Goal: Task Accomplishment & Management: Manage account settings

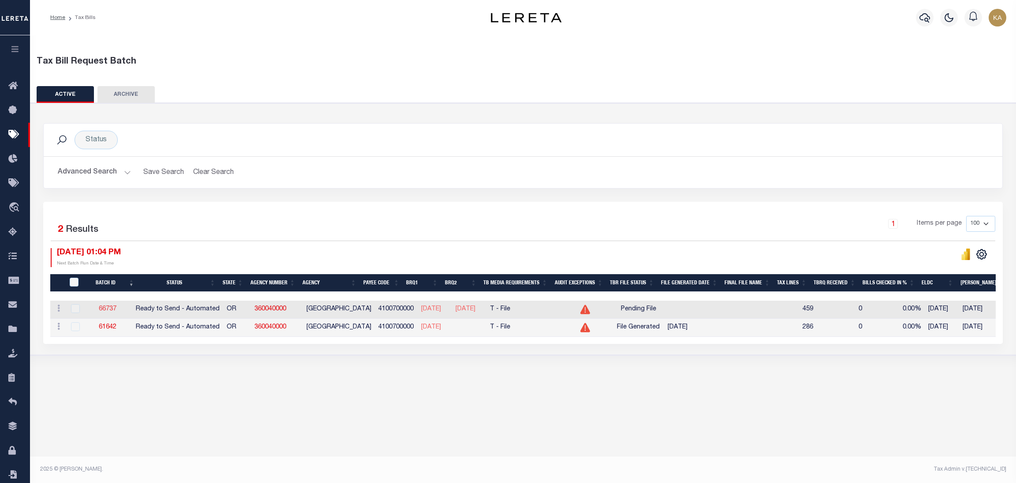
click at [115, 308] on link "66737" at bounding box center [108, 309] width 18 height 6
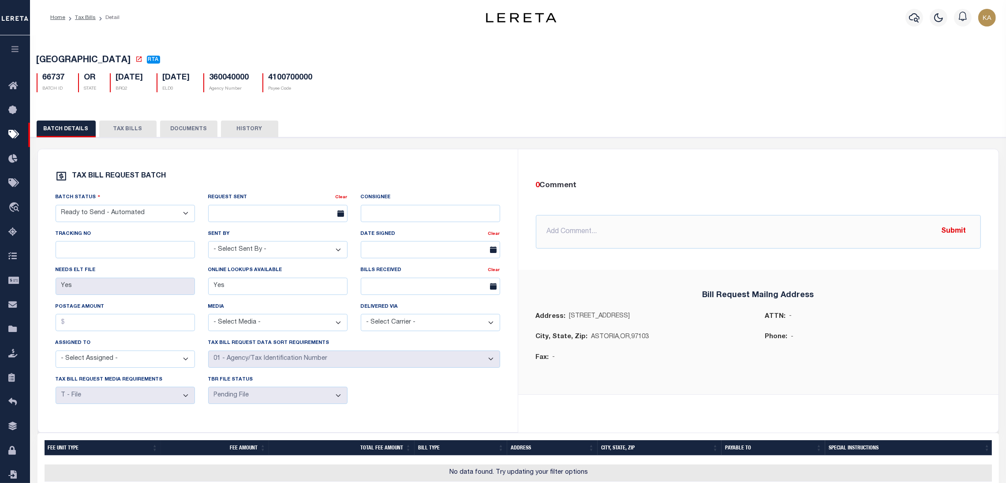
click at [137, 128] on button "TAX BILLS" at bounding box center [127, 128] width 57 height 17
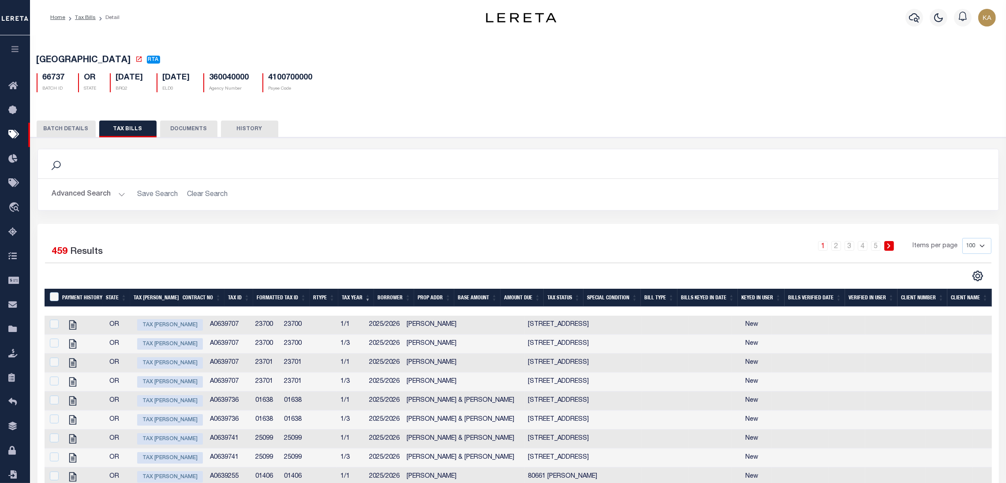
scroll to position [66, 0]
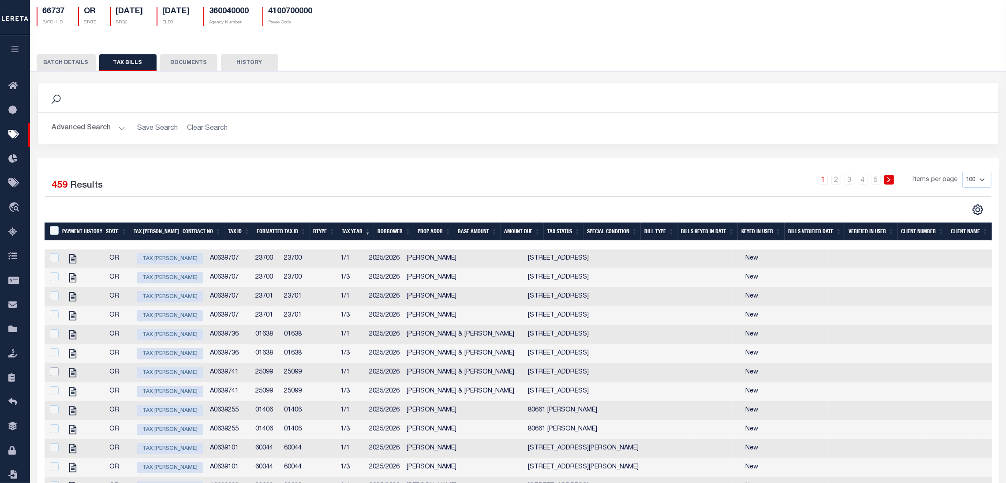
click at [50, 376] on input "checkbox" at bounding box center [54, 371] width 9 height 9
checkbox input "true"
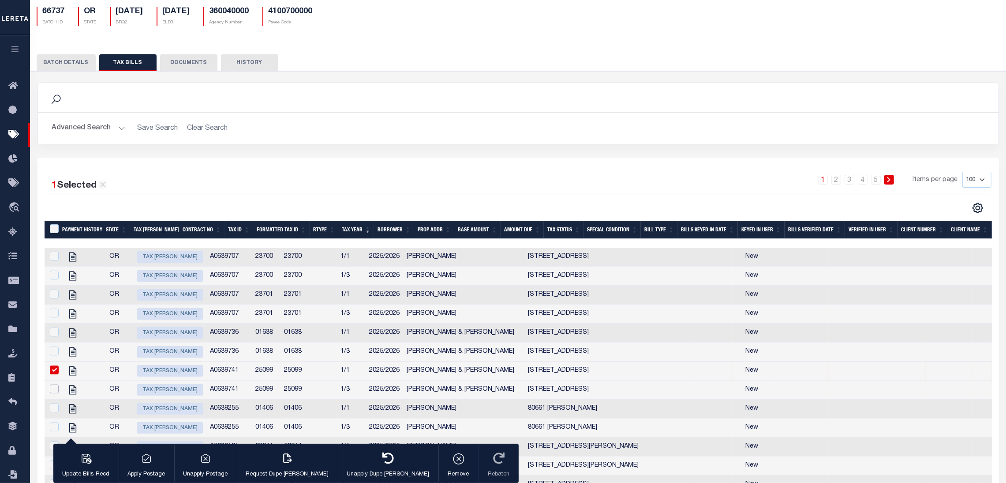
click at [50, 393] on input "checkbox" at bounding box center [54, 388] width 9 height 9
checkbox input "true"
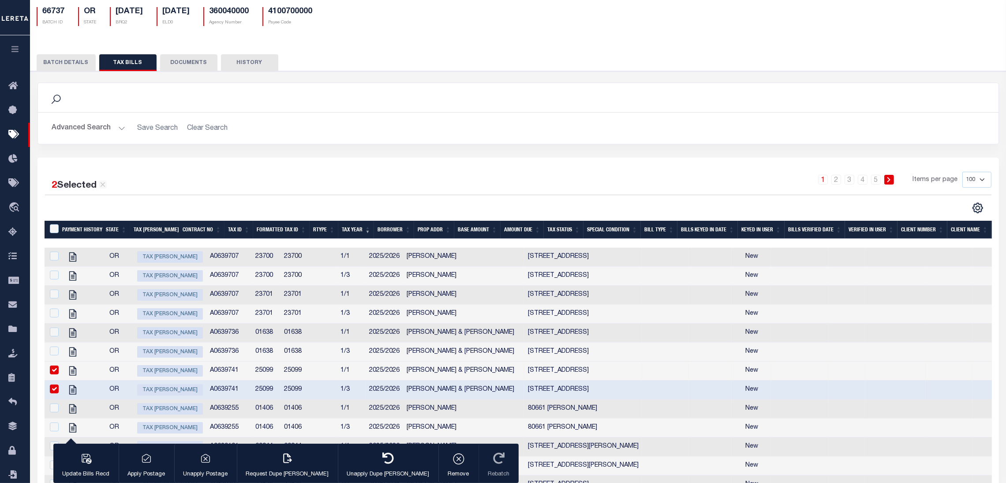
scroll to position [0, 0]
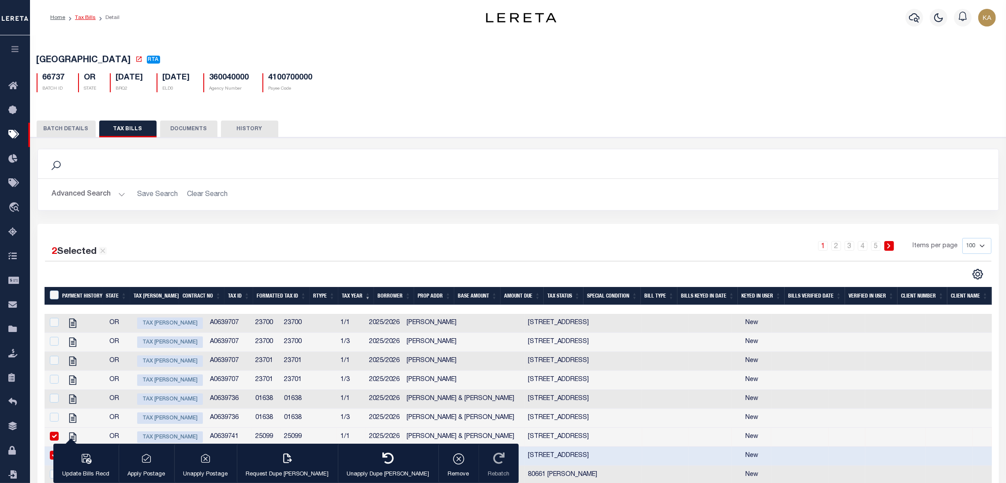
click at [88, 19] on link "Tax Bills" at bounding box center [85, 17] width 21 height 5
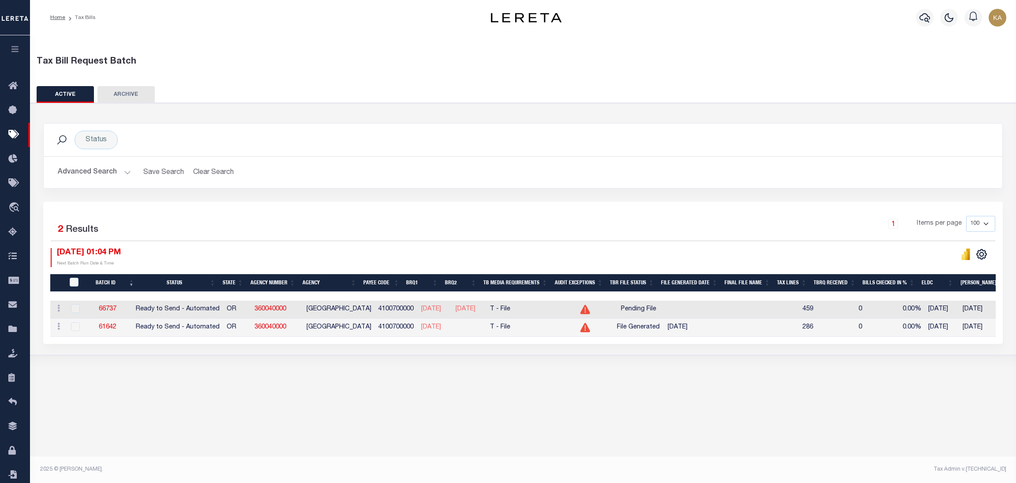
click at [71, 308] on div at bounding box center [74, 309] width 11 height 10
drag, startPoint x: 133, startPoint y: 309, endPoint x: 101, endPoint y: 307, distance: 32.3
click at [101, 307] on td "66737" at bounding box center [107, 309] width 49 height 18
click at [113, 309] on link "66737" at bounding box center [108, 309] width 18 height 6
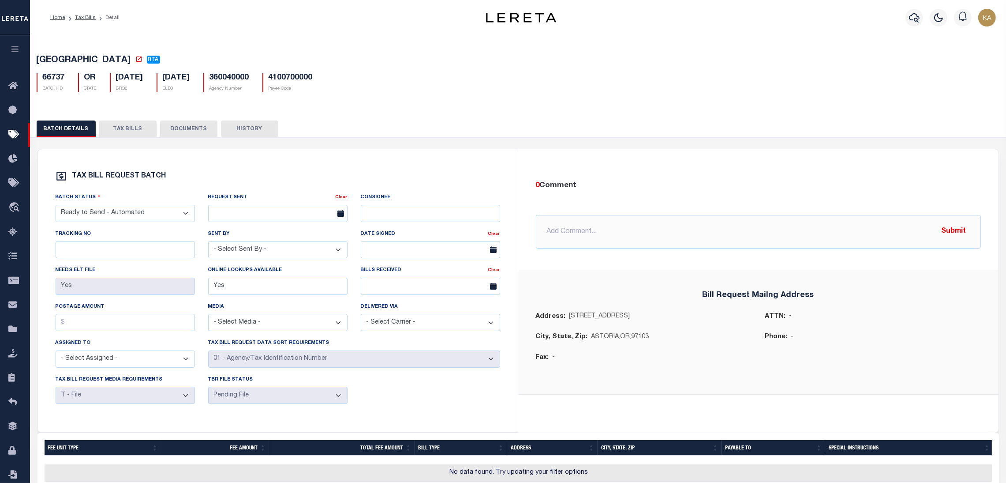
click at [125, 131] on button "TAX BILLS" at bounding box center [127, 128] width 57 height 17
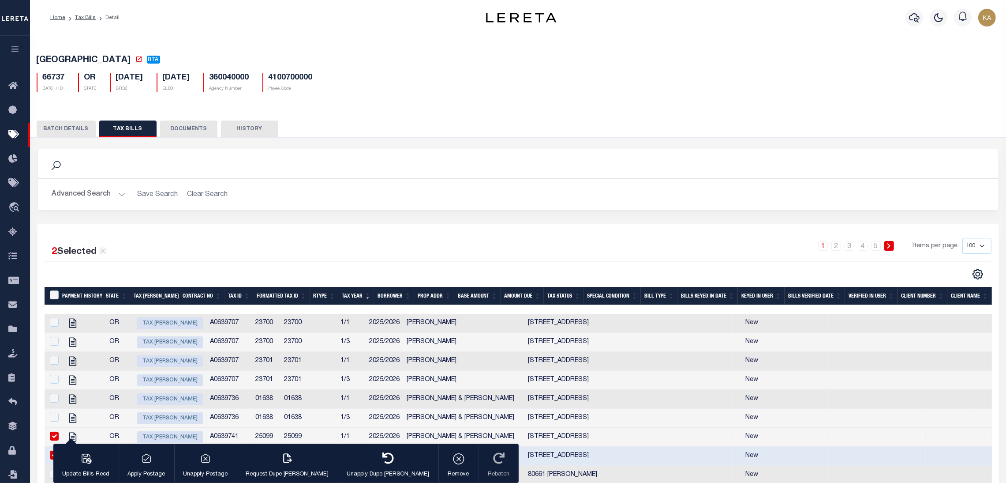
click at [53, 75] on h5 "66737" at bounding box center [54, 78] width 22 height 10
copy h5 "66737"
click at [83, 17] on link "Tax Bills" at bounding box center [85, 17] width 21 height 5
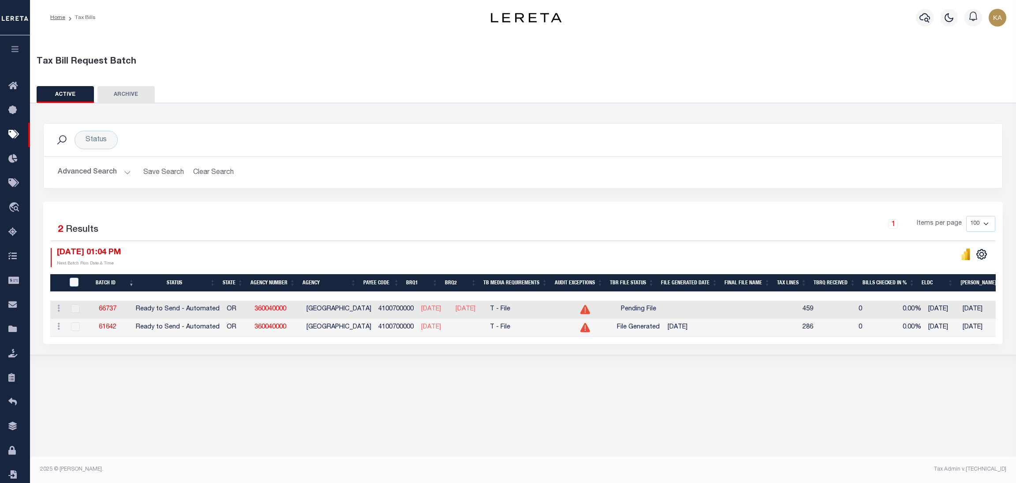
click at [620, 213] on div "Selected 2 Results 1 Items per page 100 200 500 1000 10/06/2025 01:04 PM" at bounding box center [523, 273] width 960 height 142
click at [107, 310] on link "66737" at bounding box center [108, 309] width 18 height 6
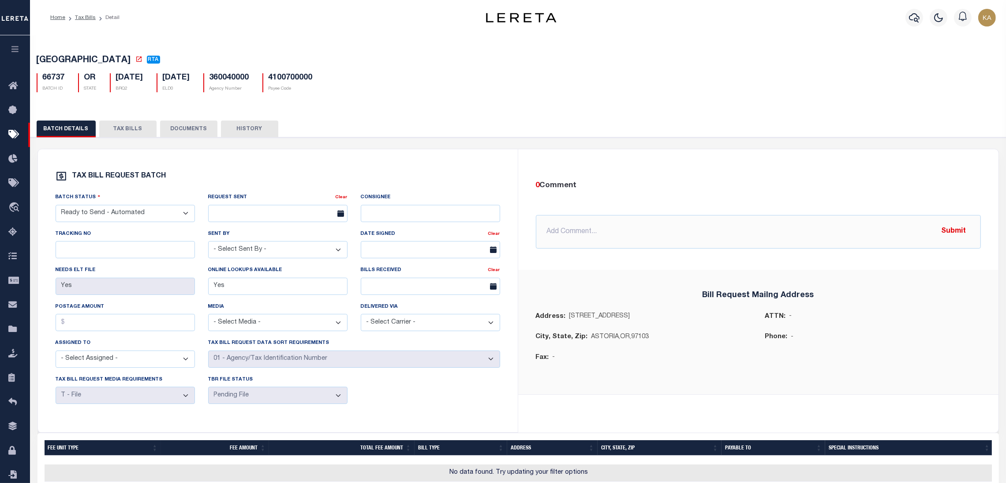
click at [136, 134] on button "TAX BILLS" at bounding box center [127, 128] width 57 height 17
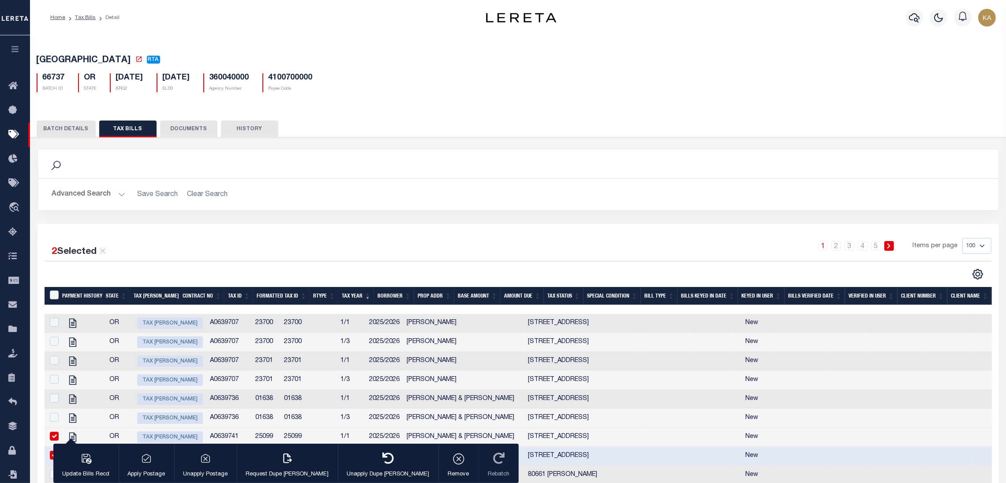
click at [145, 127] on button "TAX BILLS" at bounding box center [127, 128] width 57 height 17
click at [55, 75] on h5 "66737" at bounding box center [54, 78] width 22 height 10
copy h5 "66737"
click at [86, 17] on link "Tax Bills" at bounding box center [85, 17] width 21 height 5
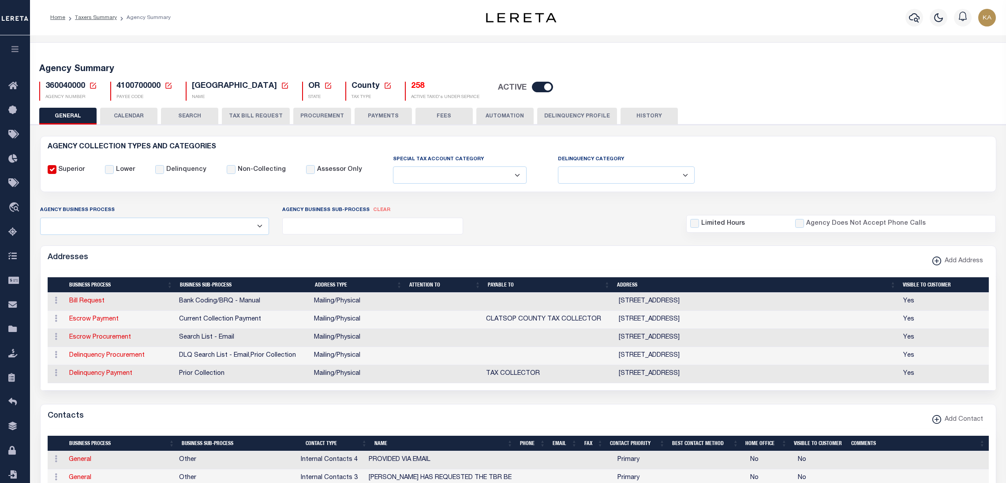
select select
click at [126, 118] on button "CALENDAR" at bounding box center [128, 116] width 57 height 17
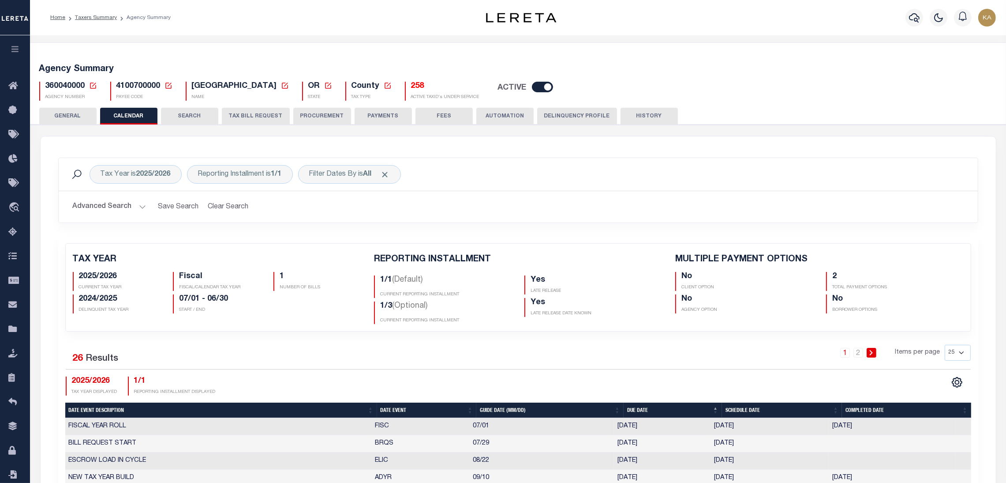
checkbox input "false"
type input "2"
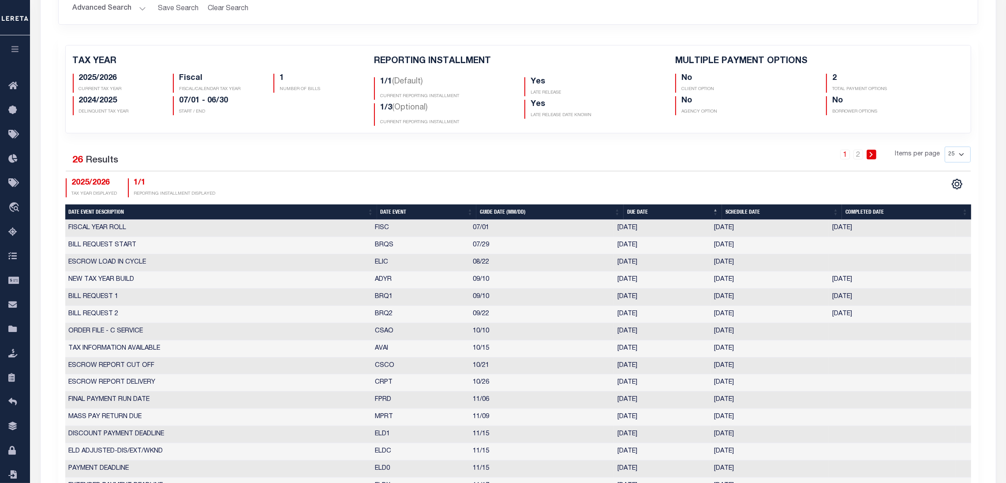
scroll to position [265, 0]
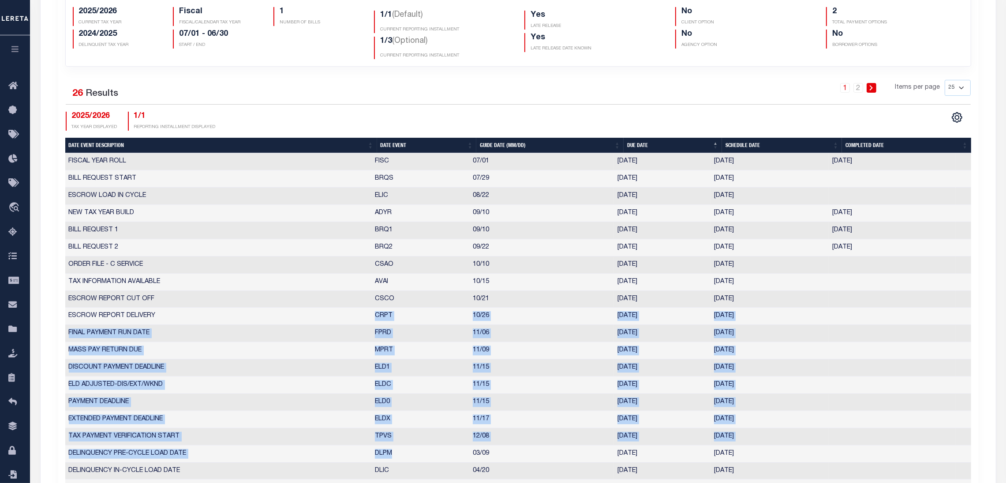
drag, startPoint x: 263, startPoint y: 321, endPoint x: 544, endPoint y: 514, distance: 340.6
click at [544, 482] on html "Home Taxers Summary Agency Summary Profile" at bounding box center [503, 343] width 1006 height 1217
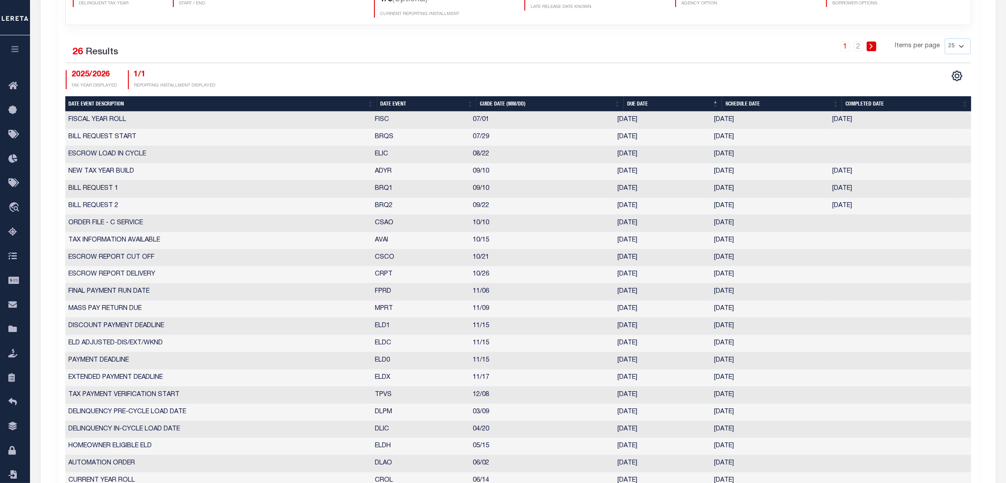
click at [625, 210] on td "[DATE]" at bounding box center [662, 206] width 97 height 17
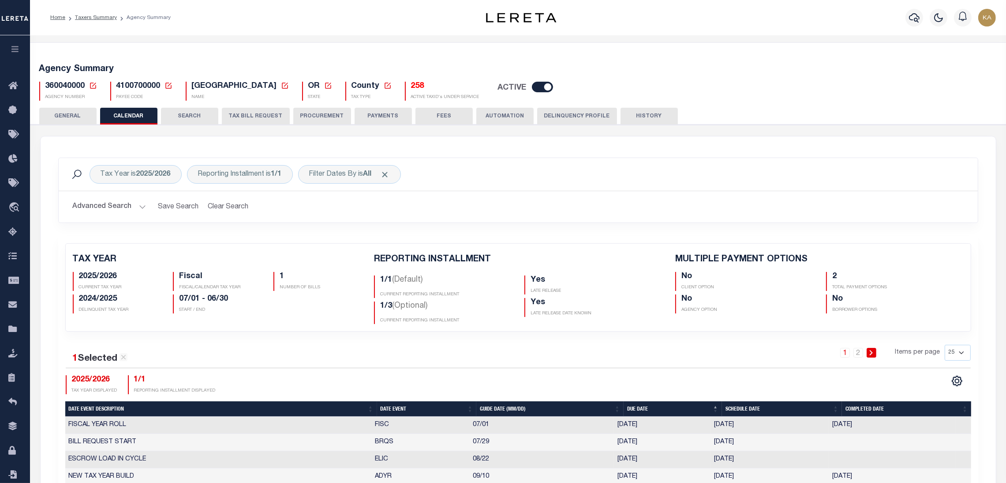
scroll to position [265, 0]
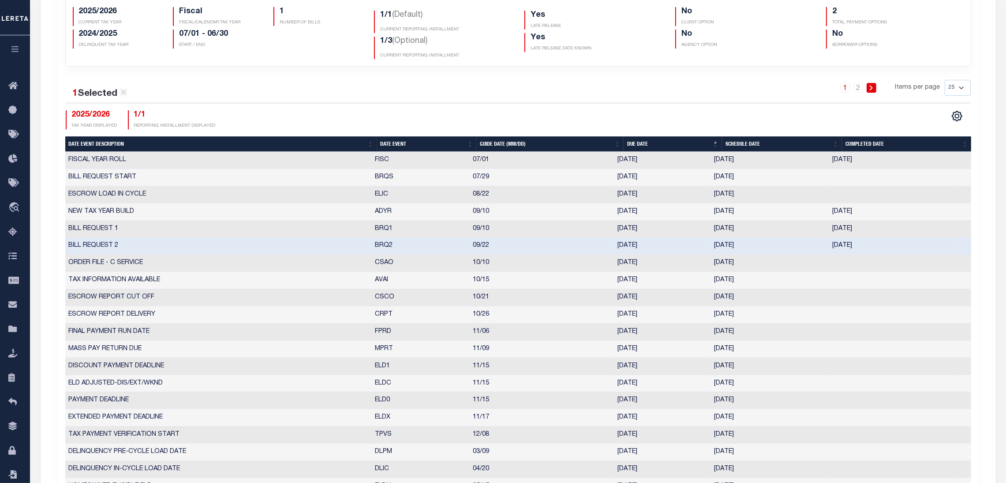
click at [731, 246] on td "[DATE]" at bounding box center [770, 245] width 118 height 17
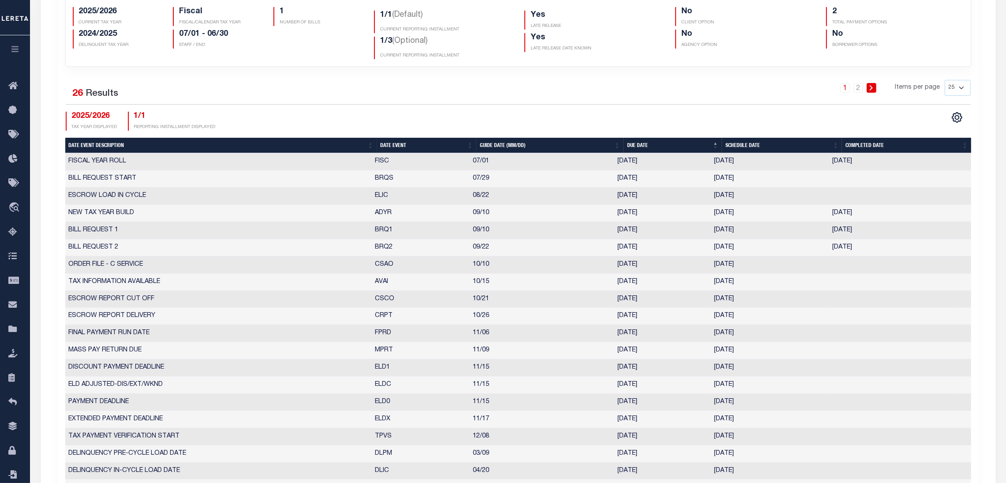
select select "9"
select select "22"
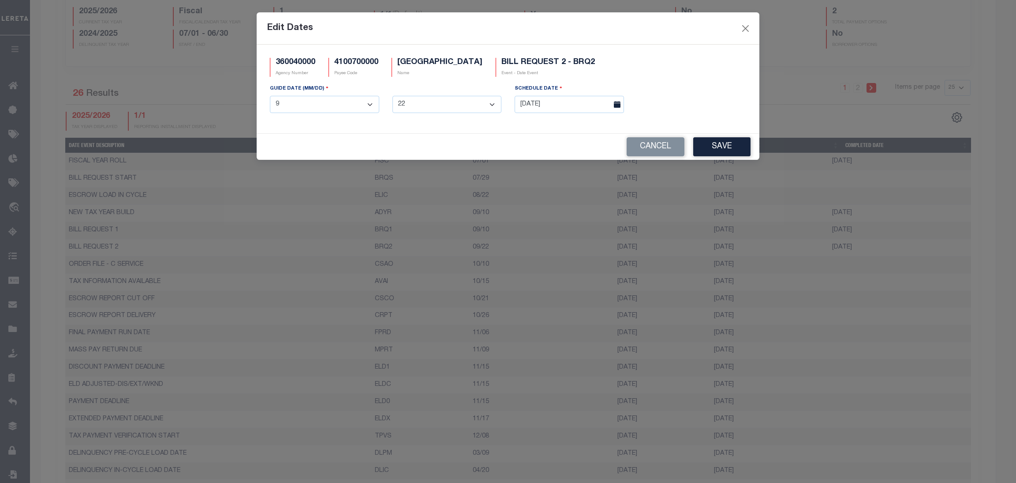
drag, startPoint x: 731, startPoint y: 246, endPoint x: 519, endPoint y: 91, distance: 262.4
click at [519, 91] on label "SCHEDULE DATE" at bounding box center [539, 88] width 48 height 8
click at [535, 103] on input "[DATE]" at bounding box center [569, 104] width 109 height 17
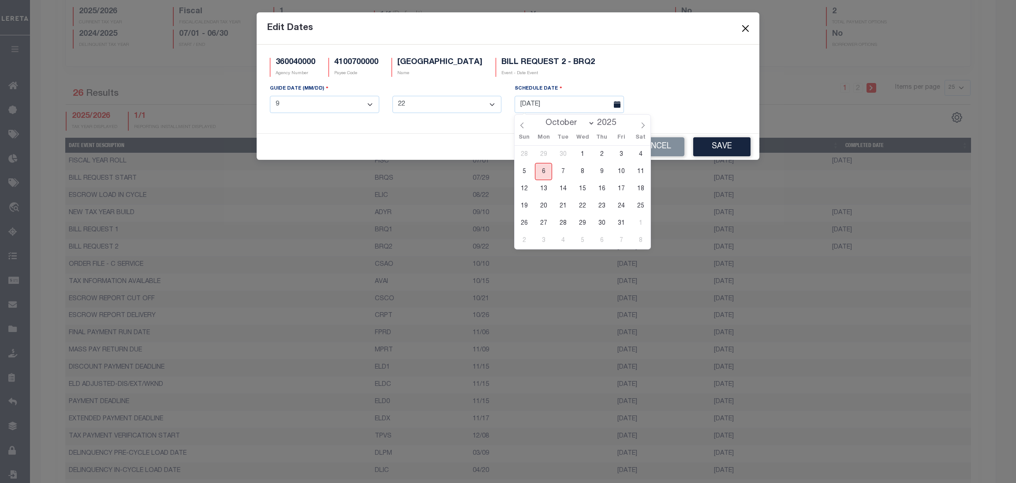
click at [545, 169] on span "6" at bounding box center [543, 171] width 17 height 17
type input "[DATE]"
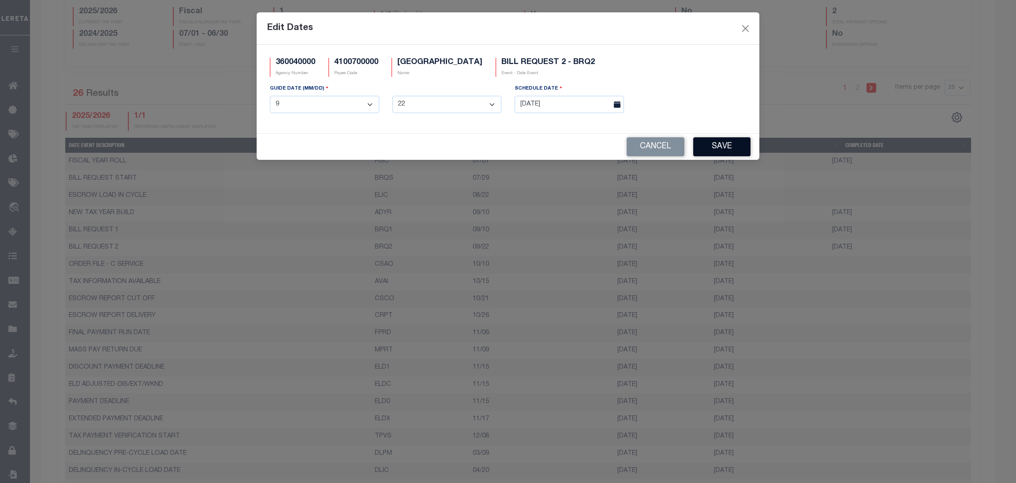
click at [730, 144] on button "Save" at bounding box center [722, 146] width 57 height 19
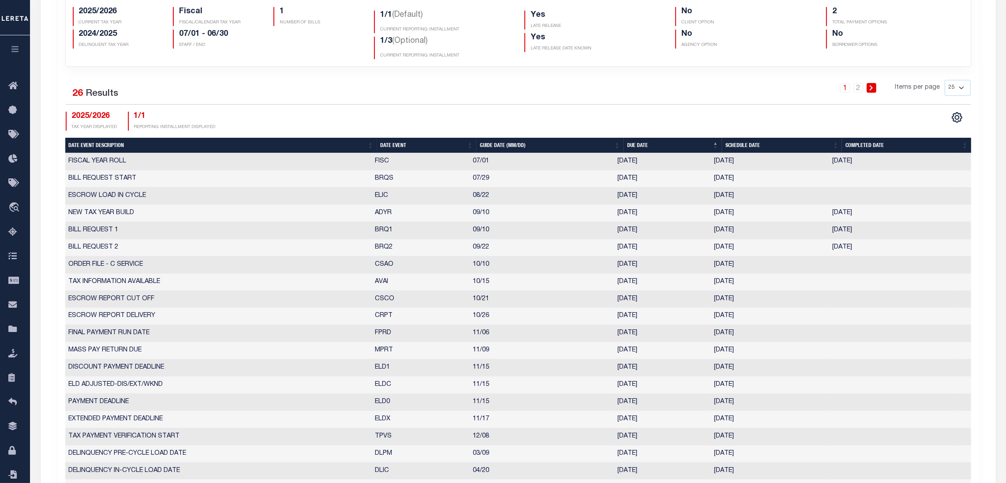
scroll to position [0, 0]
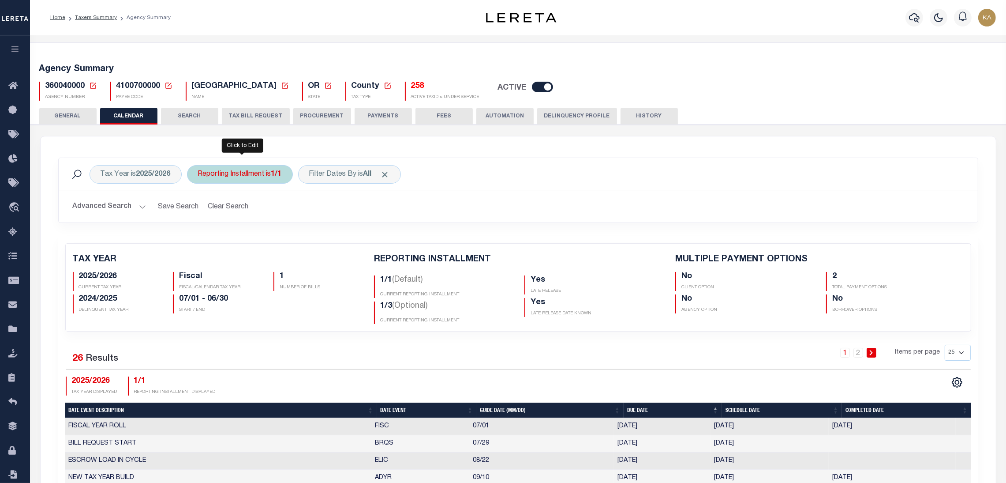
click at [229, 170] on div "Reporting Installment is 1/1" at bounding box center [240, 174] width 106 height 19
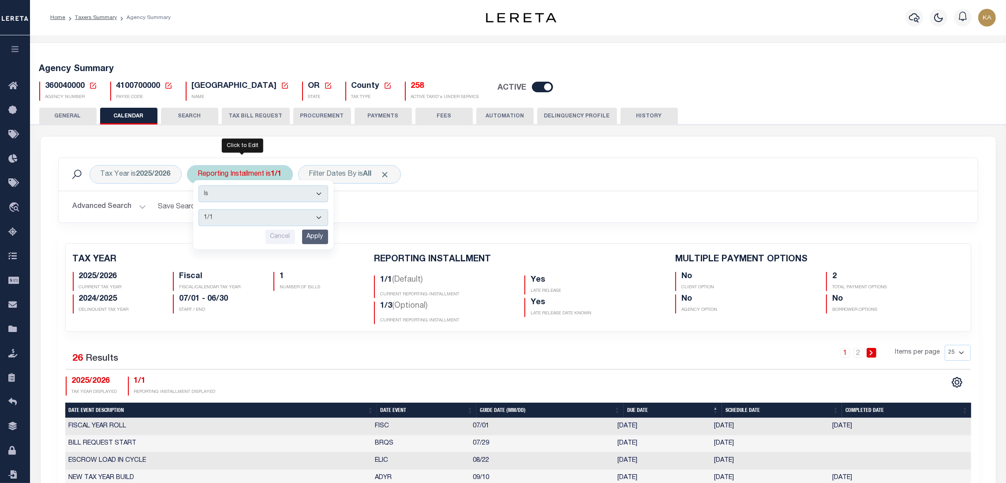
click at [263, 224] on select "1/1 1/3 2/3 3/3" at bounding box center [264, 217] width 130 height 17
select select "1/3"
click at [199, 209] on select "1/1 1/3 2/3 3/3" at bounding box center [264, 217] width 130 height 17
click at [314, 240] on input "Apply" at bounding box center [315, 236] width 26 height 15
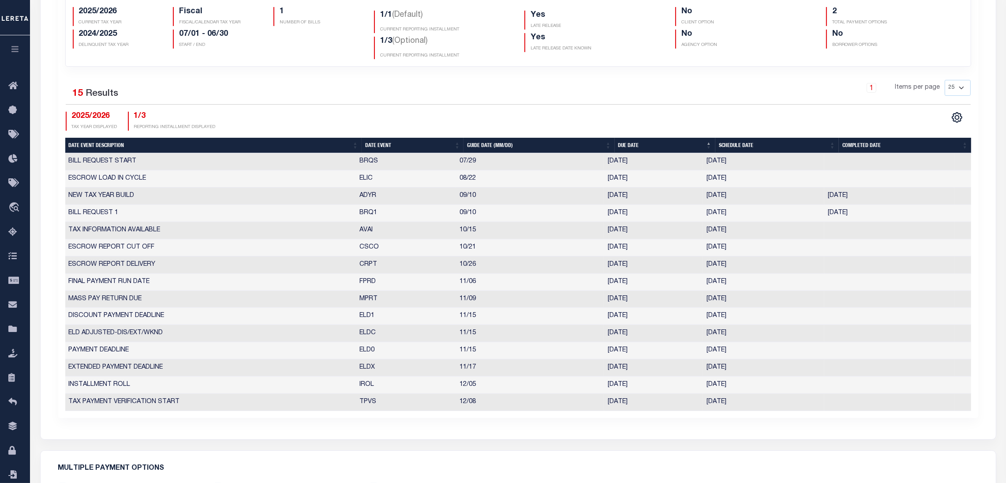
scroll to position [330, 0]
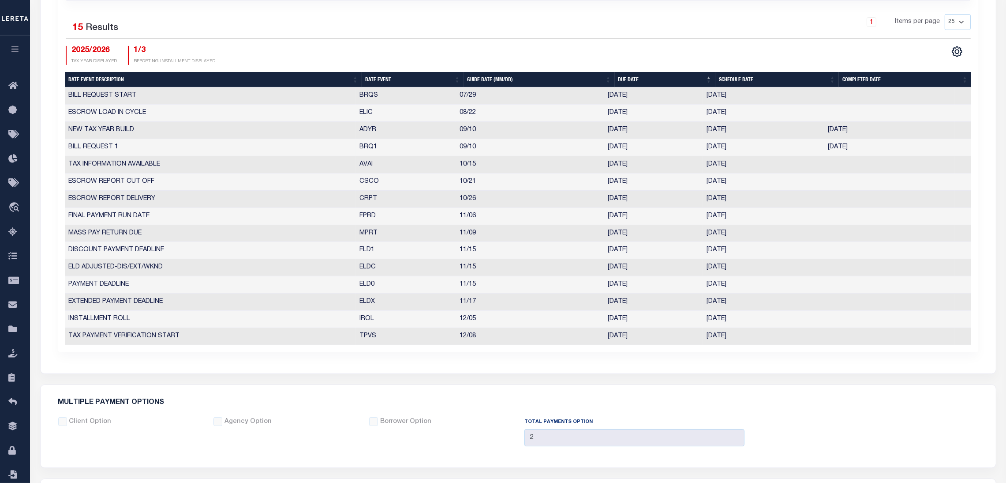
drag, startPoint x: 745, startPoint y: 149, endPoint x: 681, endPoint y: 142, distance: 64.0
click at [681, 142] on tr "BILL REQUEST 1 BRQ1 09/10 09/10/2025 09/03/2025 01/01/2000 10199745" at bounding box center [518, 147] width 906 height 17
drag, startPoint x: 703, startPoint y: 269, endPoint x: 791, endPoint y: 269, distance: 87.8
click at [791, 269] on tr "ELD ADJUSTED-DIS/EXT/WKND ELDC 11/15 11/17/2025 11/17/2025 10199748" at bounding box center [518, 267] width 906 height 17
select select "11"
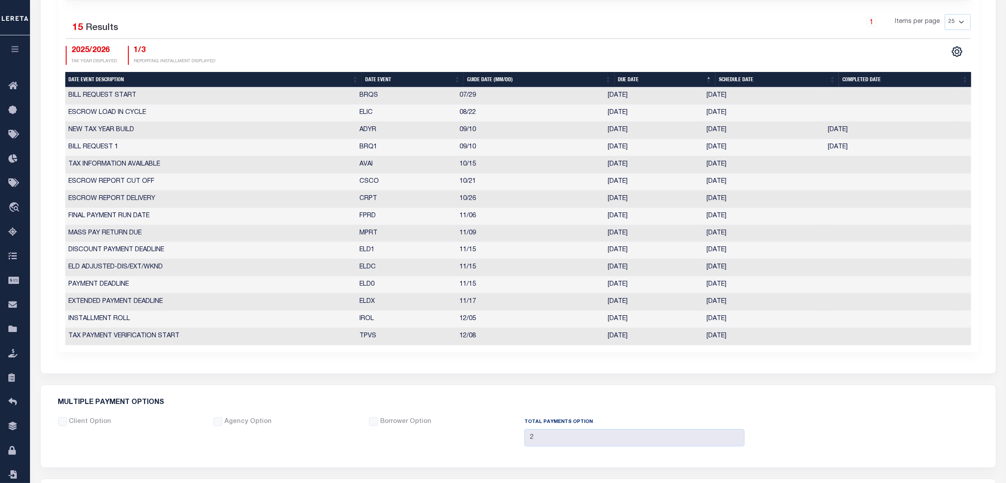
select select "15"
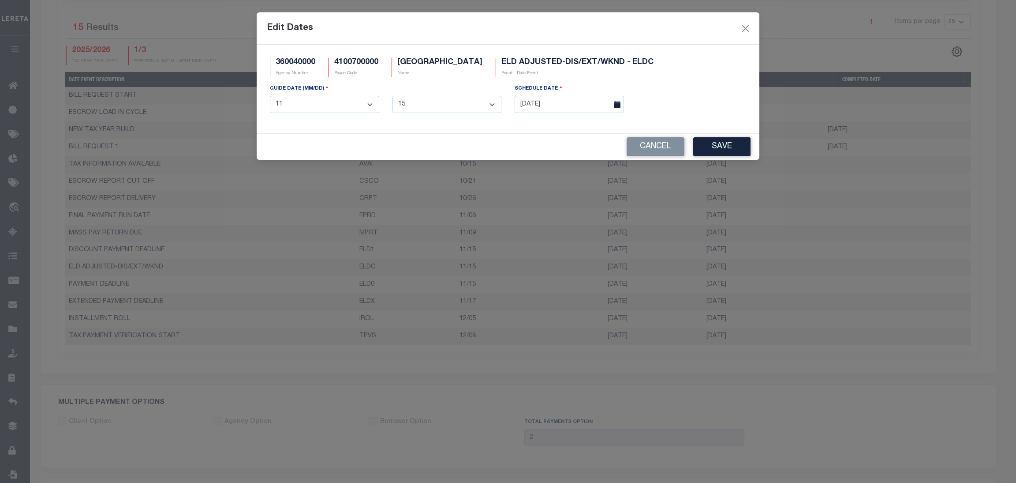
drag, startPoint x: 731, startPoint y: 269, endPoint x: 611, endPoint y: 108, distance: 200.7
click at [611, 108] on span at bounding box center [616, 104] width 15 height 17
click at [591, 104] on input "[DATE]" at bounding box center [569, 104] width 109 height 17
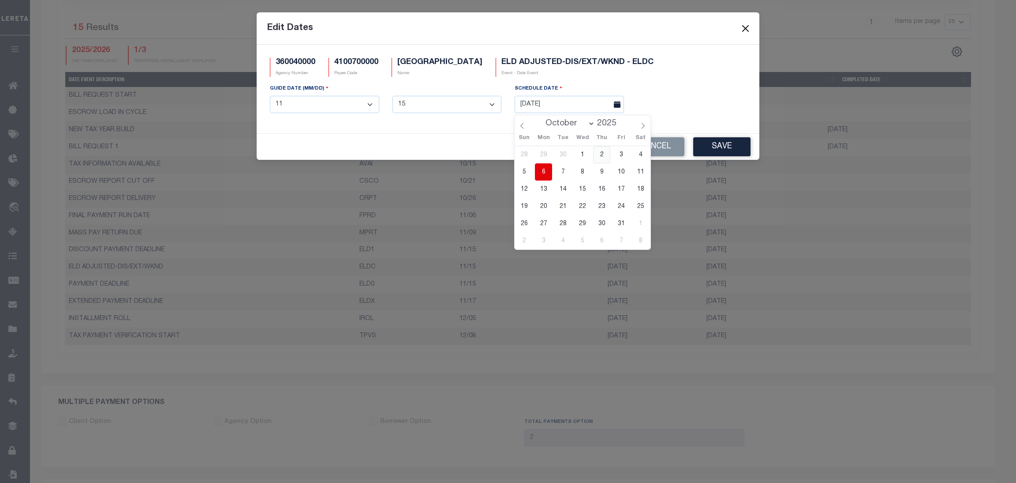
click at [604, 154] on span "2" at bounding box center [601, 154] width 17 height 17
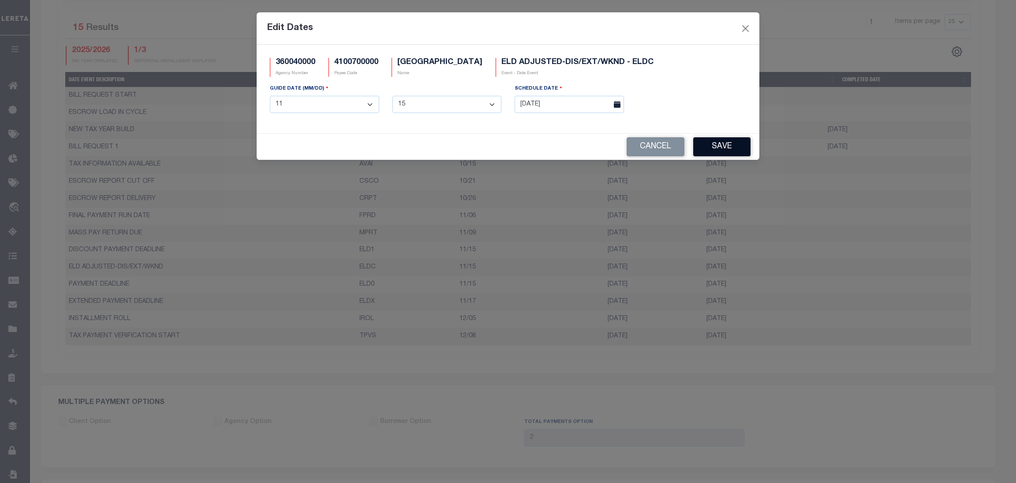
click at [732, 145] on button "Save" at bounding box center [722, 146] width 57 height 19
drag, startPoint x: 715, startPoint y: 287, endPoint x: 589, endPoint y: 103, distance: 223.3
click at [589, 103] on input "[DATE]" at bounding box center [569, 104] width 109 height 17
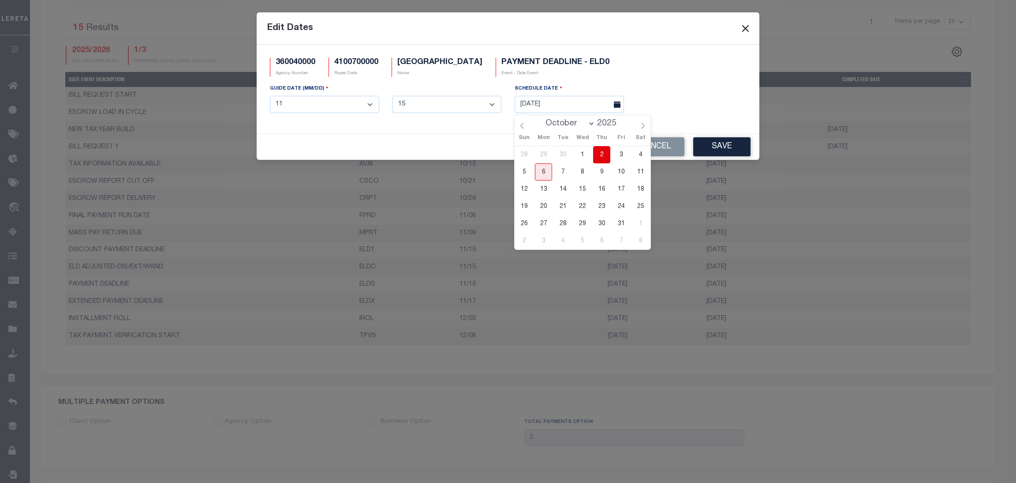
click at [600, 154] on span "2" at bounding box center [601, 154] width 17 height 17
type input "10/02/2025"
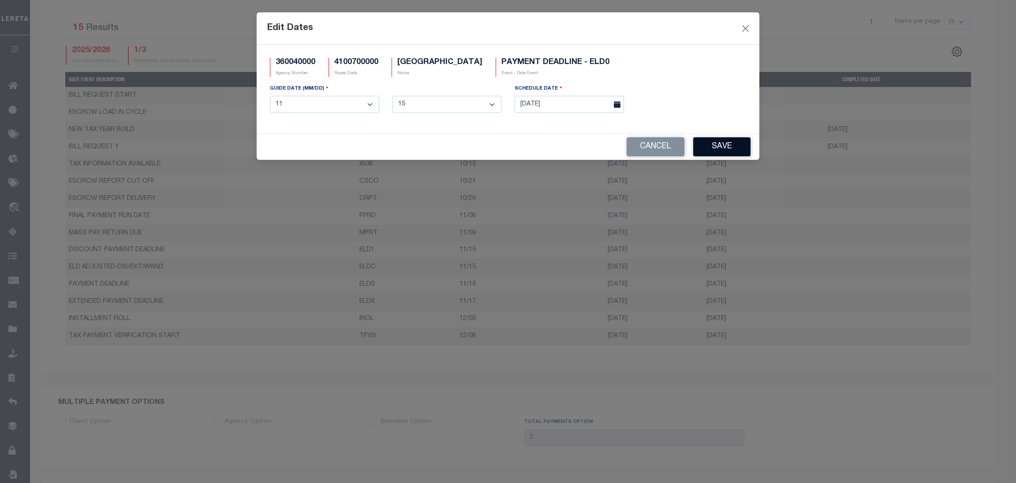
click at [724, 148] on button "Save" at bounding box center [722, 146] width 57 height 19
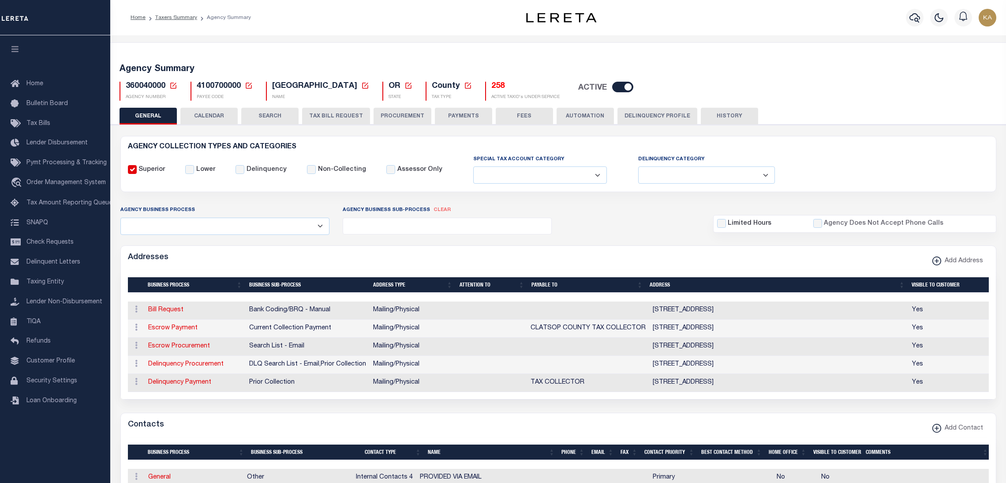
select select
click at [210, 114] on button "CALENDAR" at bounding box center [208, 116] width 57 height 17
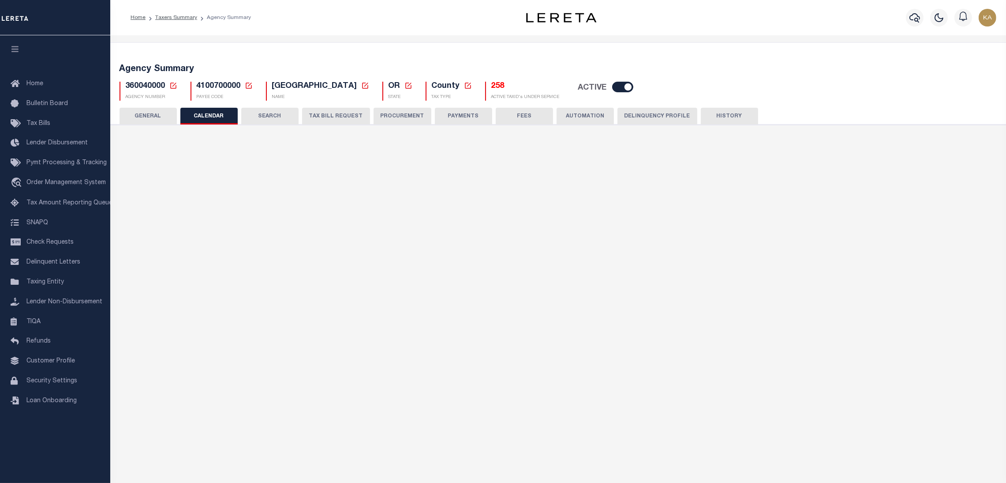
checkbox input "false"
type input "2"
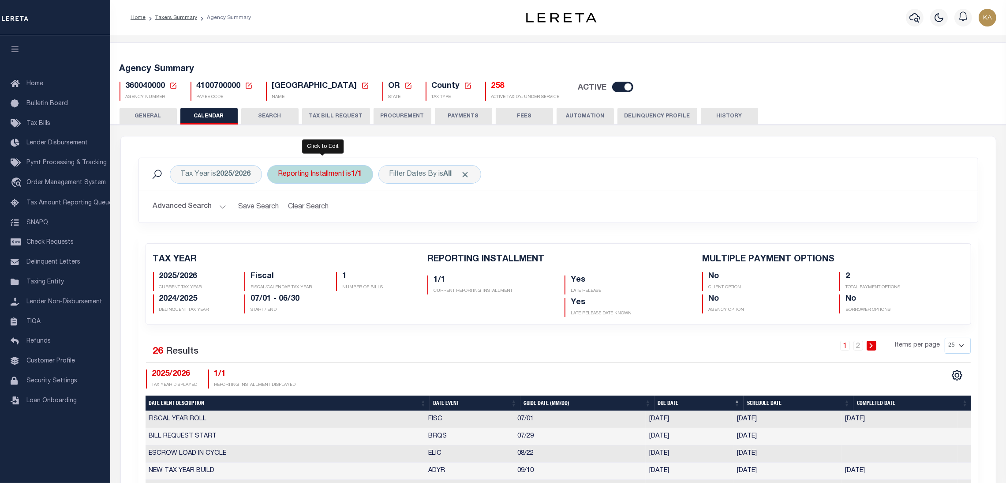
click at [363, 178] on div "Reporting Installment is 1/1" at bounding box center [320, 174] width 106 height 19
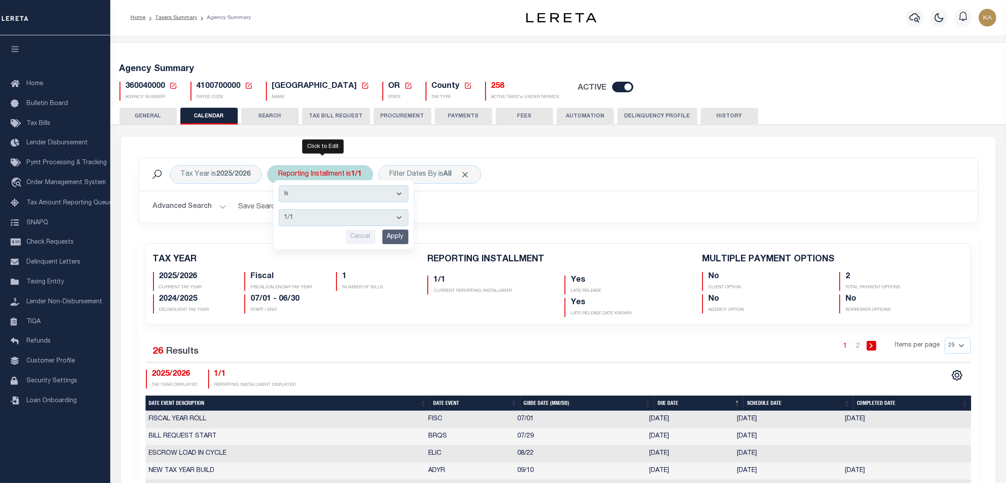
click at [308, 218] on select "1/1 1/3 2/3 3/3" at bounding box center [344, 217] width 130 height 17
select select "1/3"
click at [279, 209] on select "1/1 1/3 2/3 3/3" at bounding box center [344, 217] width 130 height 17
click at [401, 238] on input "Apply" at bounding box center [396, 236] width 26 height 15
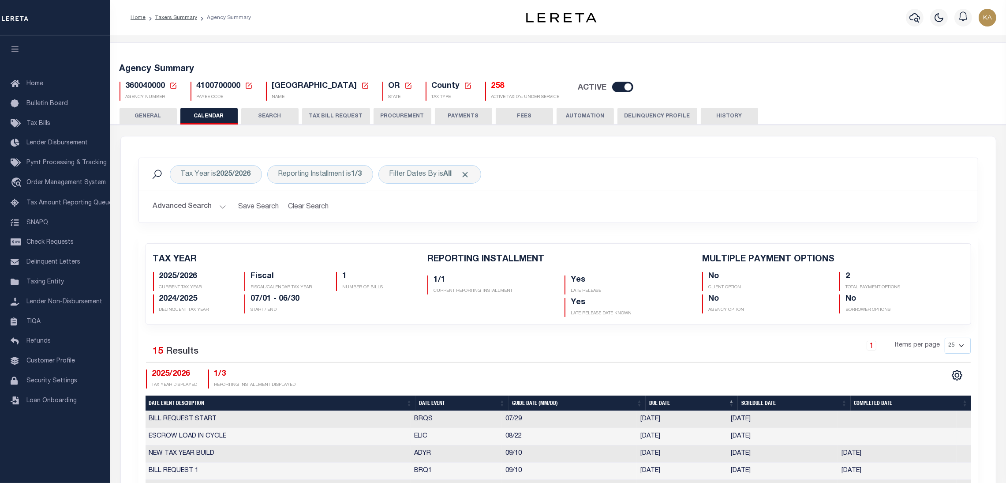
scroll to position [132, 0]
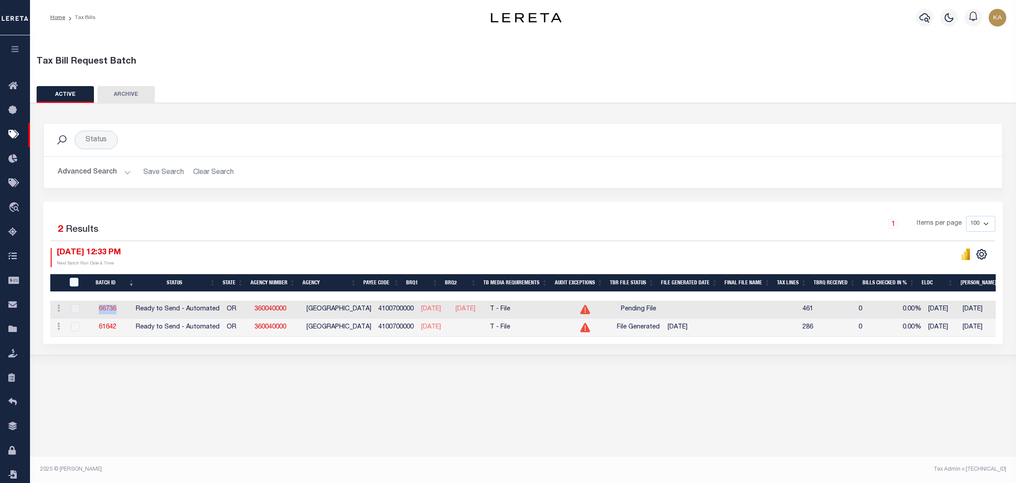
click at [112, 308] on link "66736" at bounding box center [108, 309] width 18 height 6
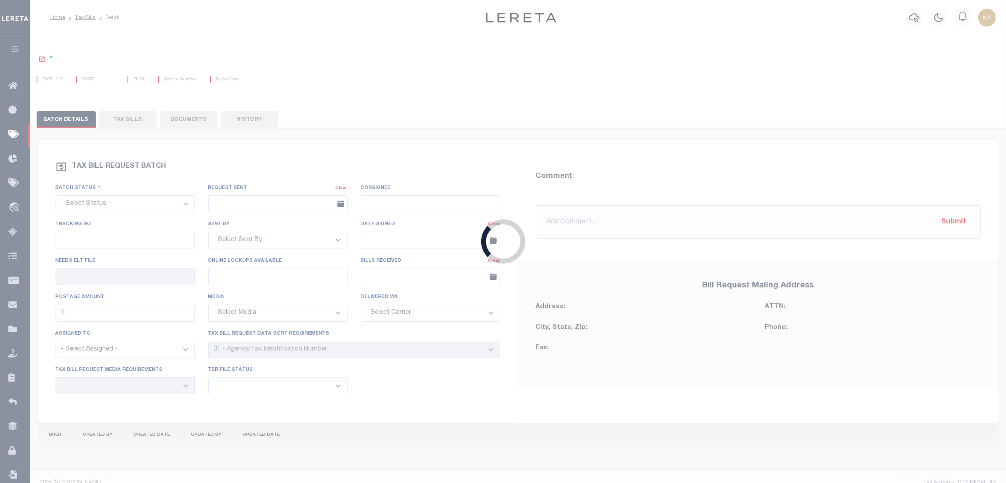
click at [118, 124] on div "Loading..." at bounding box center [503, 241] width 1006 height 483
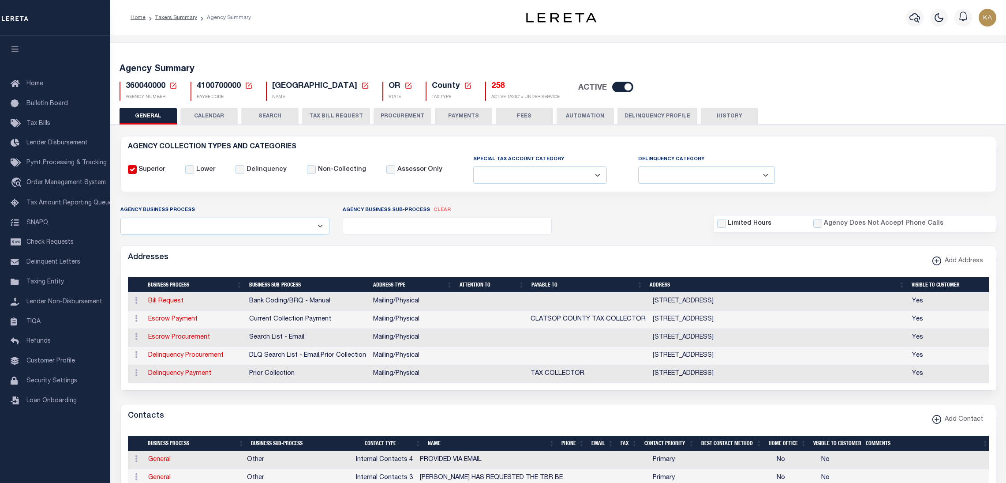
select select
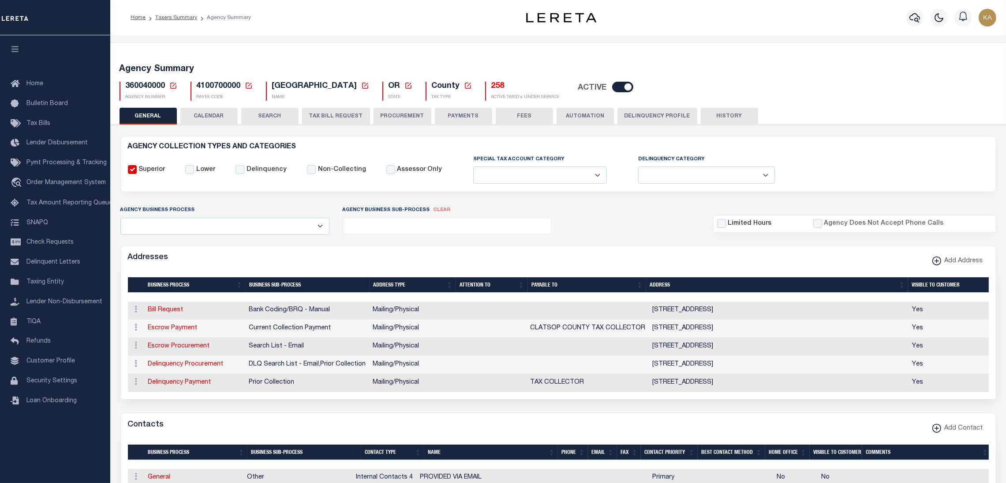
click at [223, 109] on button "CALENDAR" at bounding box center [208, 116] width 57 height 17
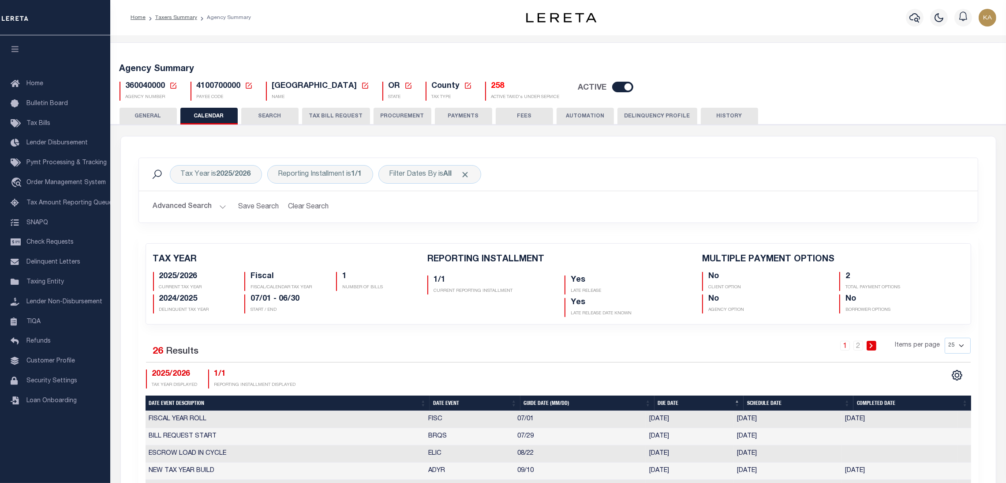
checkbox input "false"
type input "2"
click at [338, 170] on div "Reporting Installment is 1/1" at bounding box center [320, 174] width 106 height 19
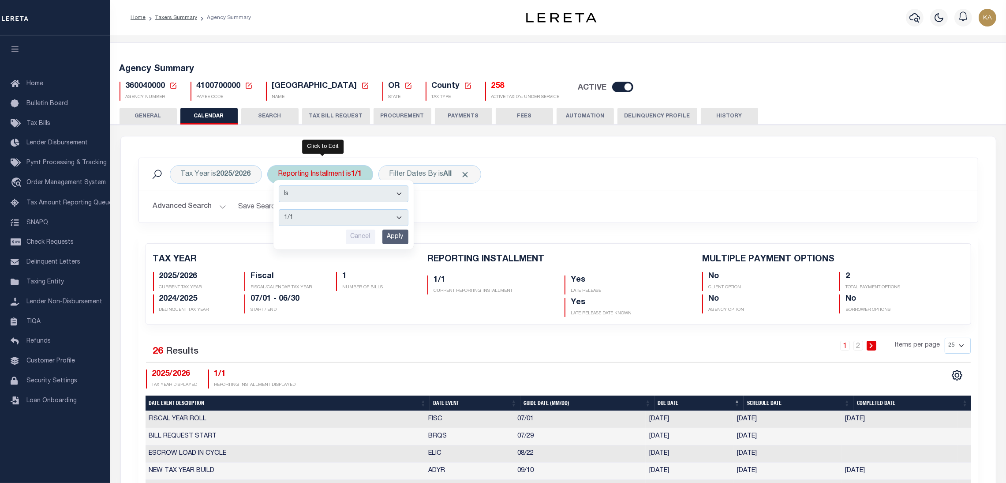
click at [345, 218] on select "1/1 1/3 2/3 3/3" at bounding box center [344, 217] width 130 height 17
click at [279, 209] on select "1/1 1/3 2/3 3/3" at bounding box center [344, 217] width 130 height 17
click at [308, 210] on select "1/1 1/3 2/3 3/3" at bounding box center [344, 217] width 130 height 17
select select "1/3"
click at [279, 209] on select "1/1 1/3 2/3 3/3" at bounding box center [344, 217] width 130 height 17
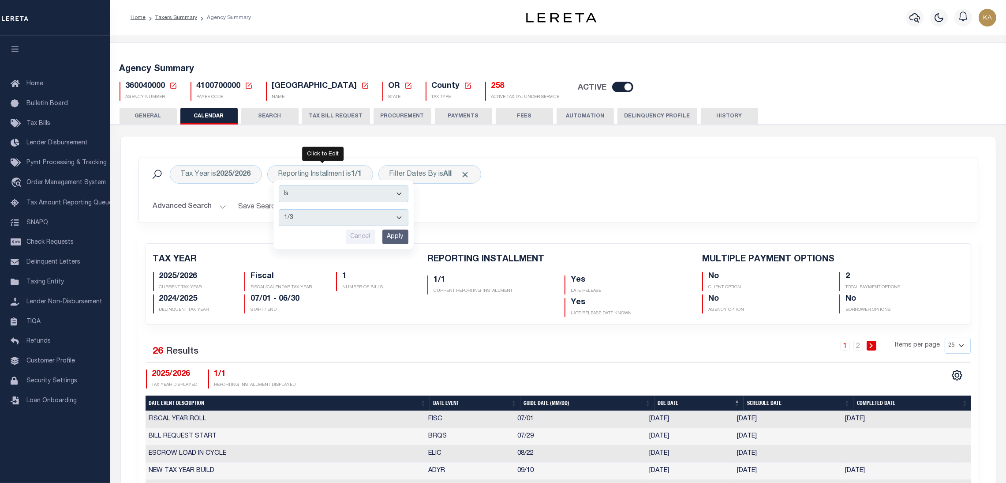
click at [387, 239] on input "Apply" at bounding box center [396, 236] width 26 height 15
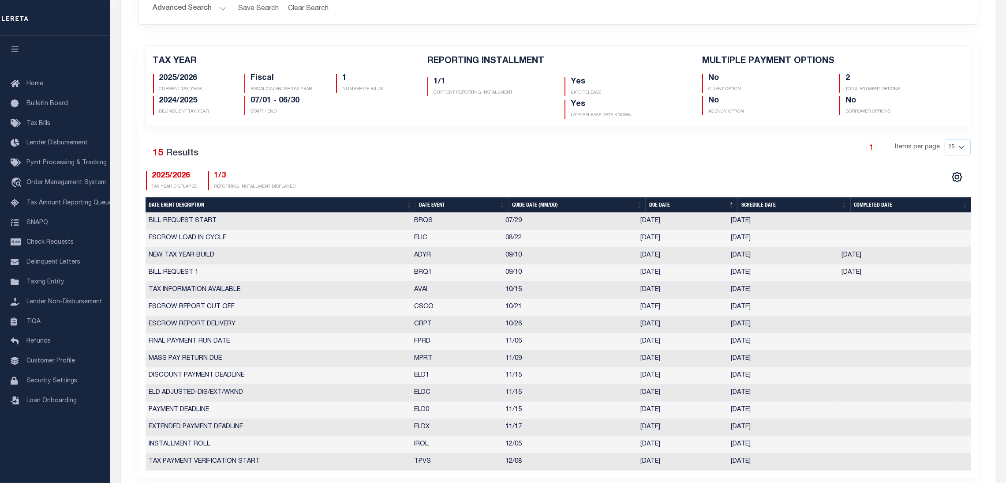
scroll to position [66, 0]
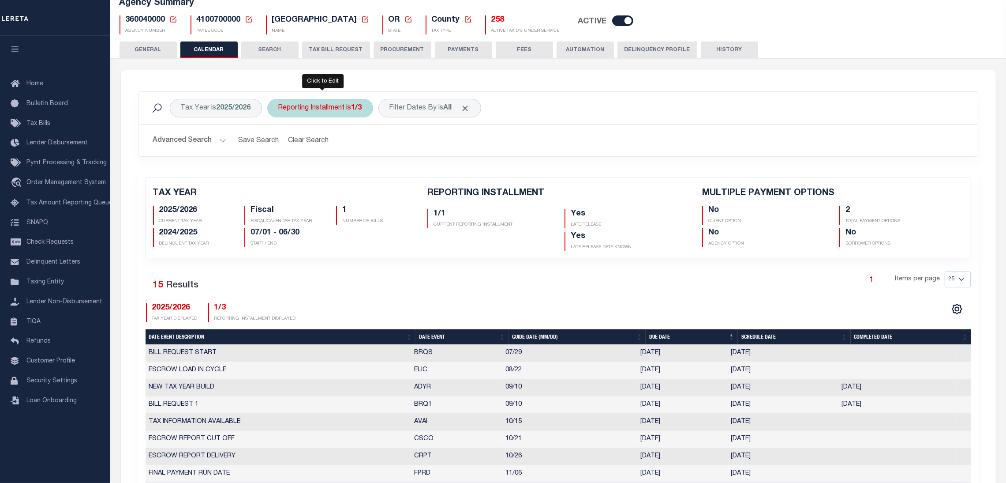
click at [319, 101] on div "Reporting Installment is 1/3" at bounding box center [320, 108] width 106 height 19
select select "1/3"
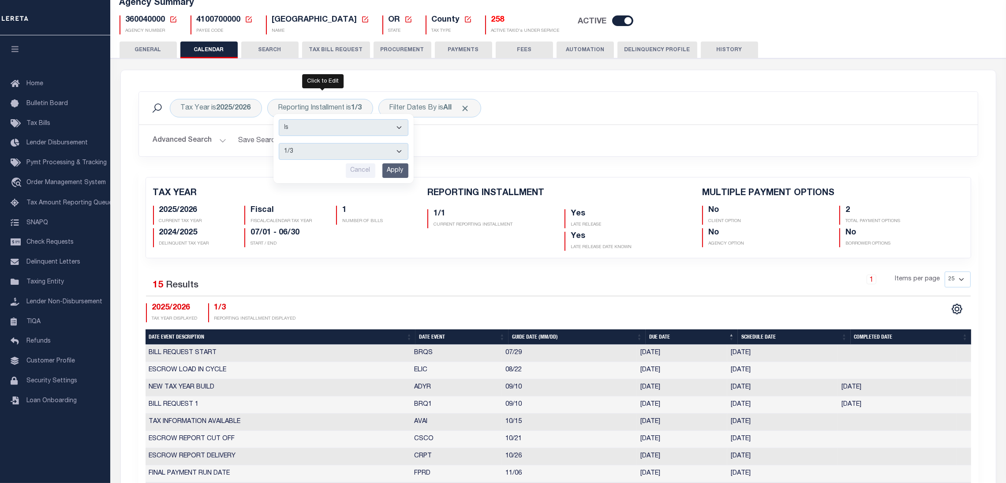
scroll to position [0, 0]
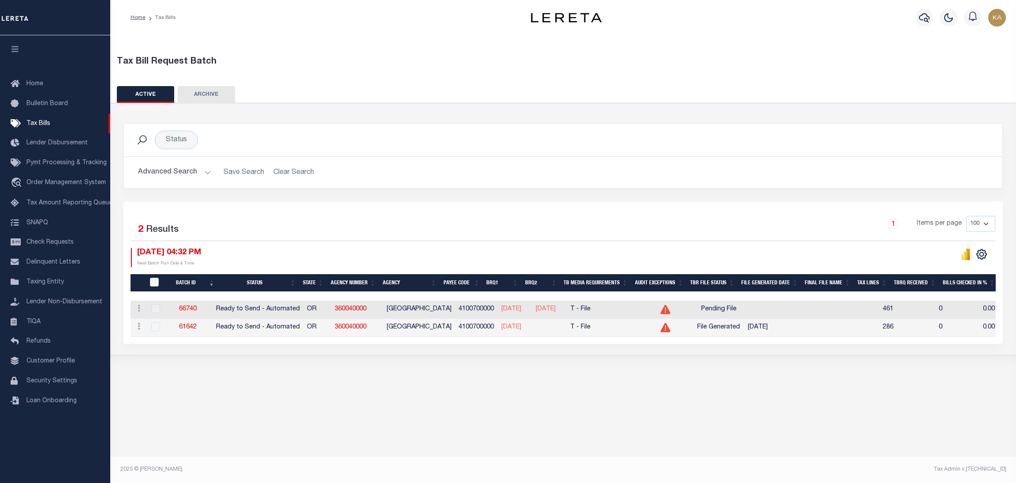
click at [550, 368] on div "Tax Bill Request Batch ACTIVE ARCHIVE HISTORY Search" at bounding box center [563, 208] width 906 height 347
click at [190, 310] on link "66740" at bounding box center [188, 309] width 18 height 6
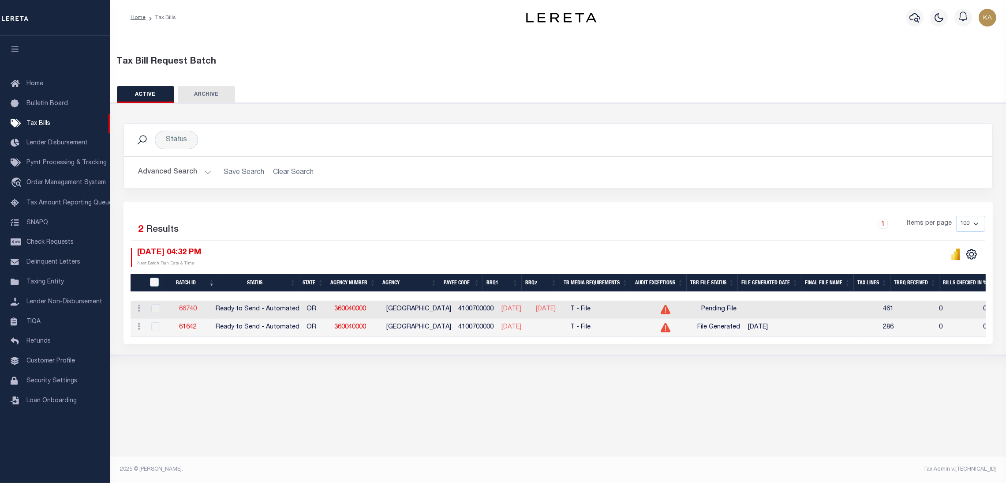
select select "RTA"
type input "Yes"
select select "22"
select select "1"
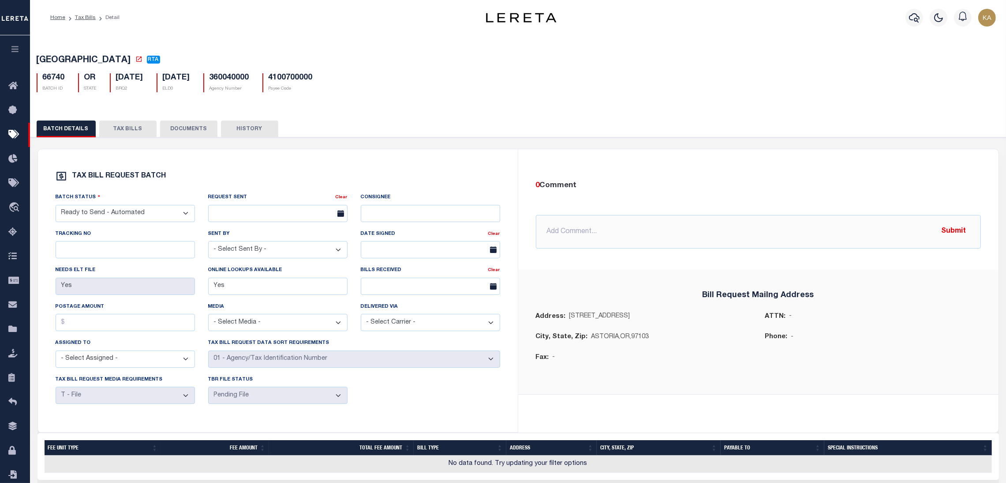
click at [136, 132] on button "TAX BILLS" at bounding box center [127, 128] width 57 height 17
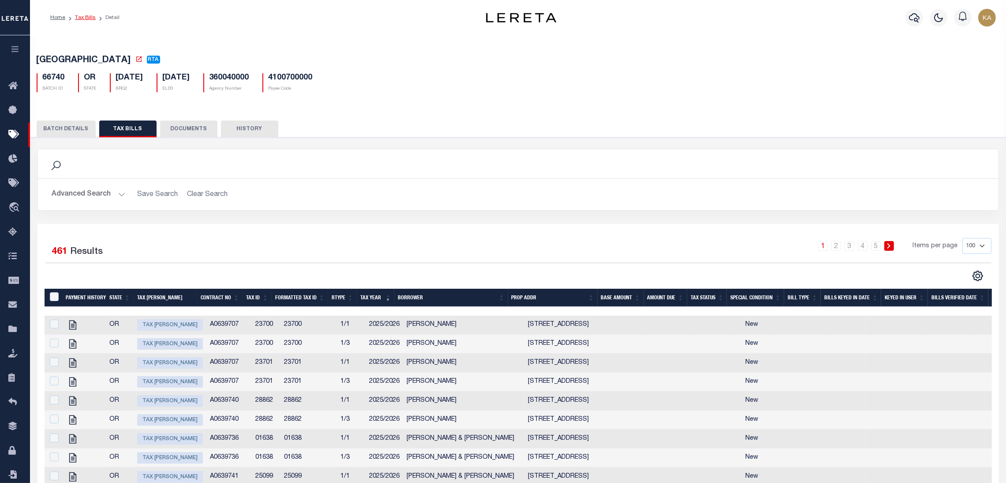
click at [80, 19] on link "Tax Bills" at bounding box center [85, 17] width 21 height 5
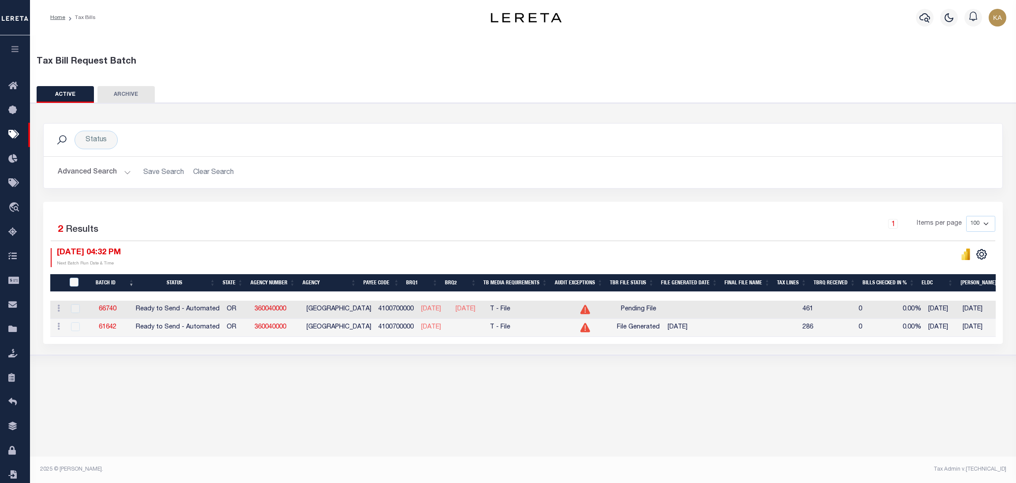
click at [548, 197] on div "Status Search Advanced Search Save Search Clear Search TaxBillBatches_dynamicta…" at bounding box center [523, 162] width 973 height 79
drag, startPoint x: 131, startPoint y: 309, endPoint x: 97, endPoint y: 309, distance: 34.0
click at [97, 309] on td "66740" at bounding box center [107, 309] width 49 height 18
copy link "66740"
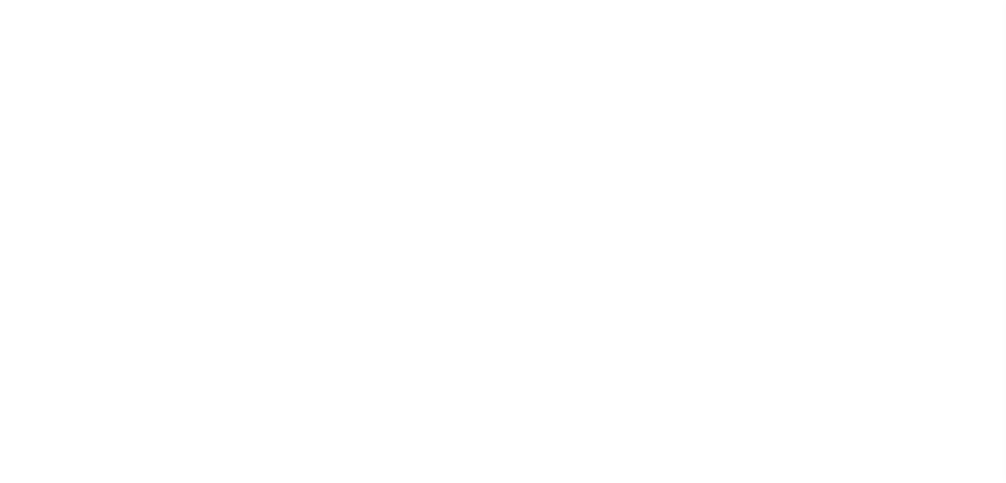
select select
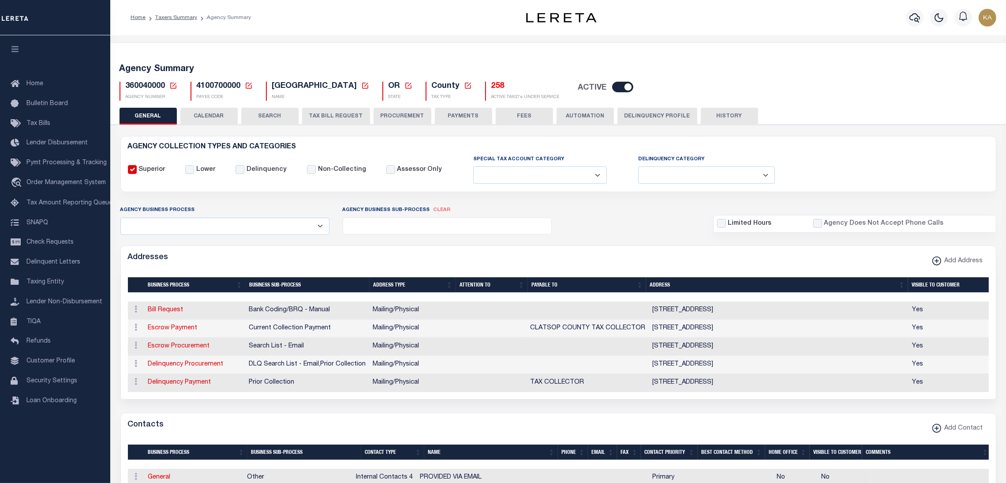
click at [210, 117] on button "CALENDAR" at bounding box center [208, 116] width 57 height 17
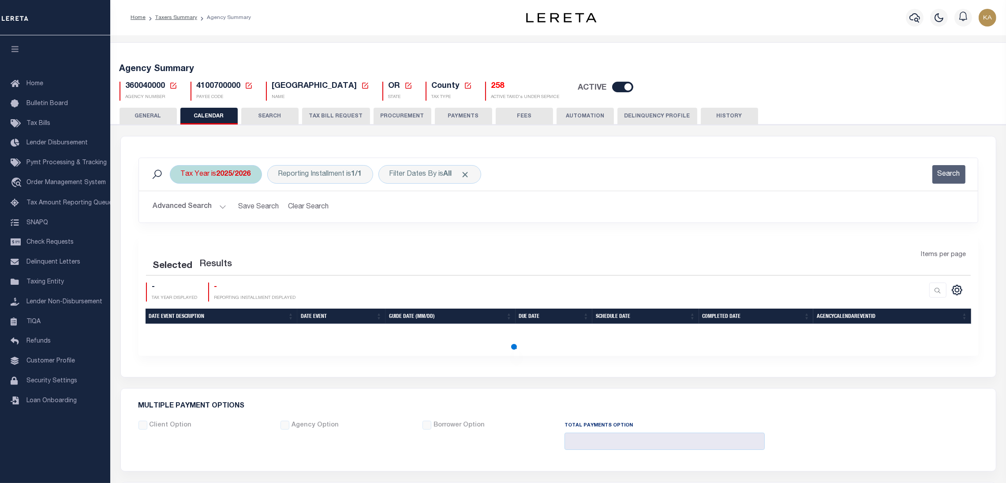
checkbox input "false"
type input "2"
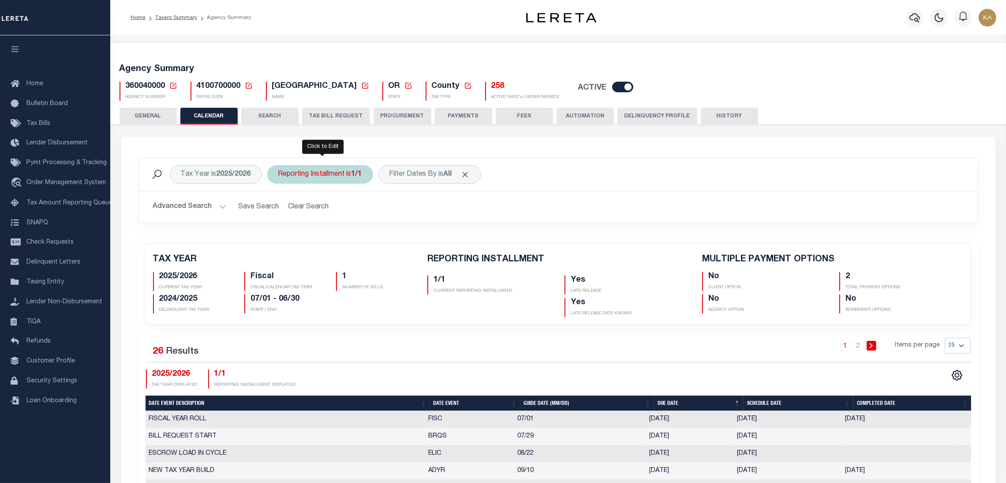
click at [348, 173] on div "Reporting Installment is 1/1" at bounding box center [320, 174] width 106 height 19
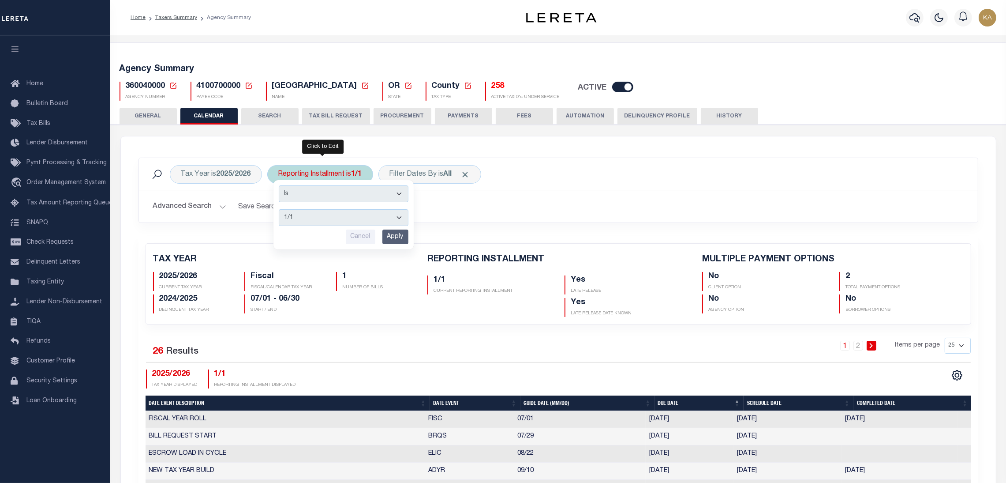
drag, startPoint x: 314, startPoint y: 216, endPoint x: 314, endPoint y: 225, distance: 9.3
click at [314, 216] on select "1/1 1/3 2/3 3/3" at bounding box center [344, 217] width 130 height 17
select select "1/3"
click at [279, 209] on select "1/1 1/3 2/3 3/3" at bounding box center [344, 217] width 130 height 17
click at [393, 231] on input "Apply" at bounding box center [396, 236] width 26 height 15
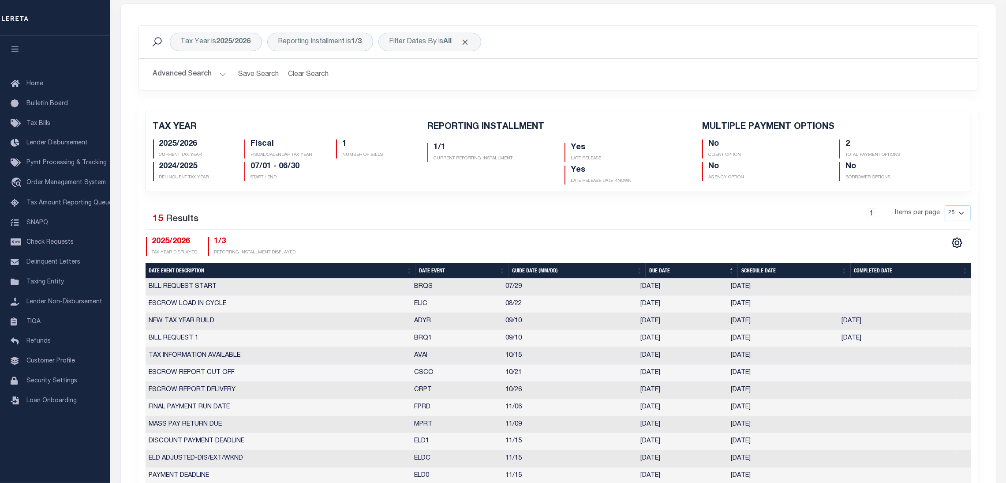
scroll to position [265, 0]
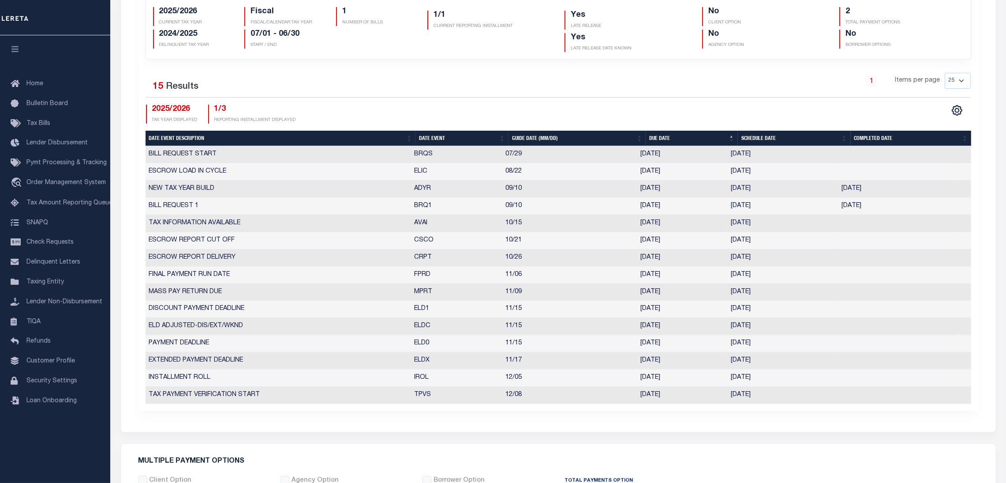
select select "11"
select select "15"
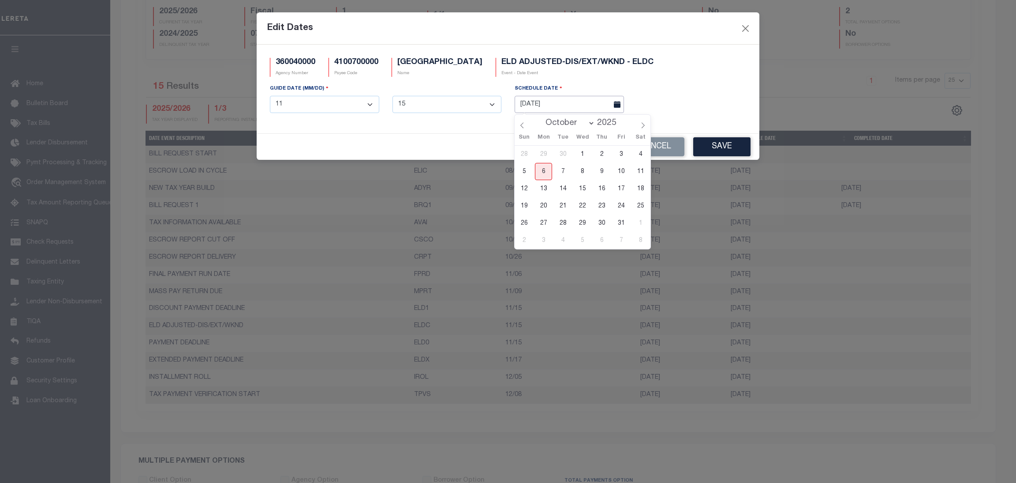
drag, startPoint x: 745, startPoint y: 328, endPoint x: 544, endPoint y: 111, distance: 296.0
click at [544, 111] on input "10/02/2025" at bounding box center [569, 104] width 109 height 17
click at [540, 203] on span "20" at bounding box center [543, 205] width 17 height 17
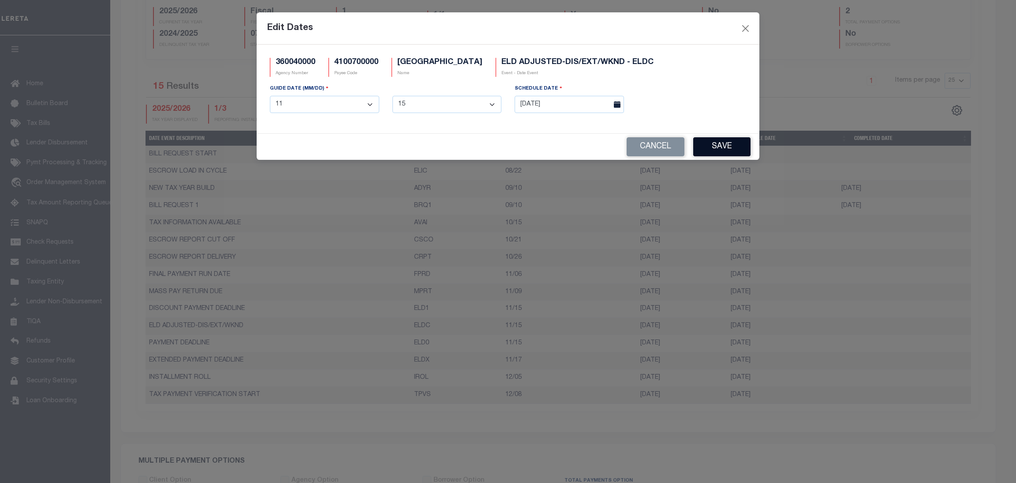
click at [735, 151] on button "Save" at bounding box center [722, 146] width 57 height 19
drag, startPoint x: 745, startPoint y: 344, endPoint x: 567, endPoint y: 109, distance: 294.8
click at [567, 109] on input "10/02/2025" at bounding box center [569, 104] width 109 height 17
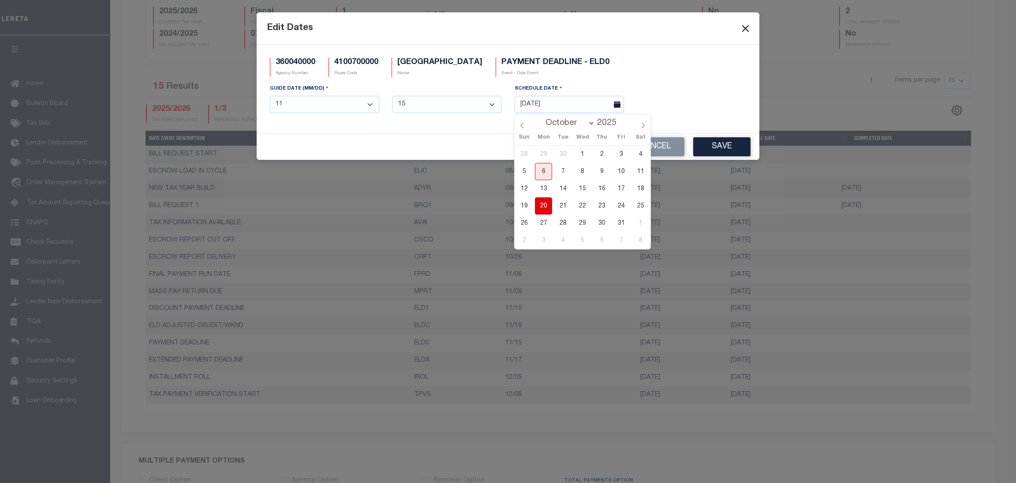
click at [544, 204] on span "20" at bounding box center [543, 205] width 17 height 17
type input "[DATE]"
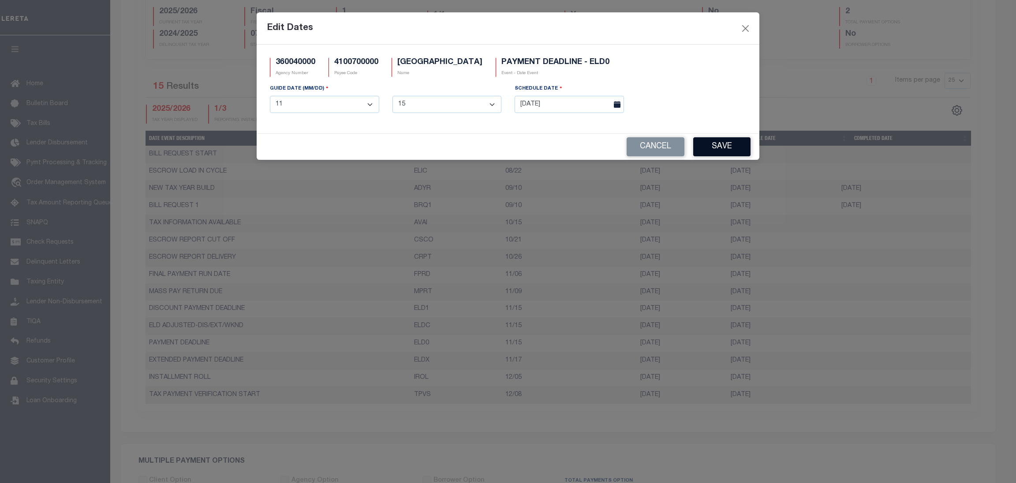
click at [734, 145] on button "Save" at bounding box center [722, 146] width 57 height 19
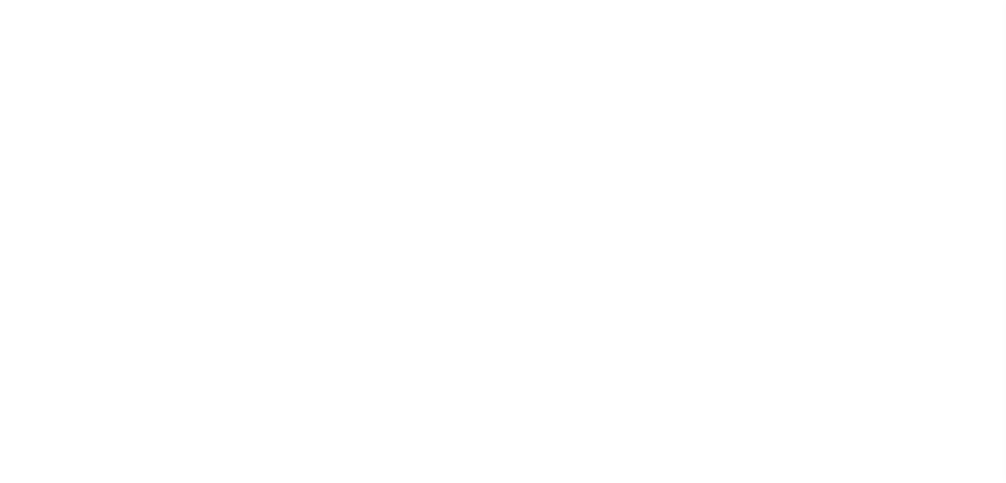
select select
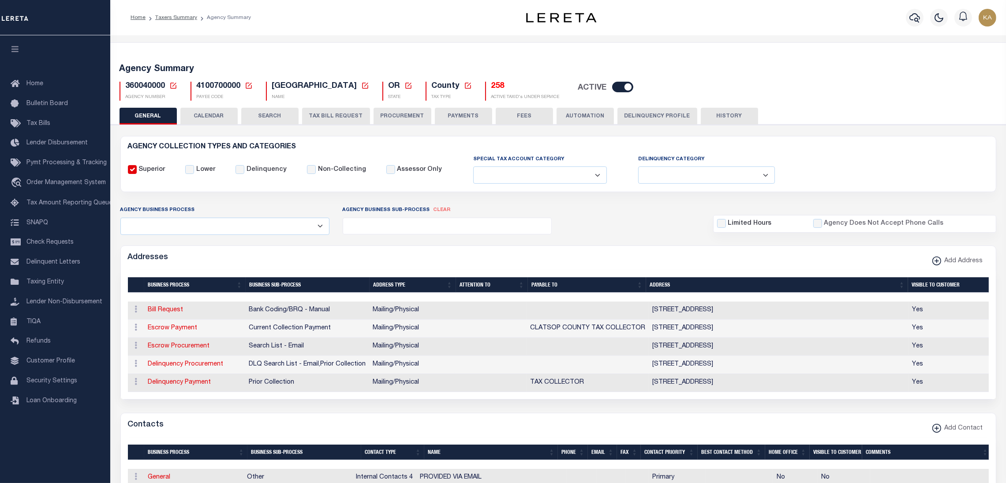
click at [214, 108] on button "CALENDAR" at bounding box center [208, 116] width 57 height 17
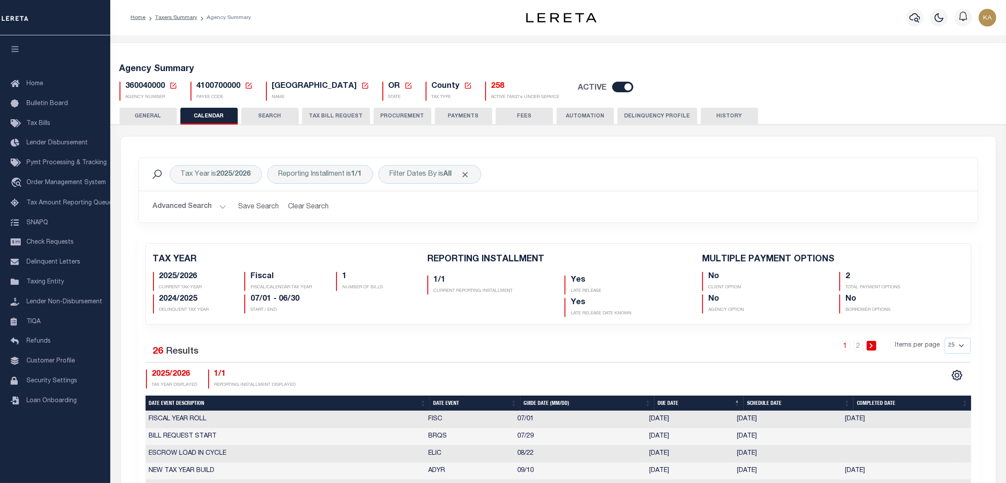
checkbox input "false"
type input "2"
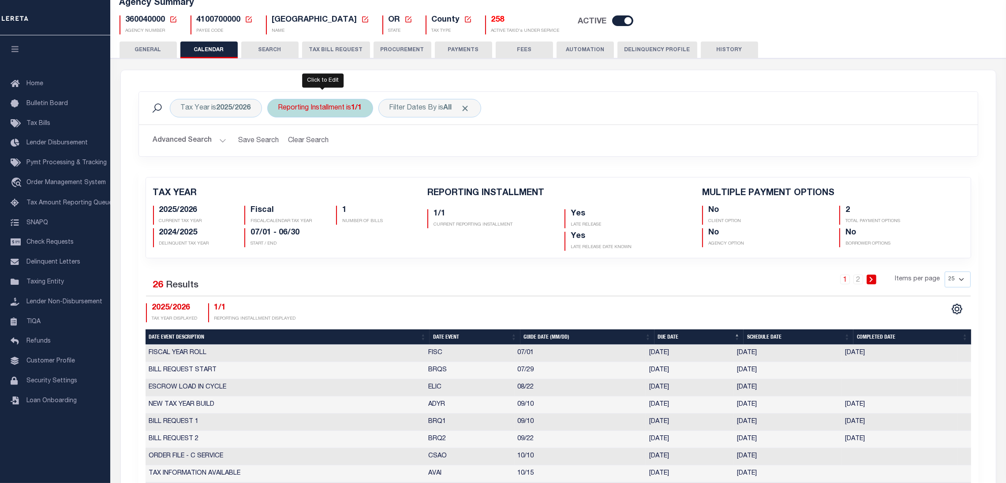
click at [343, 110] on div "Reporting Installment is 1/1" at bounding box center [320, 108] width 106 height 19
drag, startPoint x: 332, startPoint y: 148, endPoint x: 330, endPoint y: 152, distance: 4.6
click at [332, 148] on select "1/1 1/3 2/3 3/3" at bounding box center [344, 151] width 130 height 17
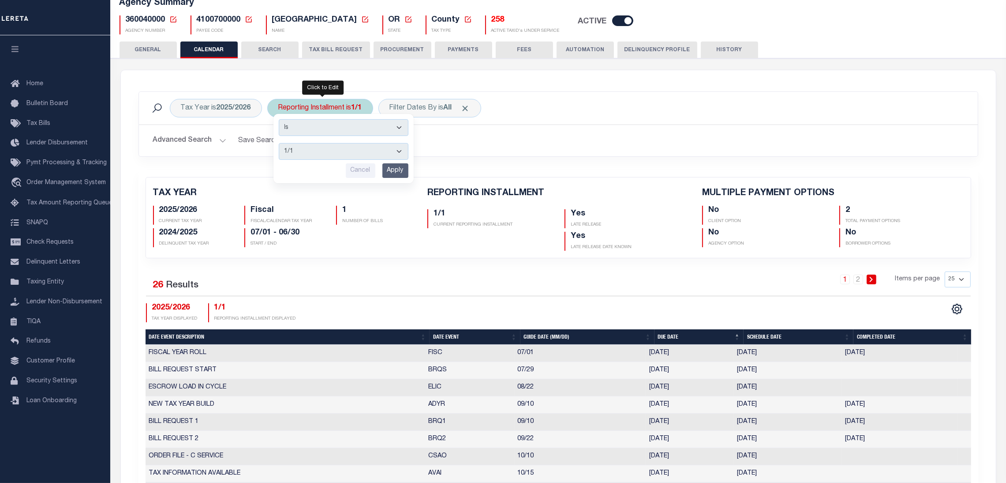
select select "1/3"
click at [279, 143] on select "1/1 1/3 2/3 3/3" at bounding box center [344, 151] width 130 height 17
click at [389, 172] on input "Apply" at bounding box center [396, 170] width 26 height 15
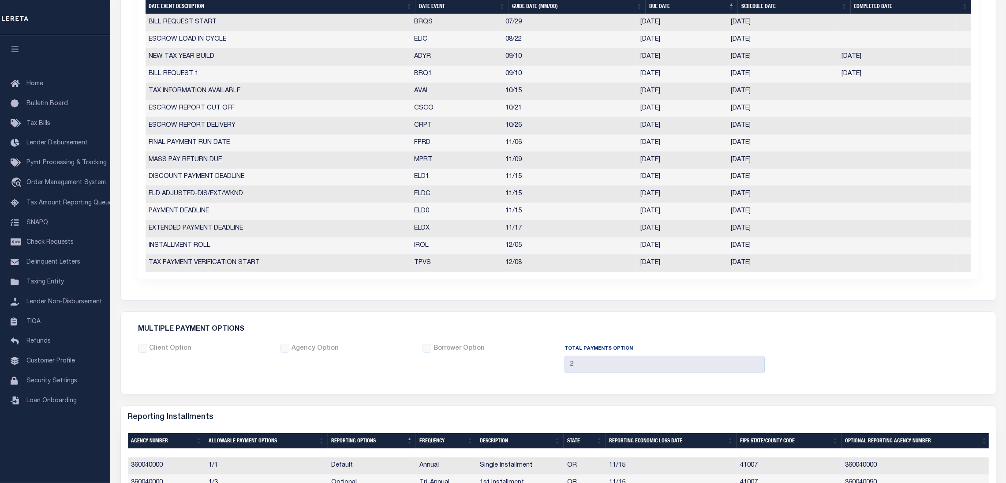
scroll to position [330, 0]
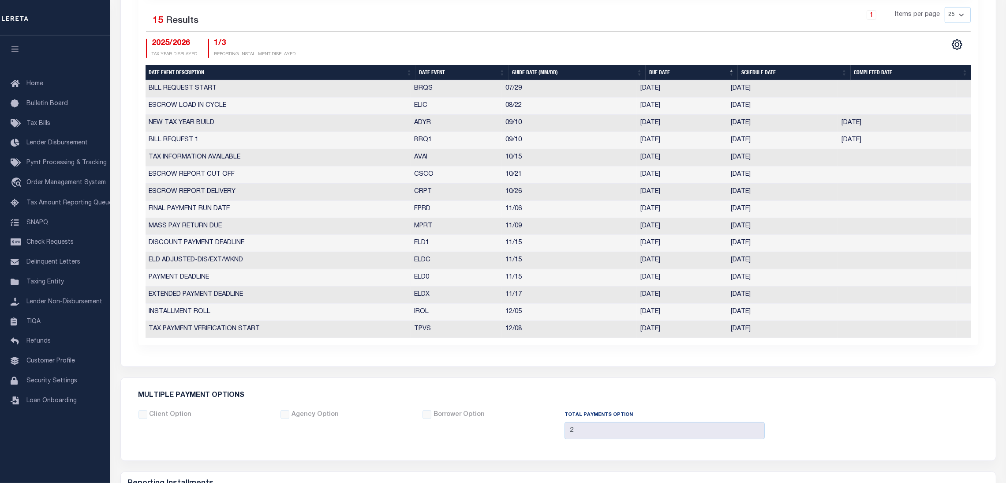
drag, startPoint x: 411, startPoint y: 262, endPoint x: 782, endPoint y: 279, distance: 371.0
click at [782, 279] on tbody "BILL REQUEST START BRQS 07/29 07/29/2025 07/29/2025 10199754 ESCROW LOAD IN CYC…" at bounding box center [559, 208] width 826 height 257
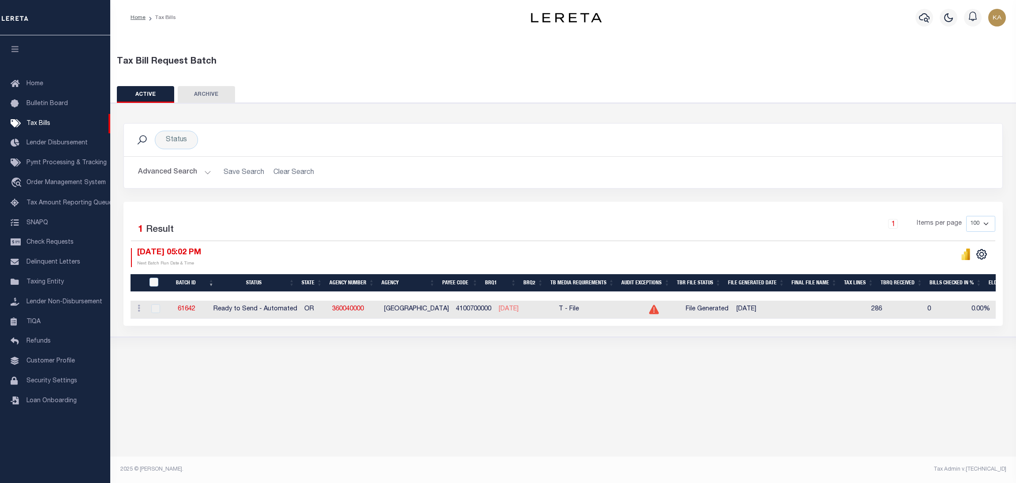
click at [613, 377] on div "Tax Bill Request Batch ACTIVE ARCHIVE HISTORY In 1" at bounding box center [563, 252] width 906 height 435
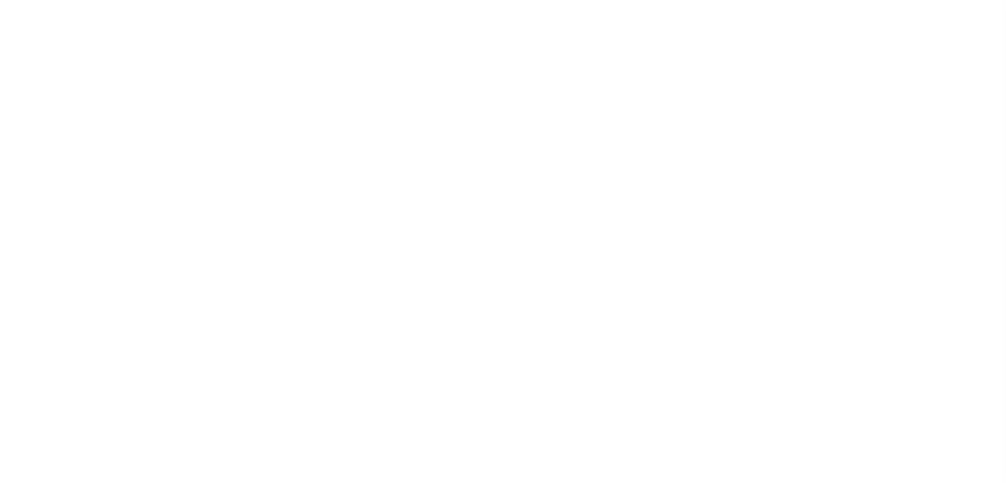
select select
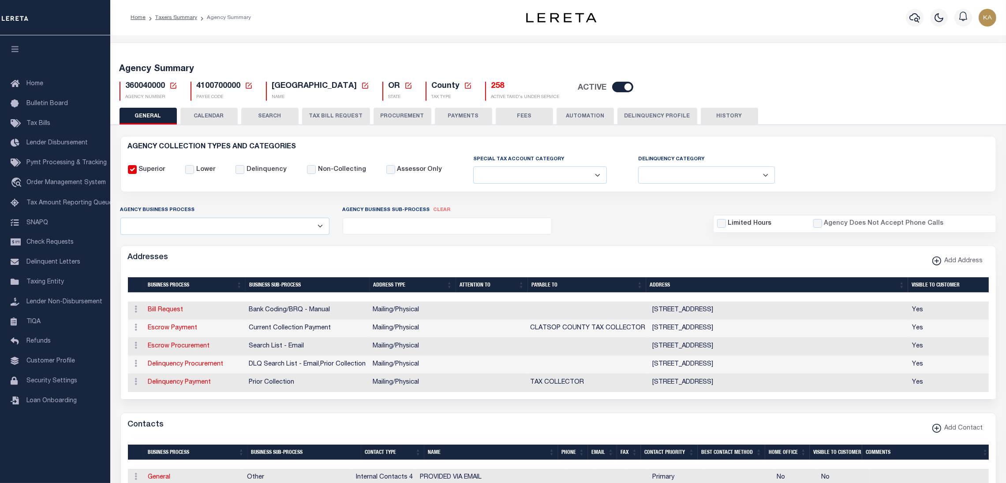
click at [221, 112] on button "CALENDAR" at bounding box center [208, 116] width 57 height 17
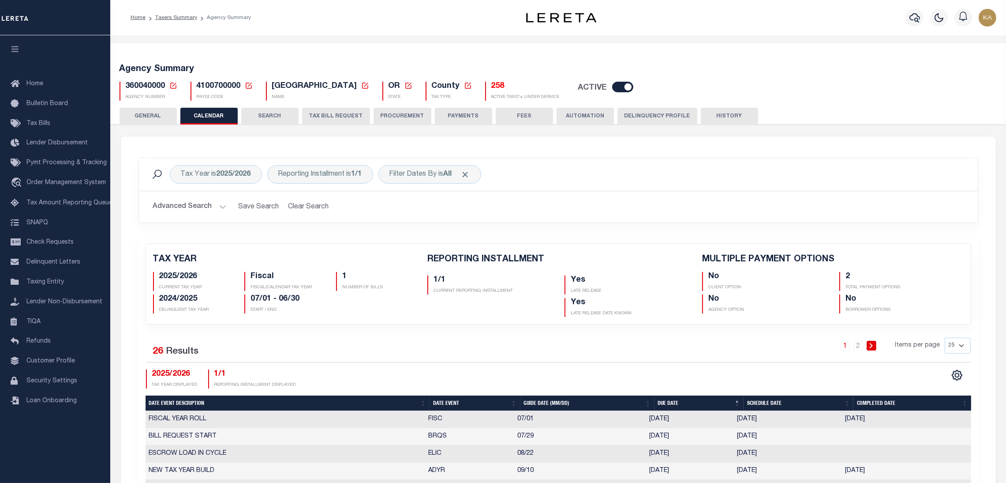
checkbox input "false"
type input "2"
click at [341, 174] on div "Reporting Installment is 1/1" at bounding box center [320, 174] width 106 height 19
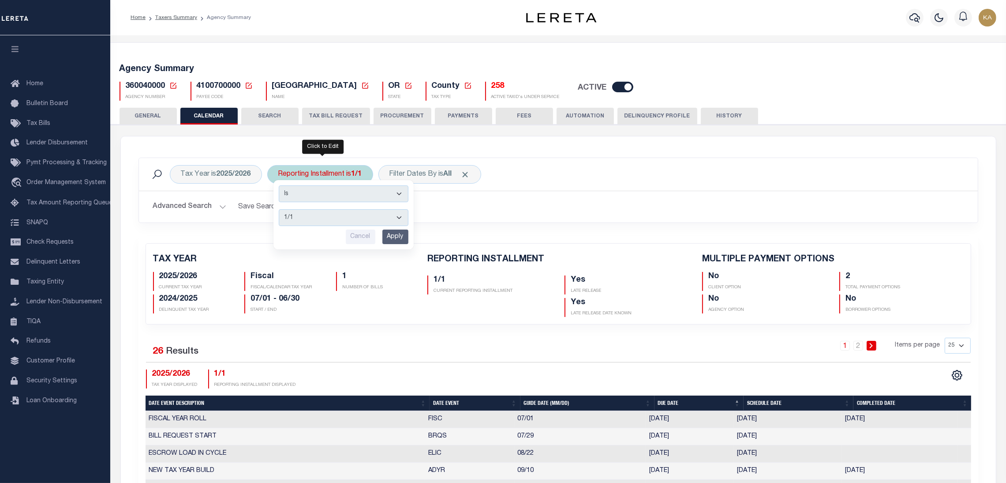
click at [337, 214] on select "1/1 1/3 2/3 3/3" at bounding box center [344, 217] width 130 height 17
select select "1/3"
click at [279, 209] on select "1/1 1/3 2/3 3/3" at bounding box center [344, 217] width 130 height 17
click at [394, 230] on input "Apply" at bounding box center [396, 236] width 26 height 15
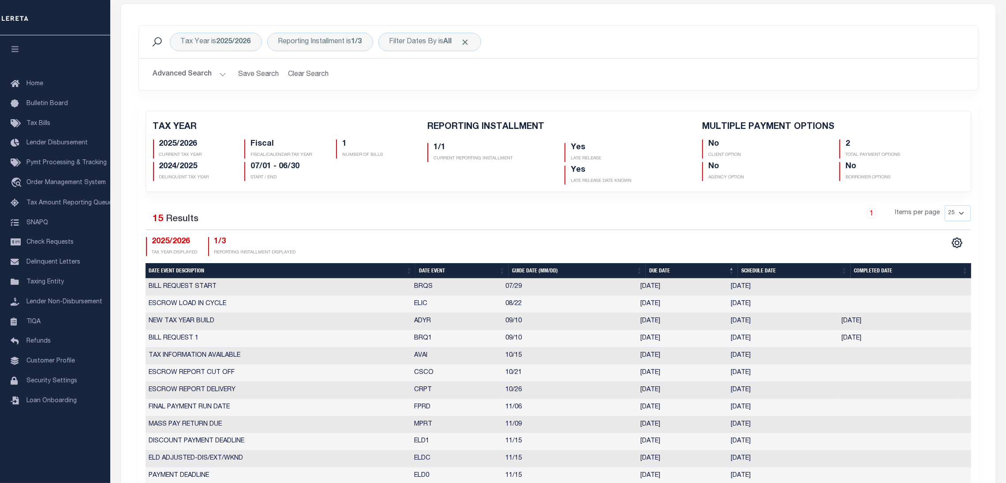
scroll to position [330, 0]
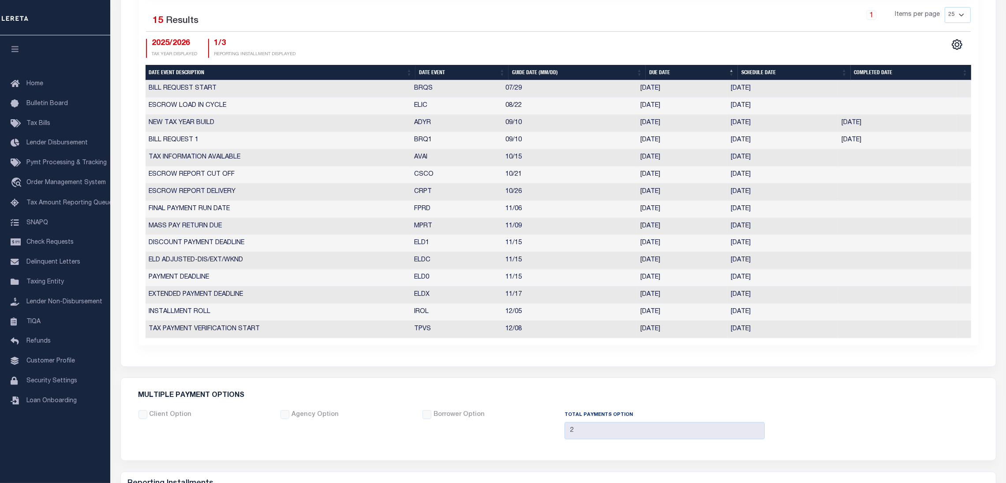
drag, startPoint x: 406, startPoint y: 261, endPoint x: 769, endPoint y: 265, distance: 362.7
click at [795, 269] on tr "ELD ADJUSTED-DIS/EXT/WKND ELDC 11/15 11/17/2025 10/20/2025 10199748" at bounding box center [559, 260] width 826 height 17
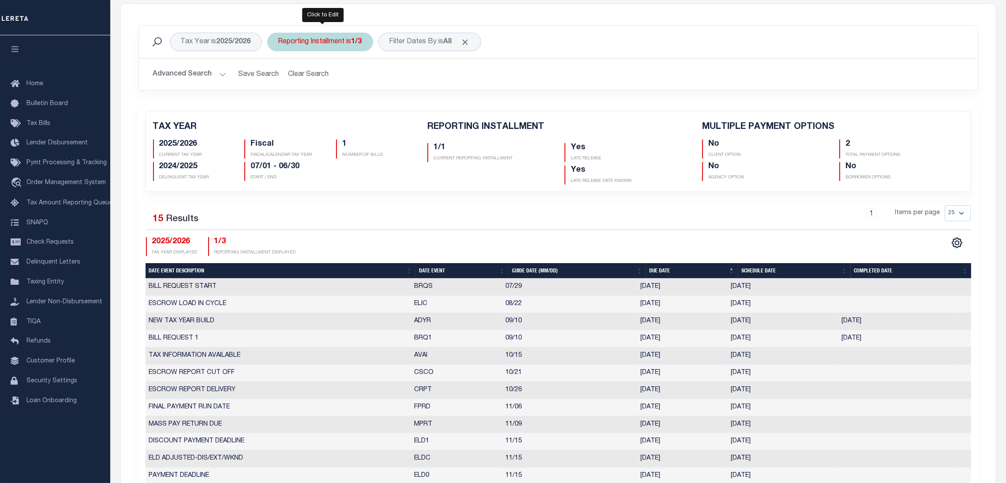
click at [313, 47] on div "Reporting Installment is 1/3" at bounding box center [320, 42] width 106 height 19
click at [315, 96] on div "Is Contains 1/1 1/3 2/3 3/3 Cancel Apply" at bounding box center [344, 82] width 140 height 69
click at [316, 87] on select "1/1 1/3 2/3 3/3" at bounding box center [344, 85] width 130 height 17
select select "1/1"
click at [279, 77] on select "1/1 1/3 2/3 3/3" at bounding box center [344, 85] width 130 height 17
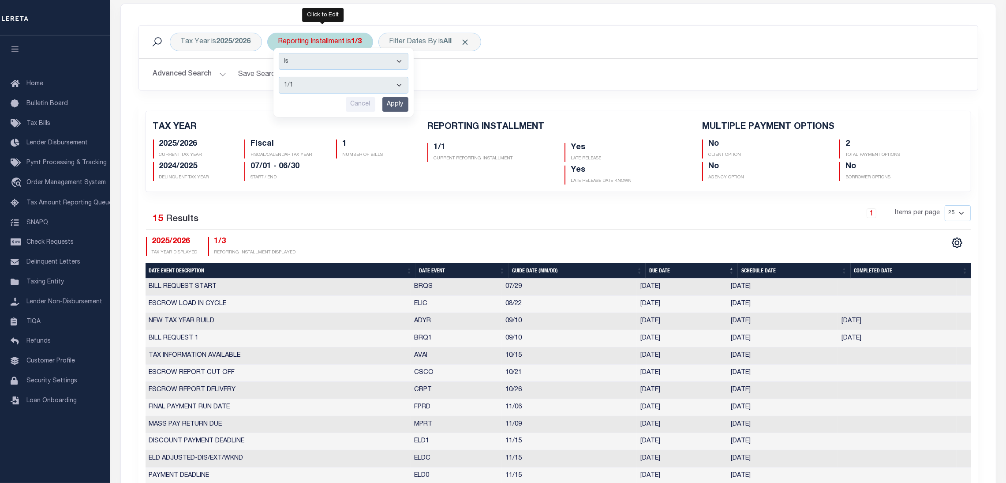
click at [393, 101] on input "Apply" at bounding box center [396, 104] width 26 height 15
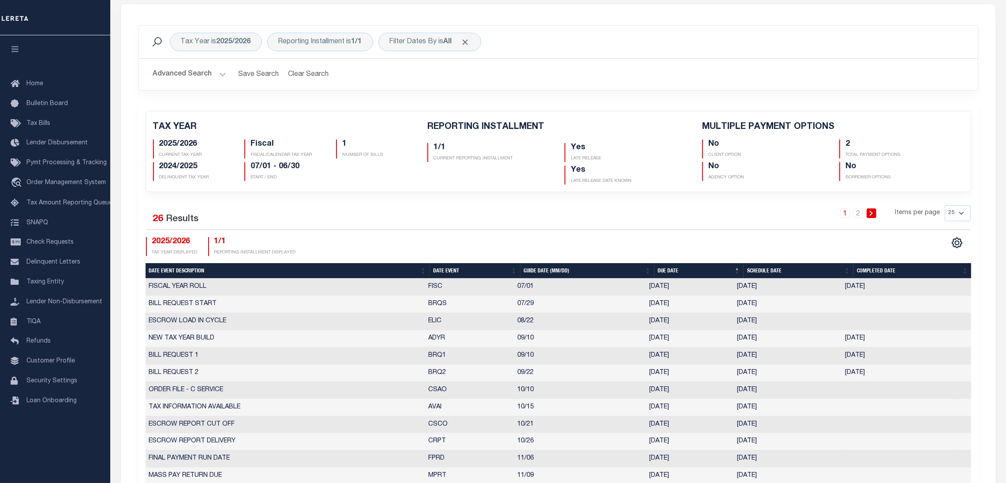
scroll to position [330, 0]
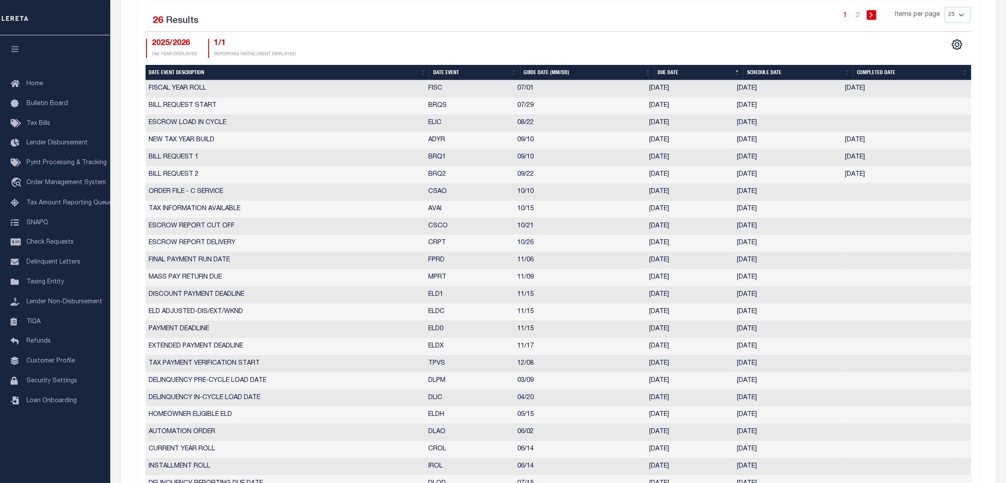
drag, startPoint x: 426, startPoint y: 170, endPoint x: 812, endPoint y: 176, distance: 386.1
click at [812, 176] on tr "BILL REQUEST 2 BRQ2 09/22 09/22/2025 10/06/2025 09/15/2025 10492556" at bounding box center [559, 174] width 826 height 17
click at [743, 181] on td "10/06/2025" at bounding box center [788, 174] width 108 height 17
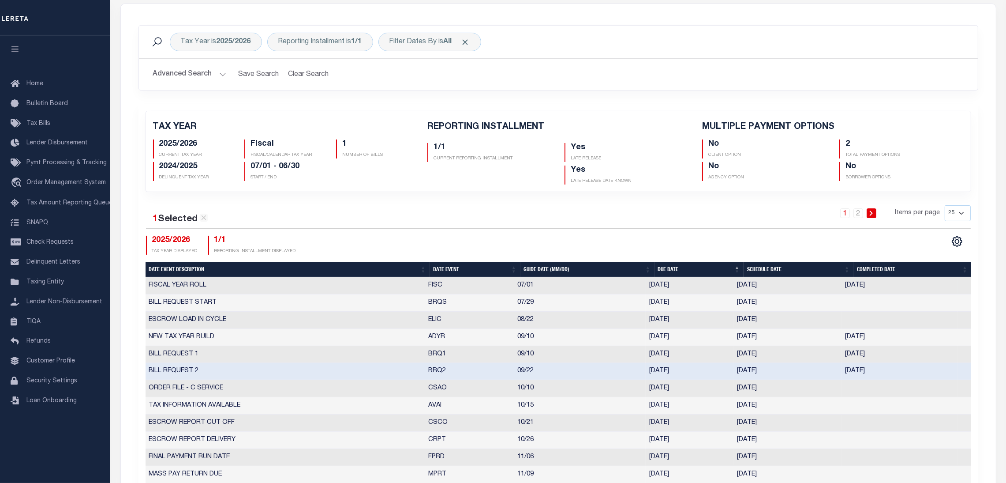
scroll to position [66, 0]
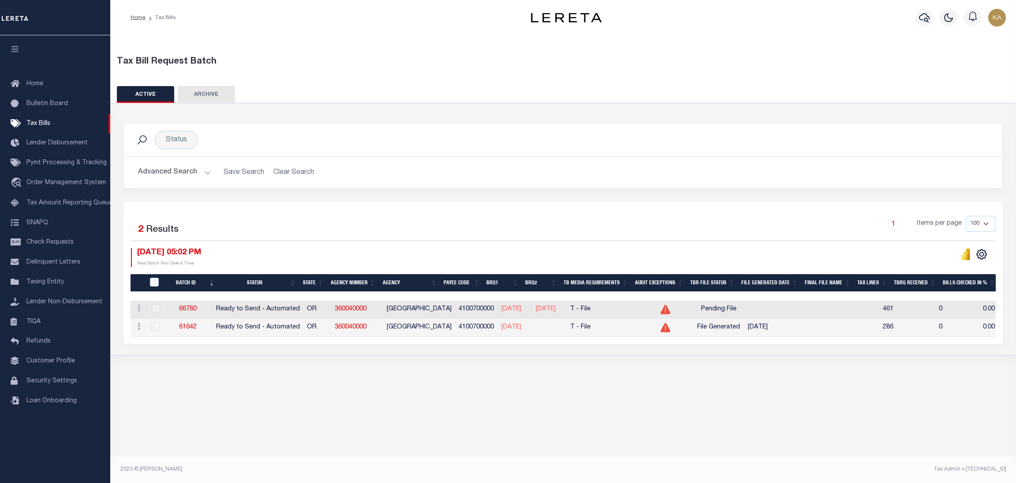
click at [602, 416] on div "Tax Bill Request Batch ACTIVE ARCHIVE HISTORY In 2" at bounding box center [563, 252] width 906 height 435
click at [189, 309] on link "66760" at bounding box center [188, 309] width 18 height 6
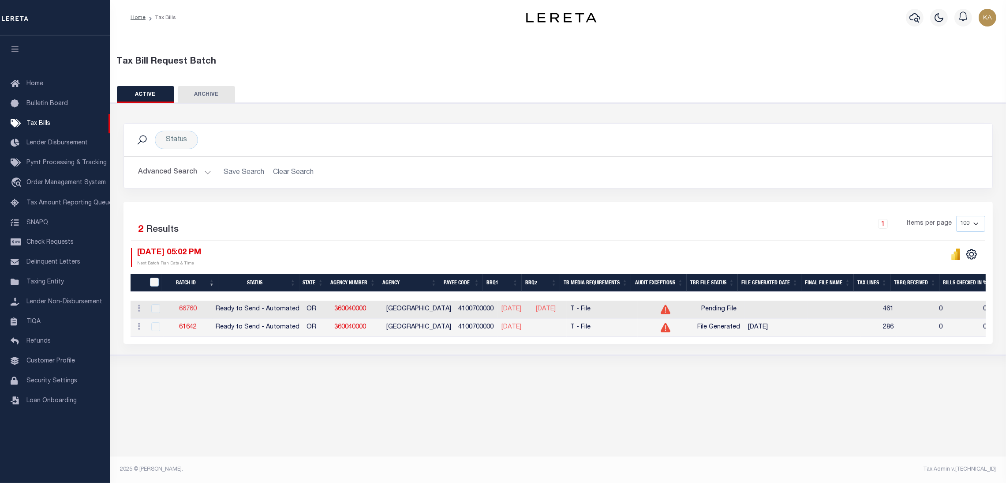
select select "RTA"
type input "Yes"
select select "22"
select select "1"
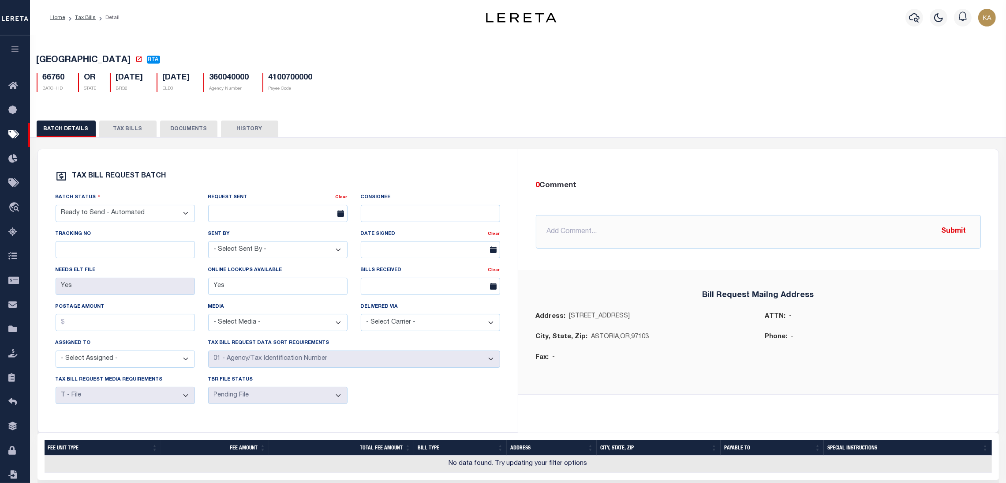
click at [124, 128] on button "TAX BILLS" at bounding box center [127, 128] width 57 height 17
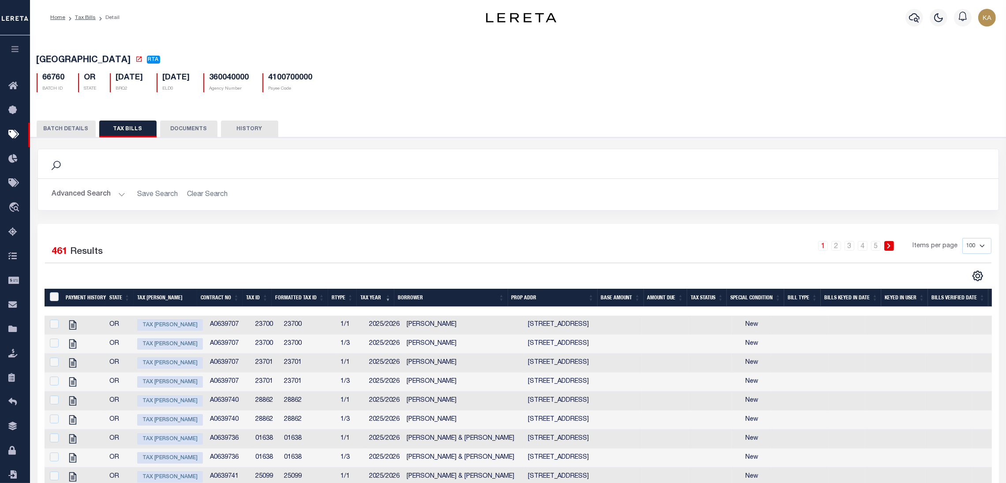
click at [47, 79] on h5 "66760" at bounding box center [54, 78] width 22 height 10
click at [56, 82] on h5 "66760" at bounding box center [54, 78] width 22 height 10
copy h5 "66760"
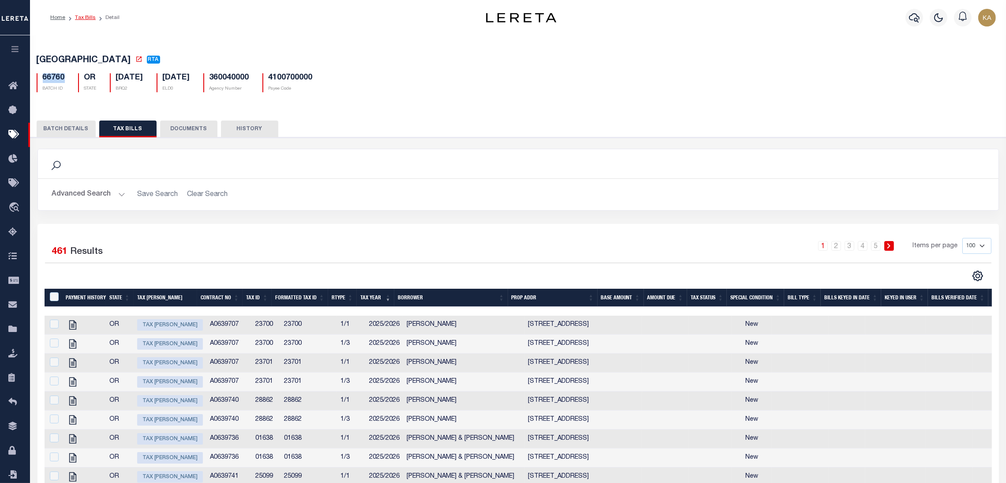
click at [89, 17] on link "Tax Bills" at bounding box center [85, 17] width 21 height 5
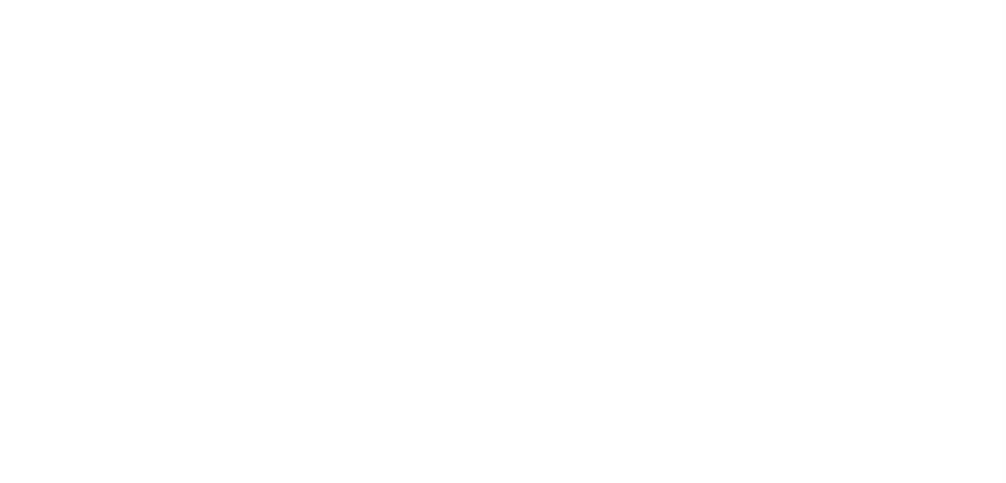
select select
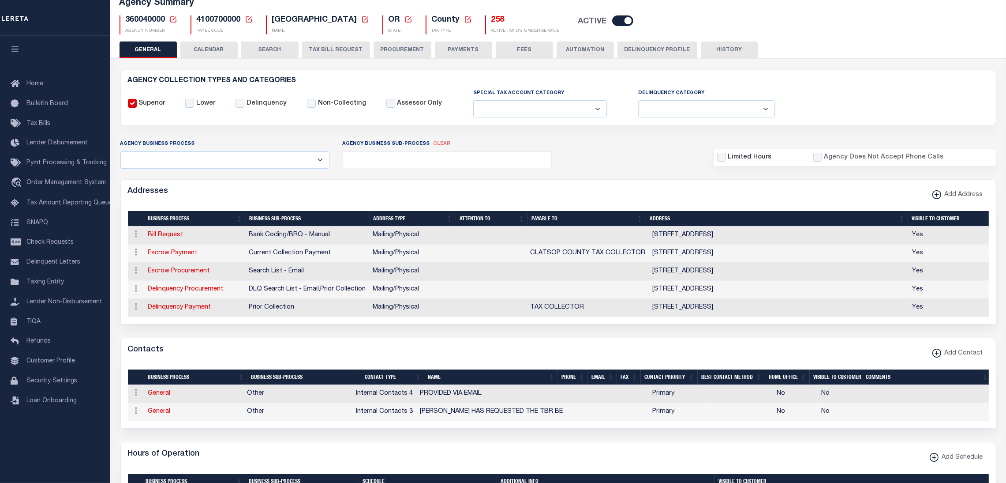
scroll to position [66, 0]
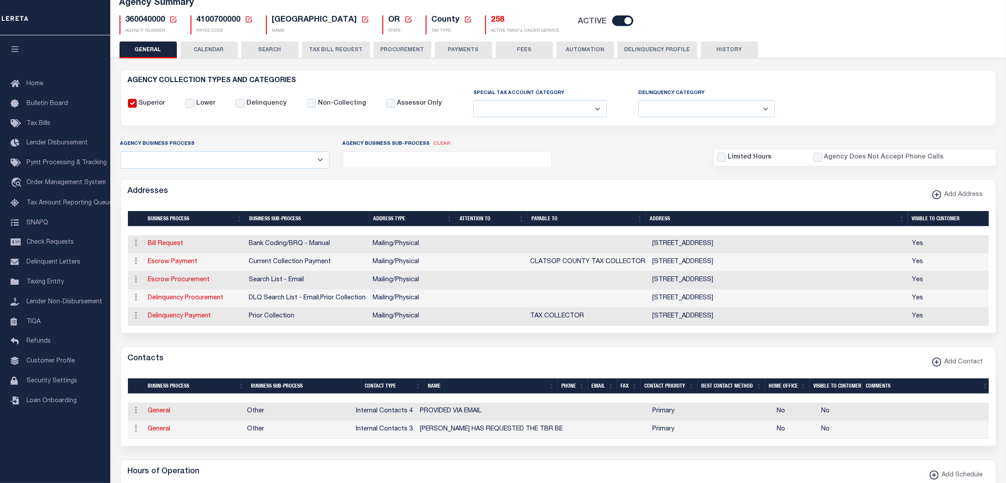
click at [219, 44] on button "CALENDAR" at bounding box center [208, 49] width 57 height 17
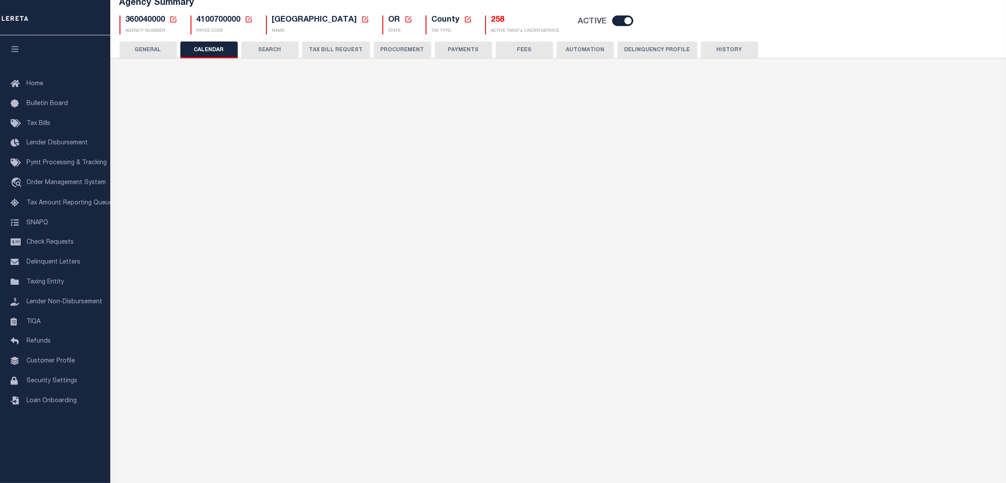
checkbox input "false"
type input "2"
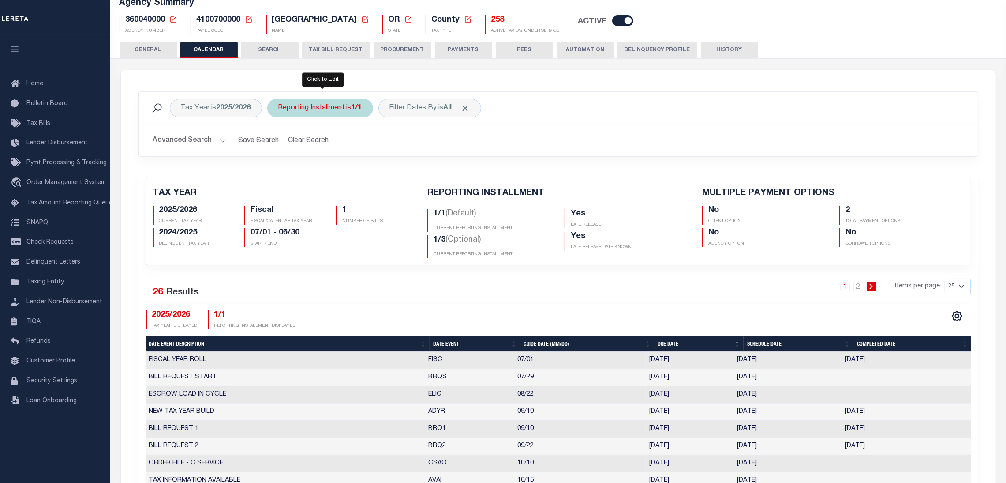
click at [344, 112] on div "Reporting Installment is 1/1" at bounding box center [320, 108] width 106 height 19
click at [353, 154] on select "1/1 1/3 2/3 3/3" at bounding box center [344, 151] width 130 height 17
select select "1/3"
click at [279, 143] on select "1/1 1/3 2/3 3/3" at bounding box center [344, 151] width 130 height 17
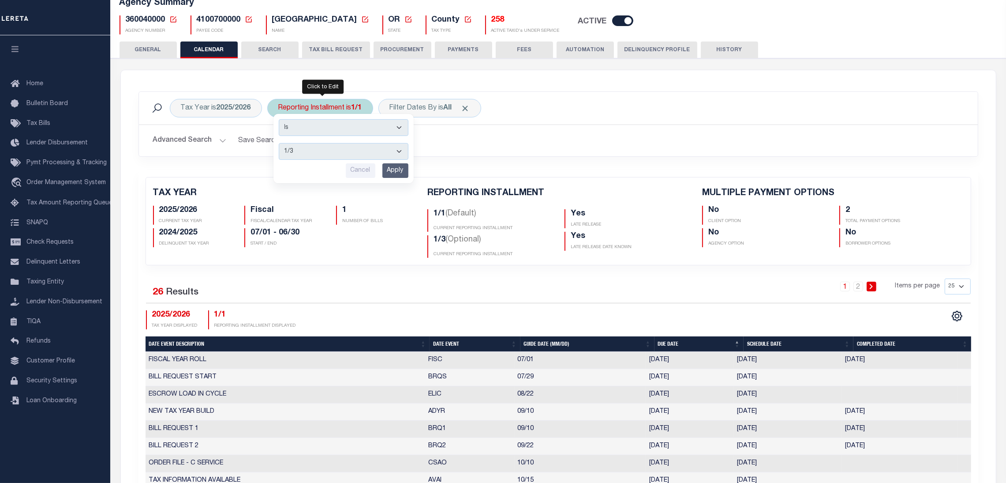
click at [390, 173] on input "Apply" at bounding box center [396, 170] width 26 height 15
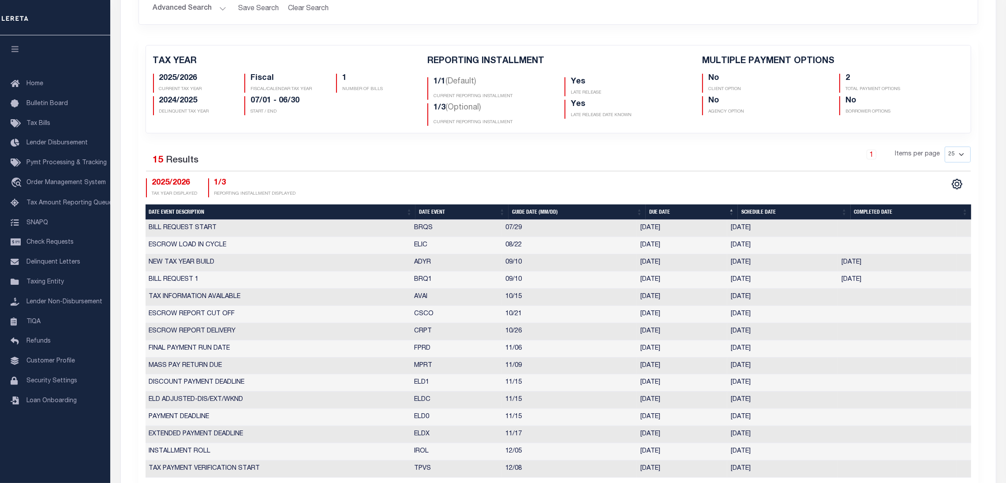
scroll to position [265, 0]
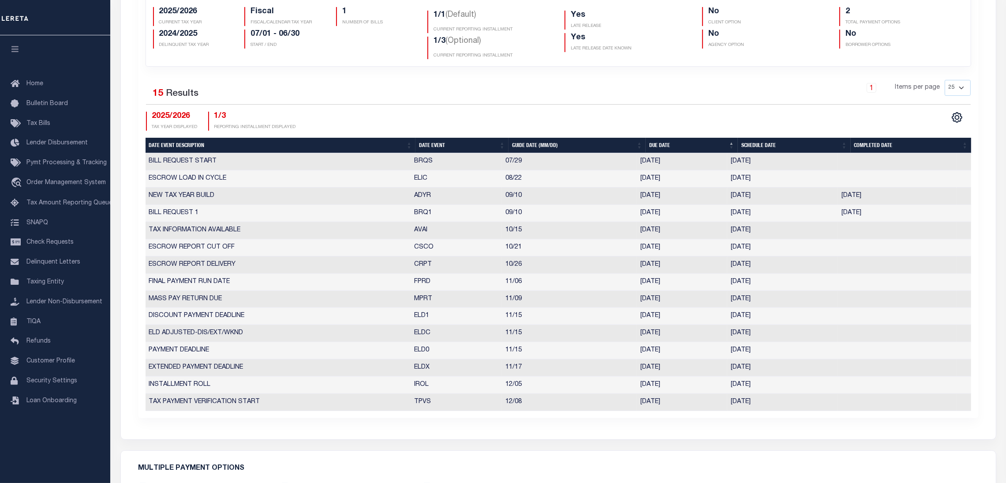
select select "9"
select select "10"
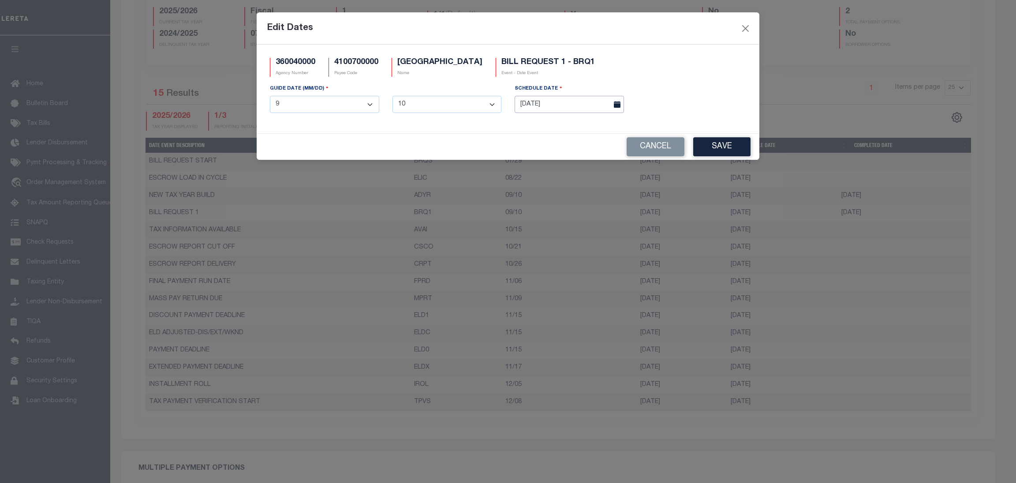
drag, startPoint x: 746, startPoint y: 217, endPoint x: 551, endPoint y: 106, distance: 224.1
click at [551, 106] on input "[DATE]" at bounding box center [569, 104] width 109 height 17
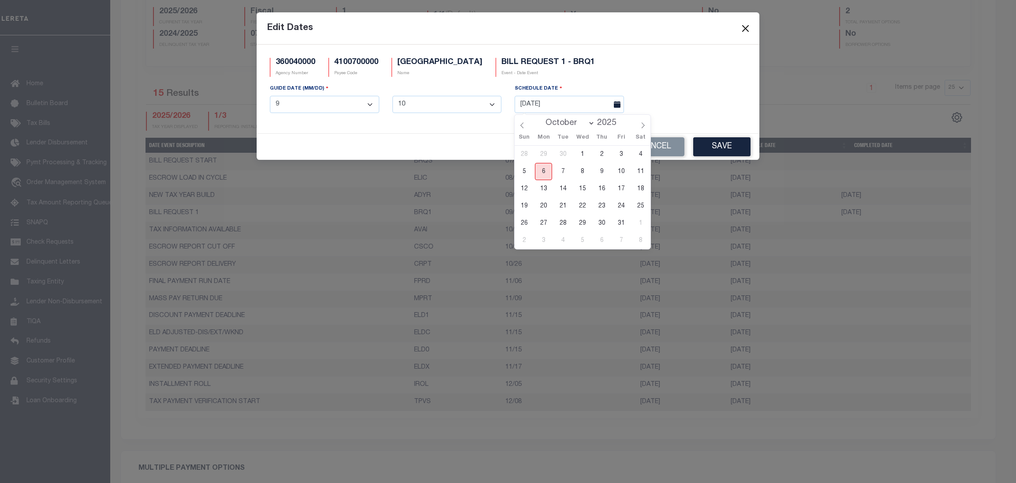
click at [539, 169] on span "6" at bounding box center [543, 171] width 17 height 17
type input "[DATE]"
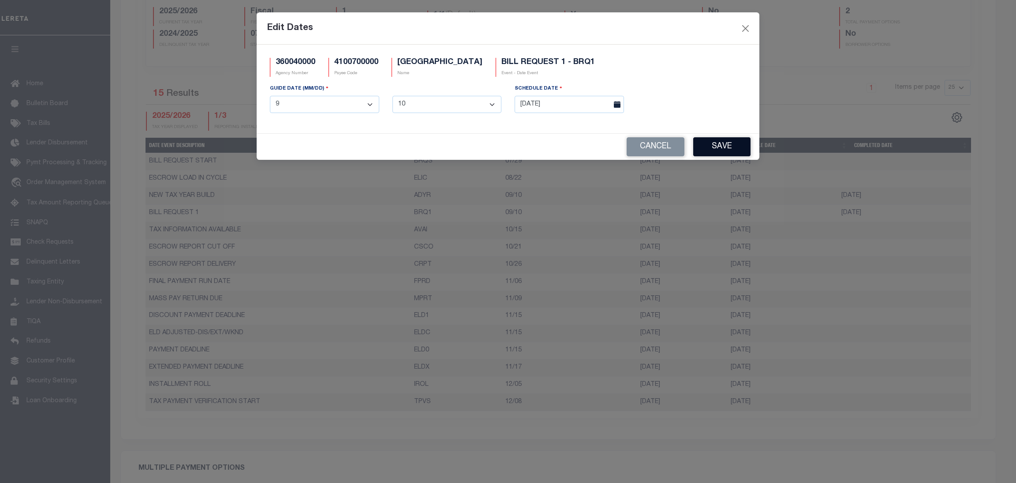
click at [712, 151] on button "Save" at bounding box center [722, 146] width 57 height 19
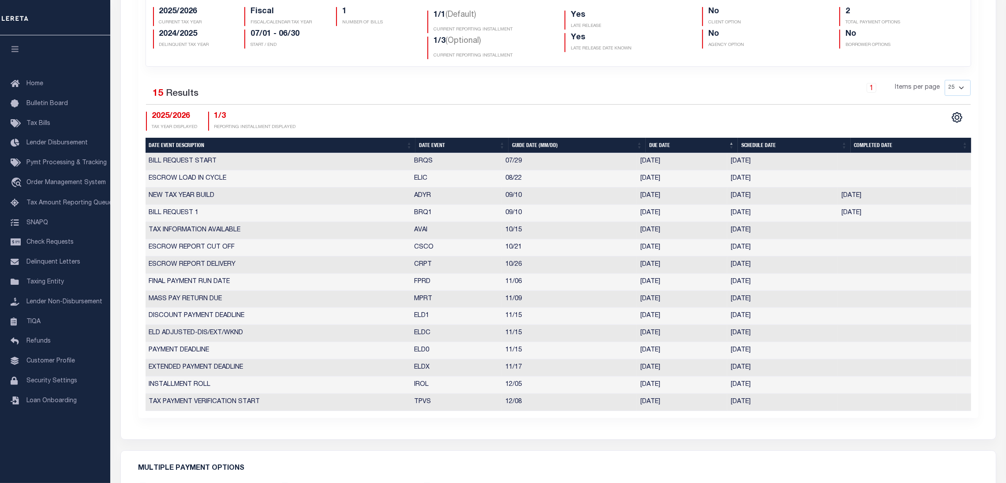
scroll to position [0, 0]
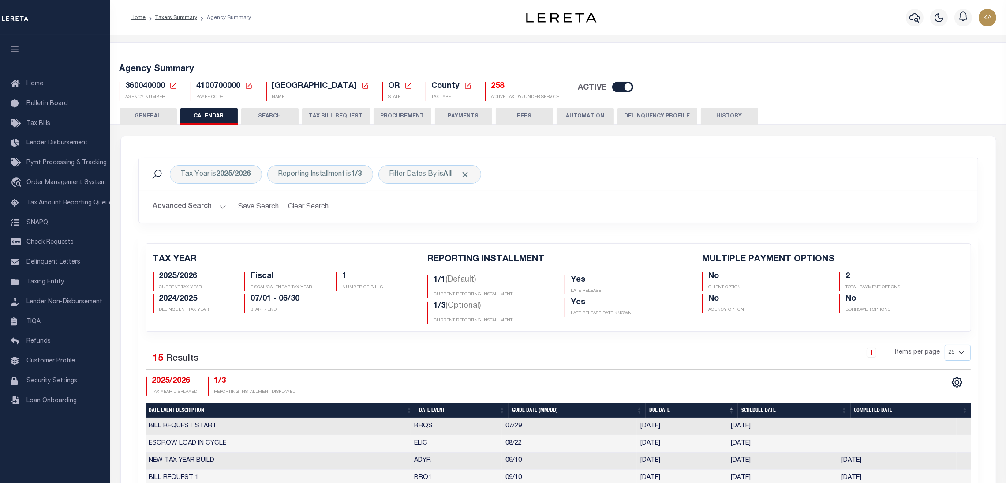
click at [555, 208] on h2 "Advanced Search Save Search Clear Search PayeeReportingEventDatesGridWrapper_dy…" at bounding box center [558, 206] width 825 height 17
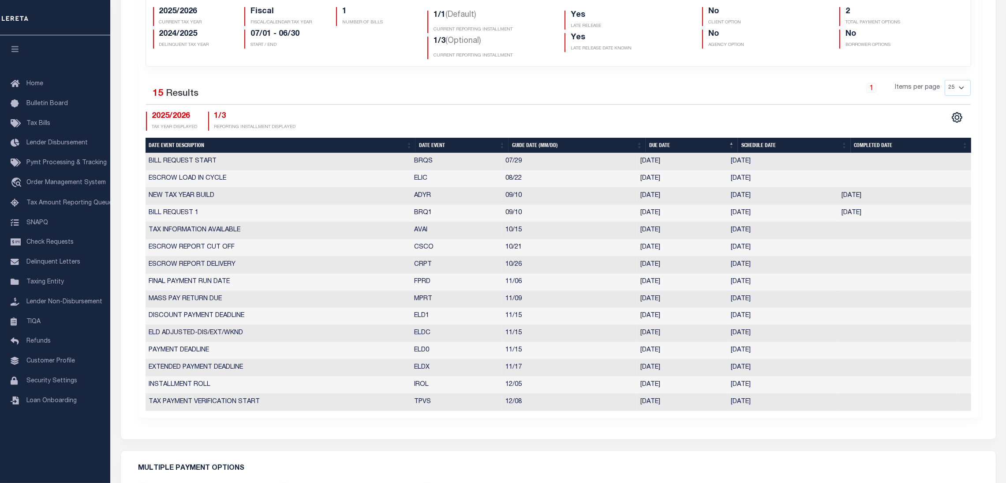
scroll to position [132, 0]
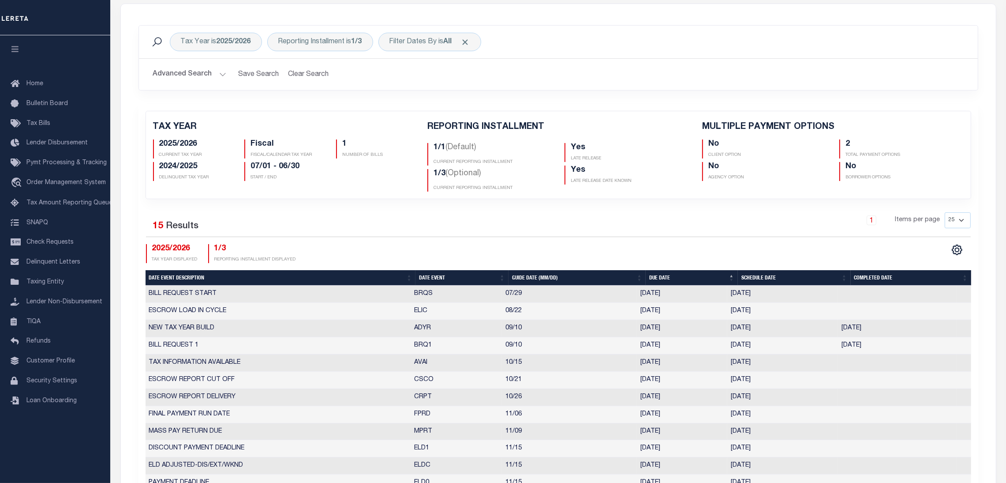
drag, startPoint x: 410, startPoint y: 346, endPoint x: 770, endPoint y: 341, distance: 360.0
click at [770, 341] on tr "BILL REQUEST 1 BRQ1 09/10 09/10/2025 09/03/2025 01/01/2000 10199745" at bounding box center [559, 345] width 826 height 17
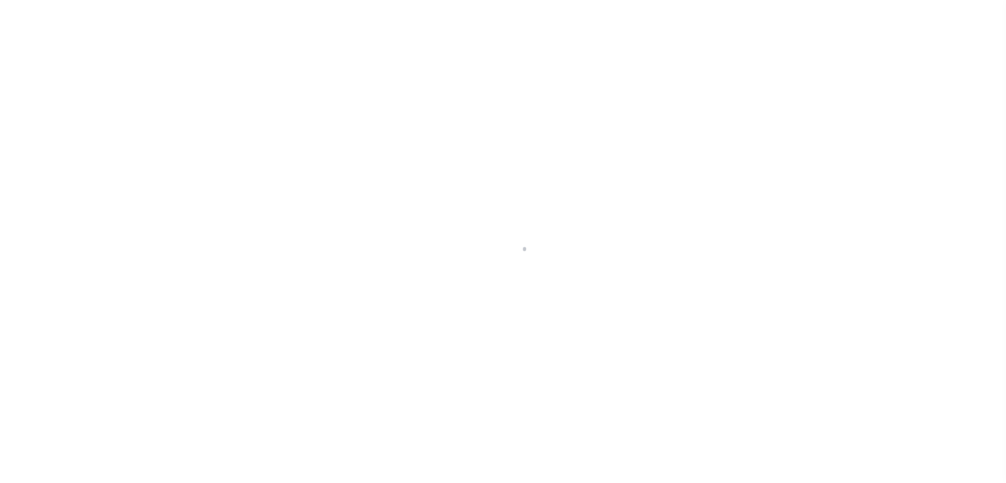
select select
checkbox input "false"
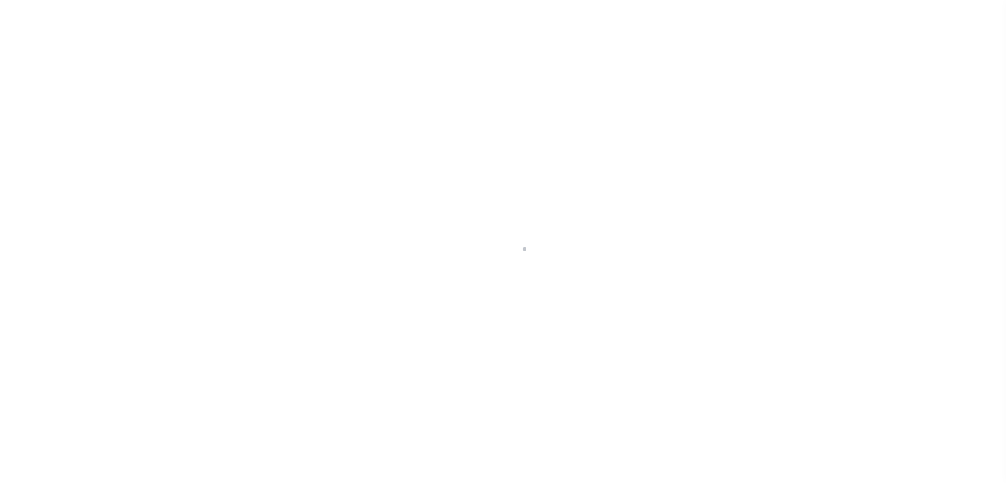
checkbox input "false"
type input "4100700000"
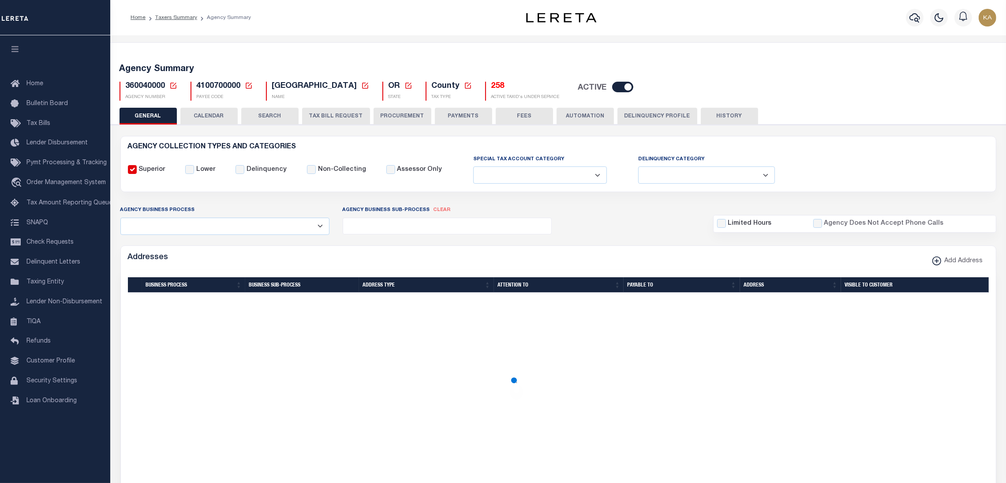
click at [205, 112] on button "CALENDAR" at bounding box center [208, 116] width 57 height 17
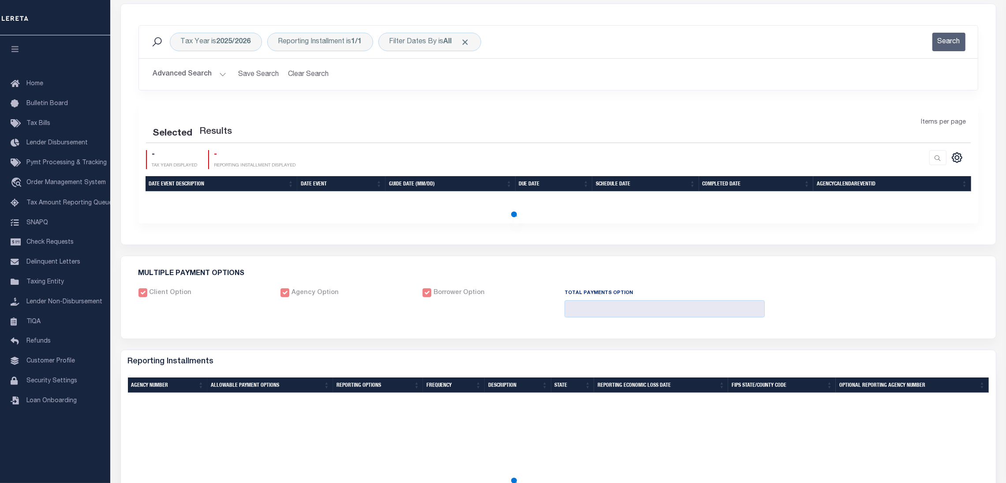
scroll to position [66, 0]
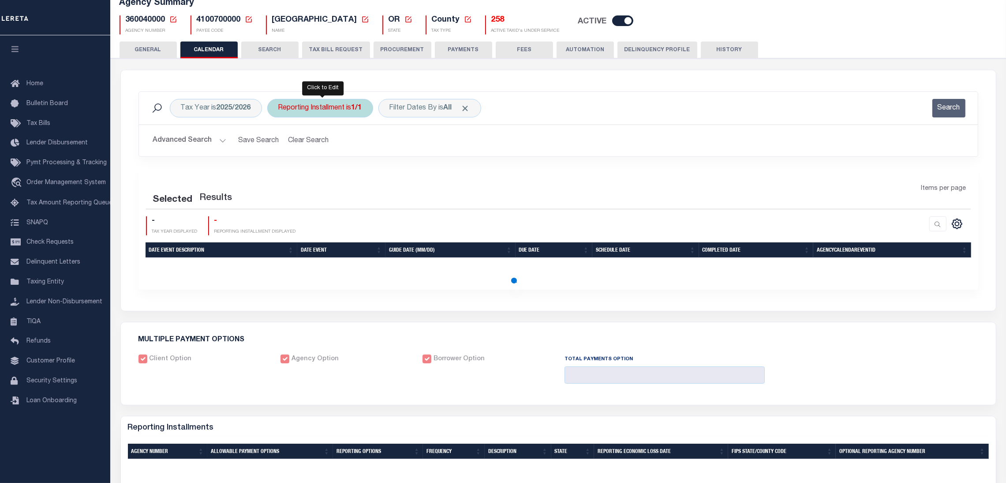
click at [316, 108] on div "Reporting Installment is 1/1" at bounding box center [320, 108] width 106 height 19
click at [325, 152] on select "1/1 1/3 2/3 3/3" at bounding box center [344, 151] width 130 height 17
select select "1/3"
click at [279, 143] on select "1/1 1/3 2/3 3/3" at bounding box center [344, 151] width 130 height 17
click at [396, 172] on input "Apply" at bounding box center [396, 170] width 26 height 15
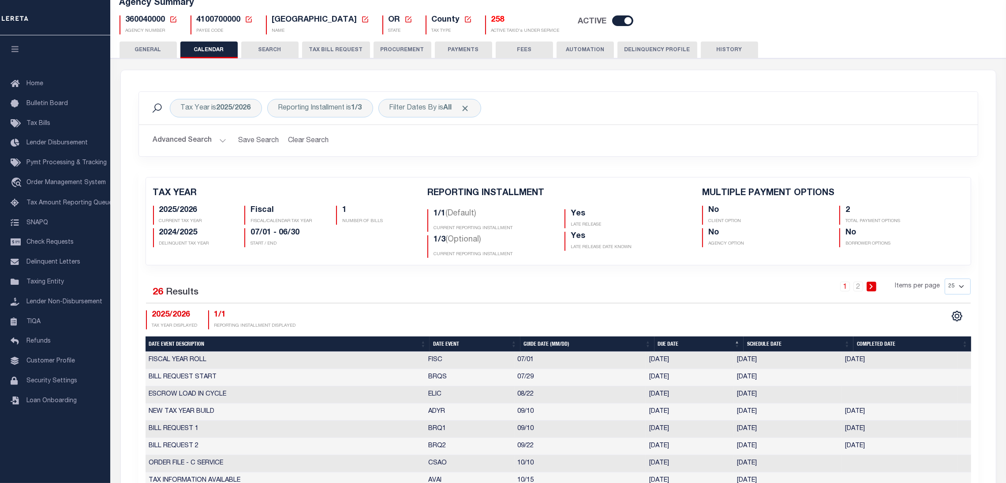
checkbox input "false"
type input "2"
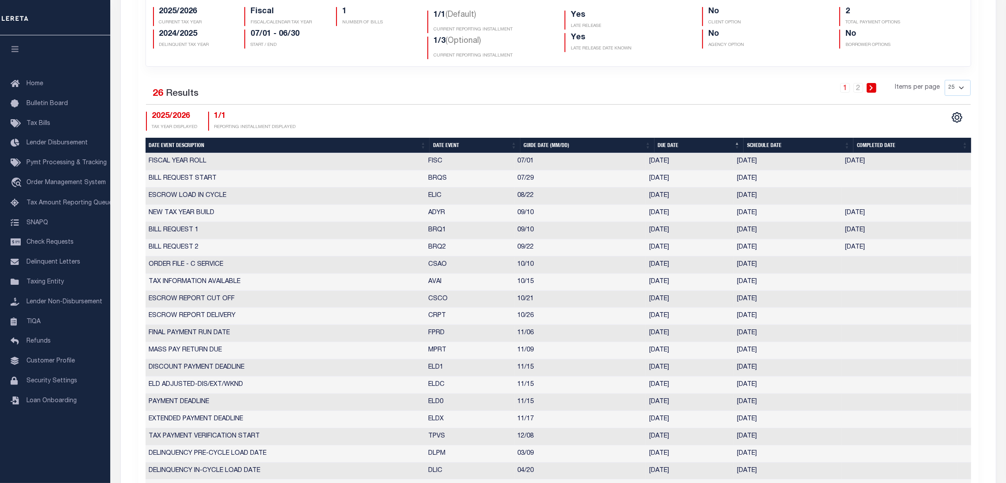
scroll to position [0, 0]
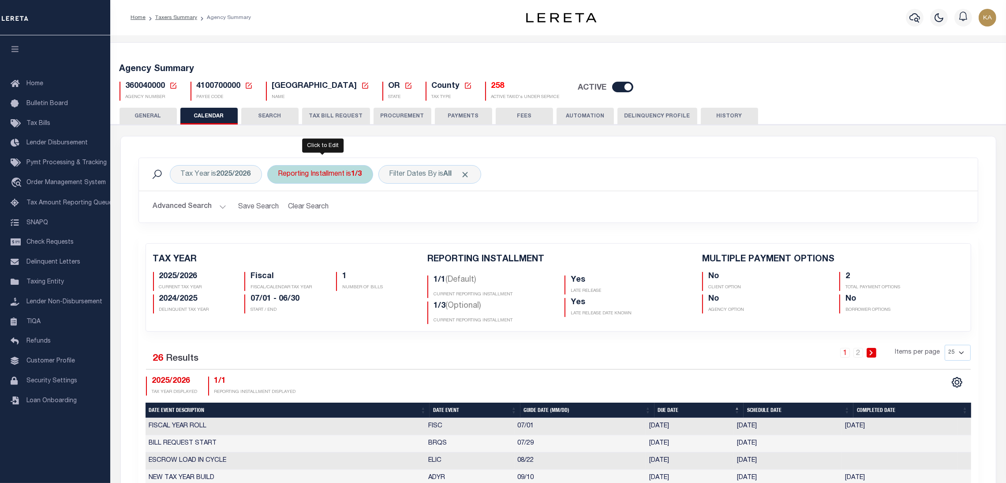
click at [330, 182] on div "Reporting Installment is 1/3" at bounding box center [320, 174] width 106 height 19
select select "1/3"
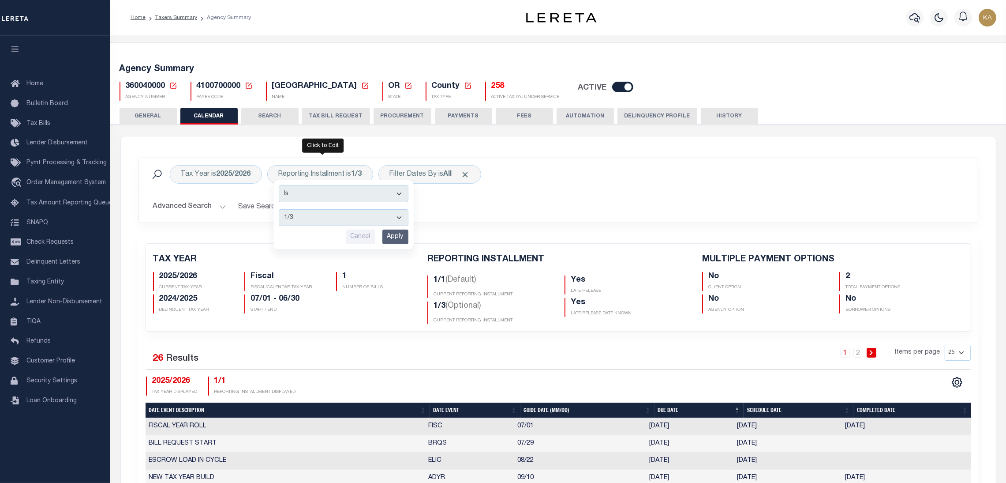
click at [416, 234] on div "Tax Year is 2025/2026 Reporting Installment is 1/3 Is Contains 1/1 1/3 2/3 3/3 …" at bounding box center [558, 197] width 853 height 79
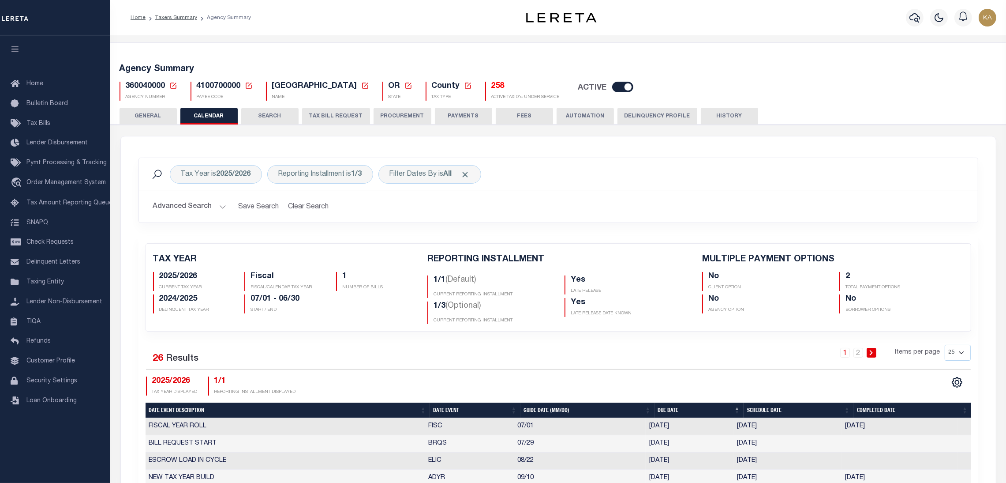
click at [407, 236] on div "Tax Year is 2025/2026 Reporting Installment is 1/3 Is Contains 1/1 1/3 2/3 3/3 …" at bounding box center [558, 197] width 853 height 79
click at [351, 179] on div "Reporting Installment is 1/3 Is Contains 1/1 1/3 2/3 3/3 Cancel Apply" at bounding box center [320, 174] width 106 height 19
select select "1/3"
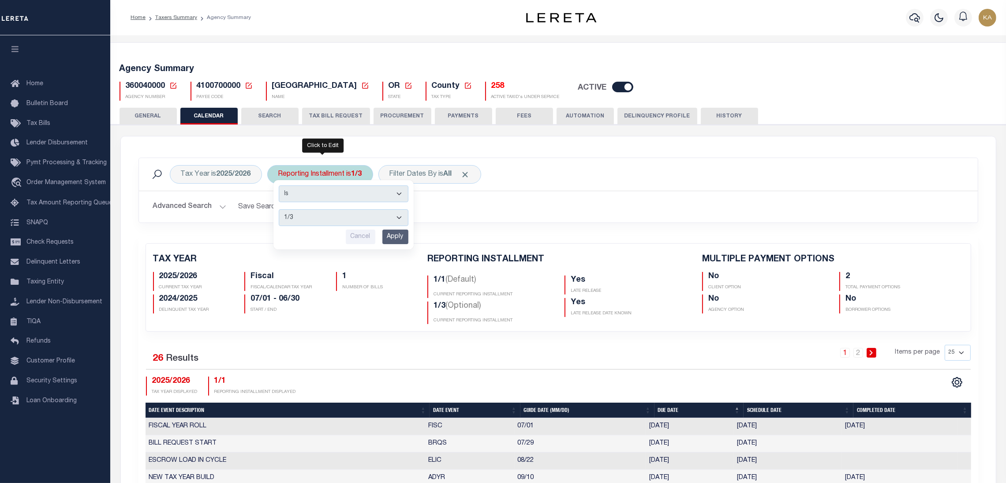
click at [388, 233] on input "Apply" at bounding box center [396, 236] width 26 height 15
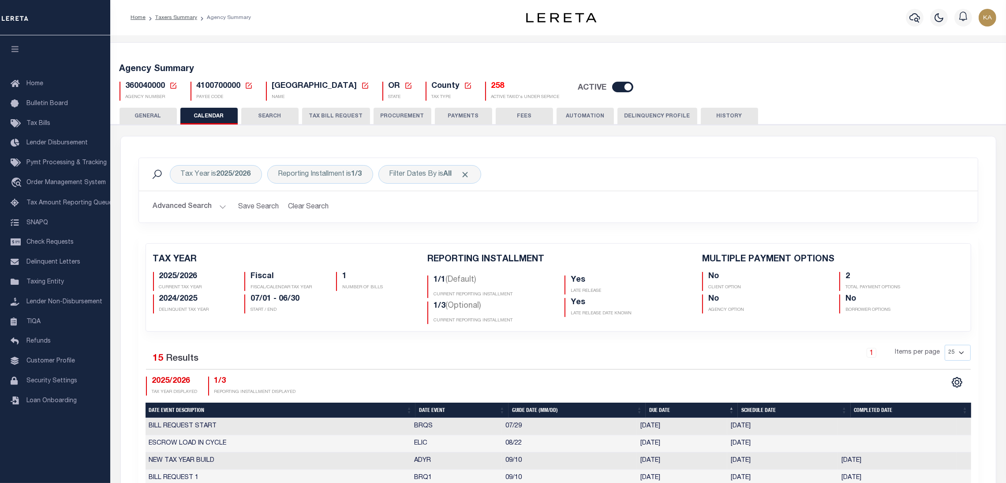
scroll to position [66, 0]
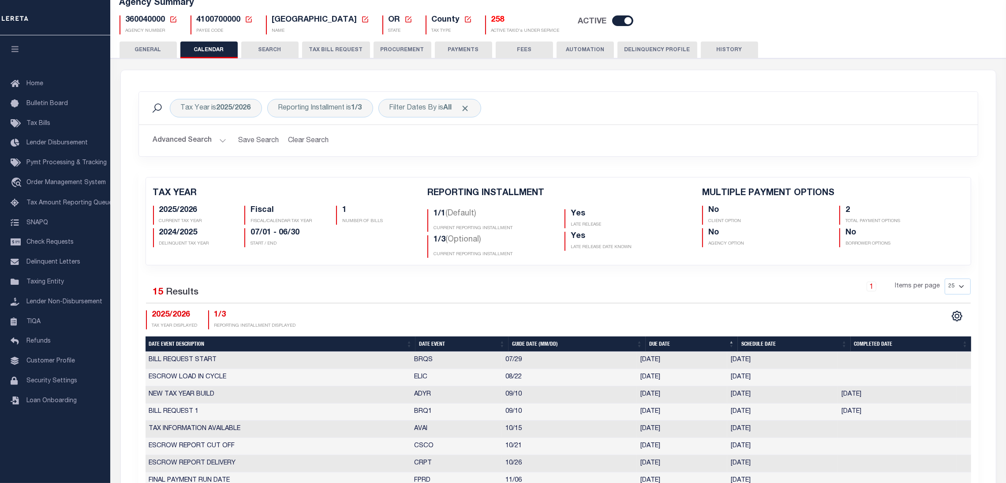
drag, startPoint x: 767, startPoint y: 411, endPoint x: 730, endPoint y: 410, distance: 37.5
click at [730, 410] on td "10/06/2025" at bounding box center [783, 411] width 111 height 17
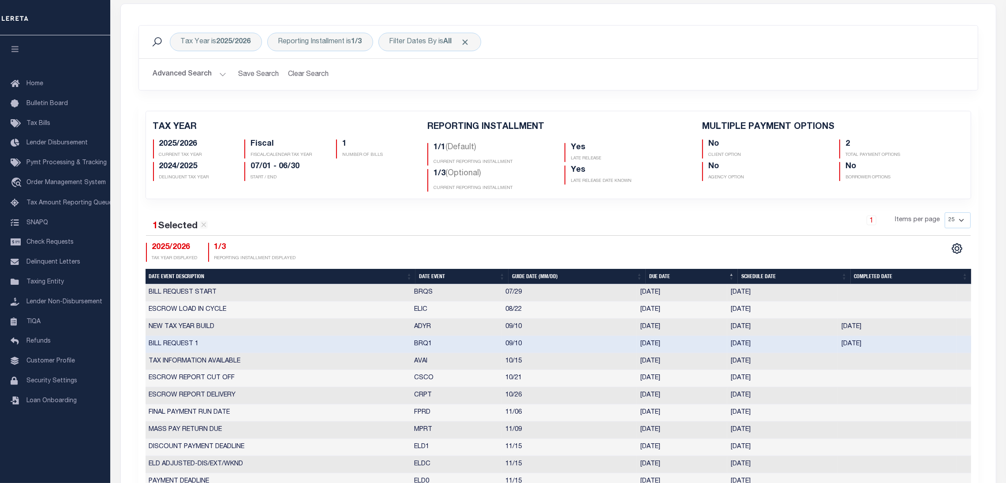
scroll to position [0, 0]
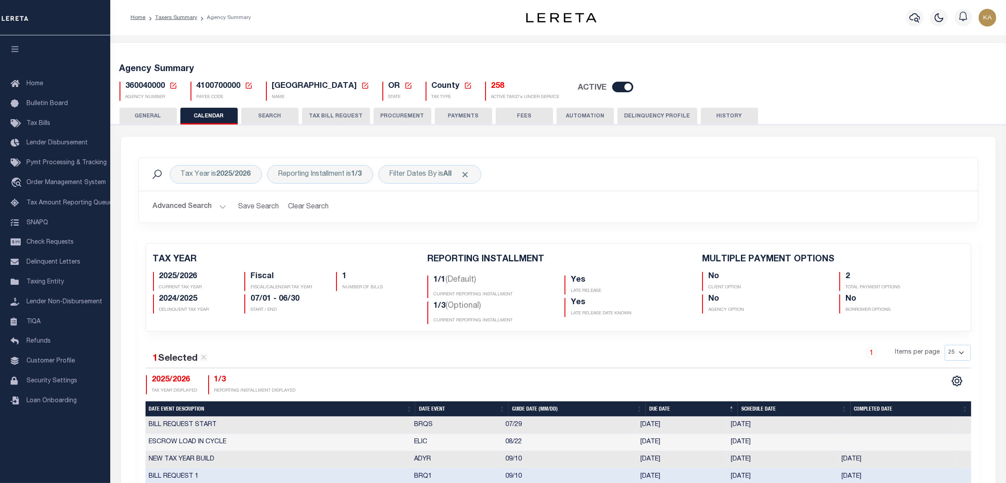
click at [130, 88] on span "360040000" at bounding box center [146, 86] width 40 height 8
drag, startPoint x: 130, startPoint y: 88, endPoint x: 161, endPoint y: 98, distance: 32.2
click at [130, 88] on span "360040000" at bounding box center [146, 86] width 40 height 8
copy span "360040000"
click at [336, 169] on div "Reporting Installment is 1/3" at bounding box center [320, 174] width 106 height 19
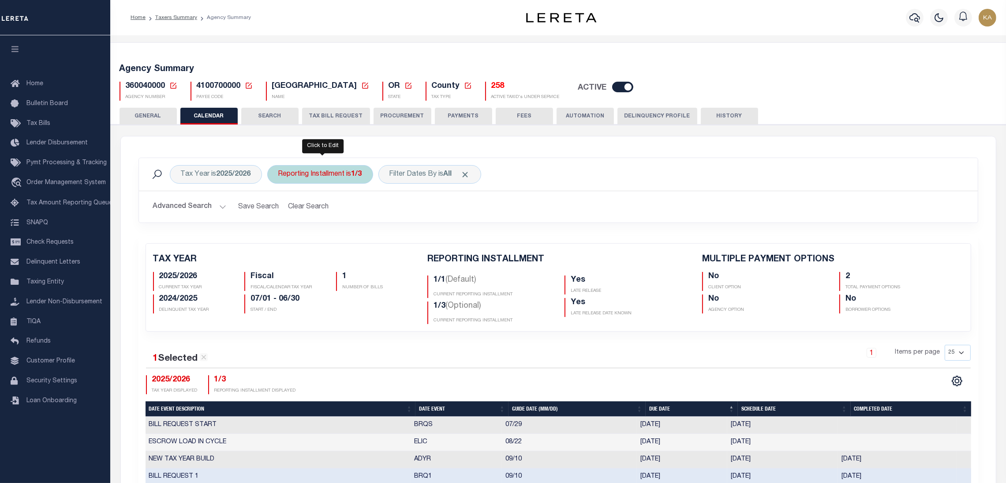
select select "1/3"
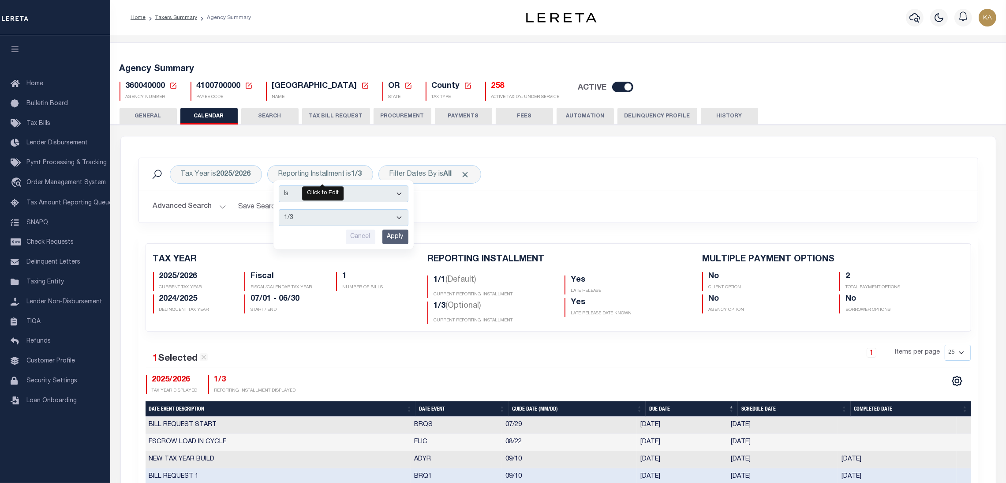
scroll to position [330, 0]
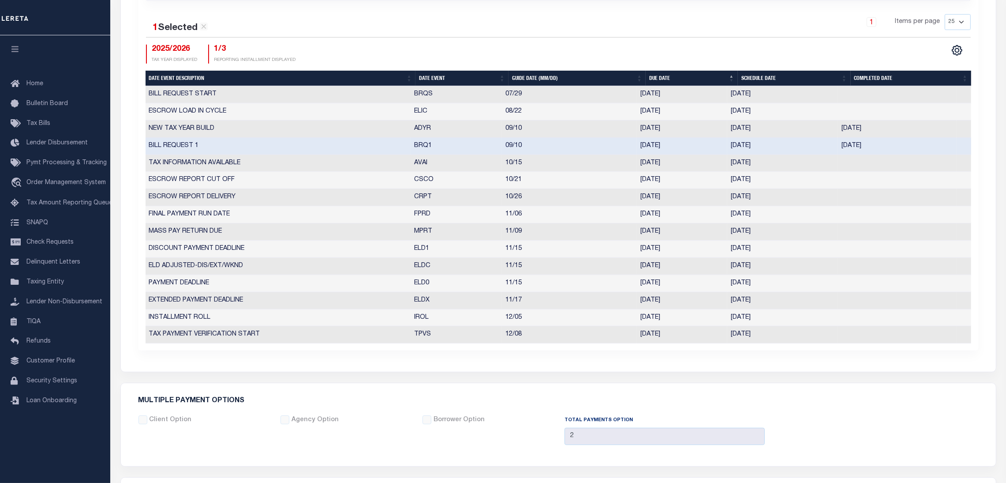
drag, startPoint x: 390, startPoint y: 150, endPoint x: 782, endPoint y: 155, distance: 391.8
click at [782, 155] on tr "BILL REQUEST 1 BRQ1 09/10 09/10/2025 10/06/2025 01/01/2000 10199745" at bounding box center [559, 146] width 826 height 17
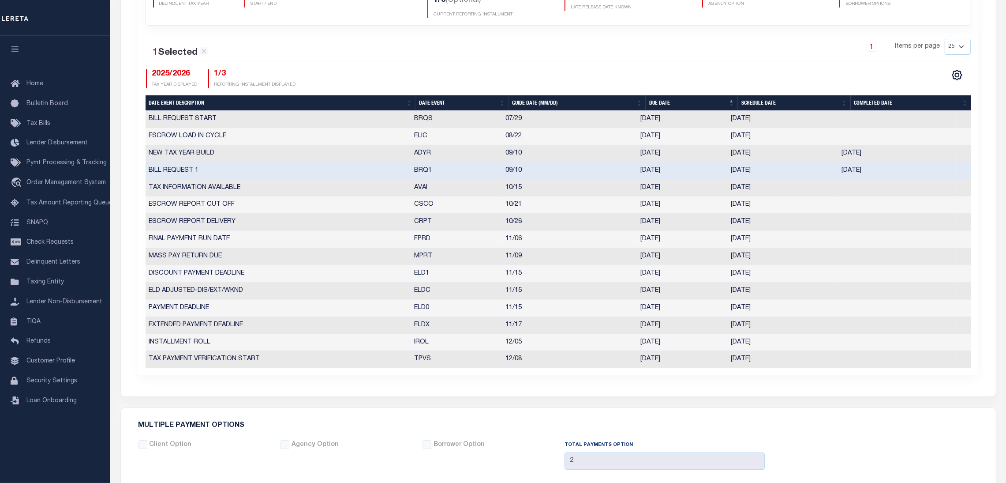
scroll to position [0, 0]
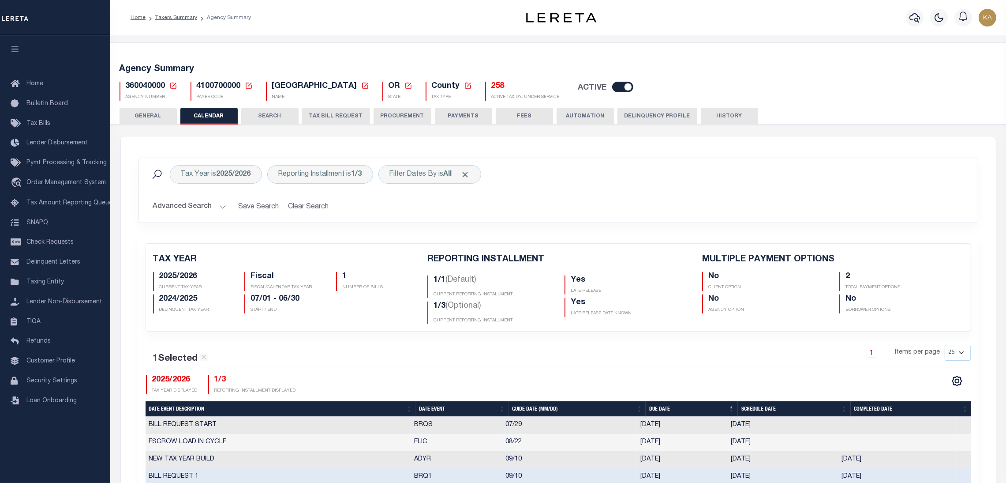
drag, startPoint x: 330, startPoint y: 115, endPoint x: 331, endPoint y: 193, distance: 78.1
click at [331, 114] on button "TAX BILL REQUEST" at bounding box center [336, 116] width 68 height 17
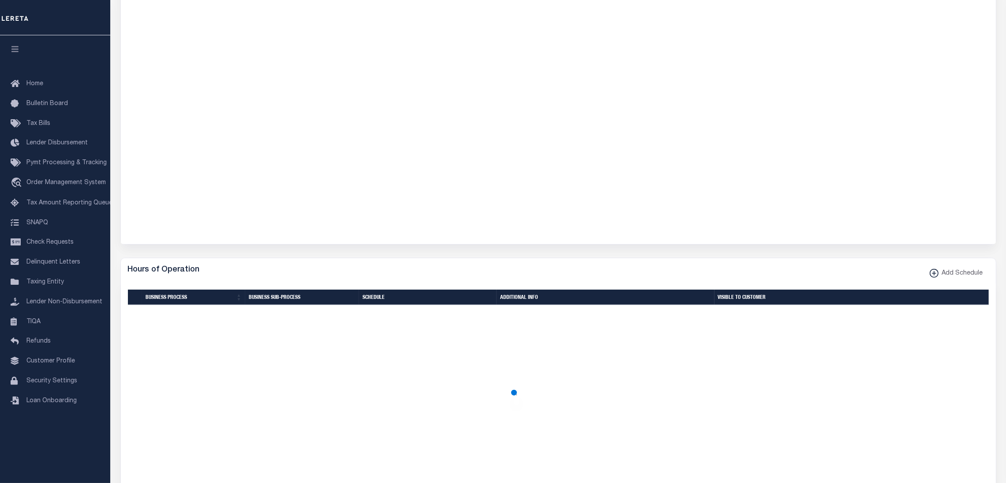
select select "22"
select select "true"
select select "9"
select select "1"
type input "LTS"
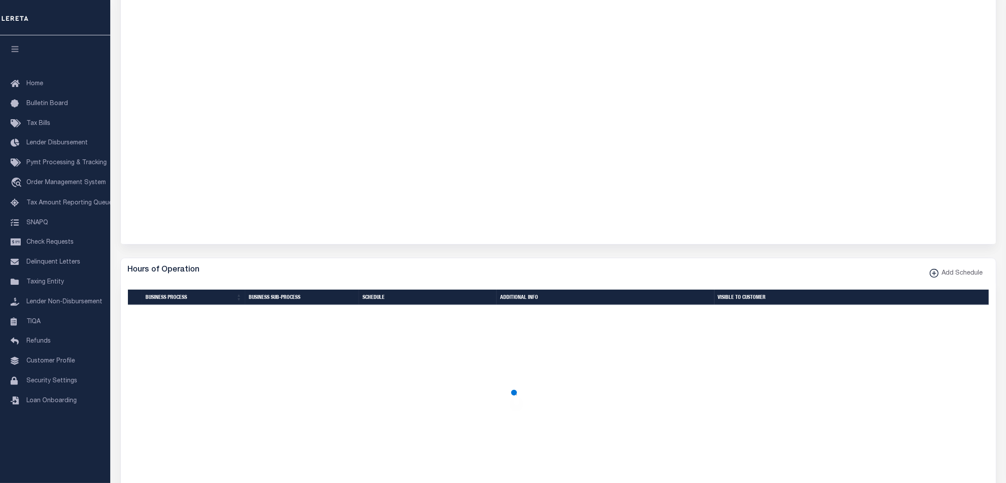
select select
select select "4100743000"
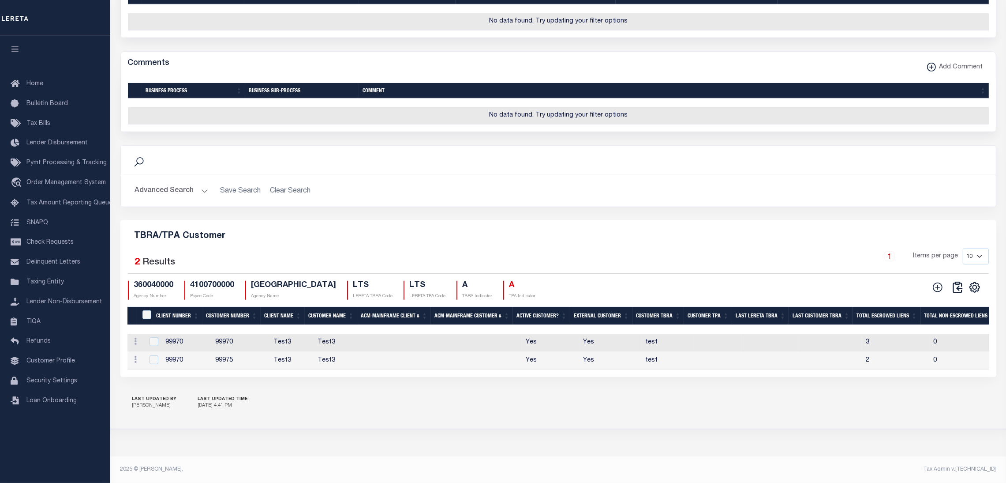
scroll to position [823, 0]
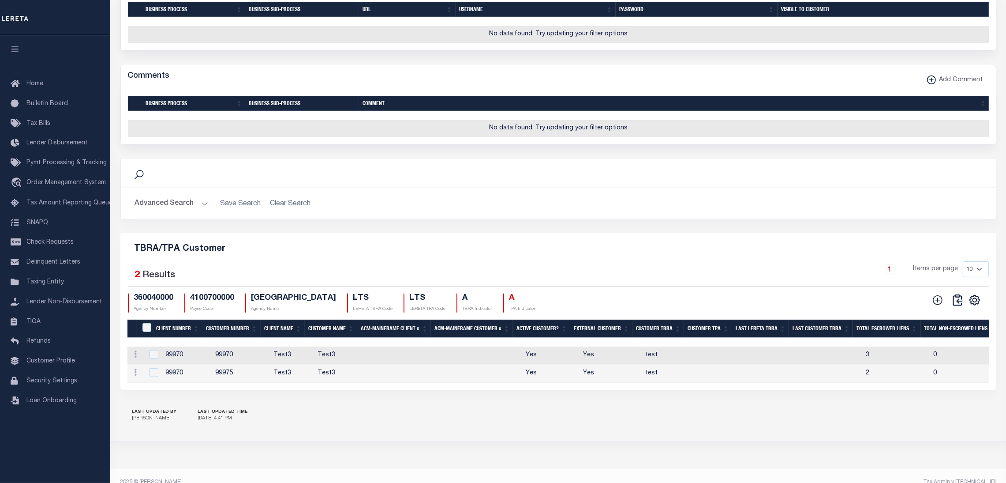
click at [184, 212] on button "Advanced Search" at bounding box center [171, 203] width 73 height 17
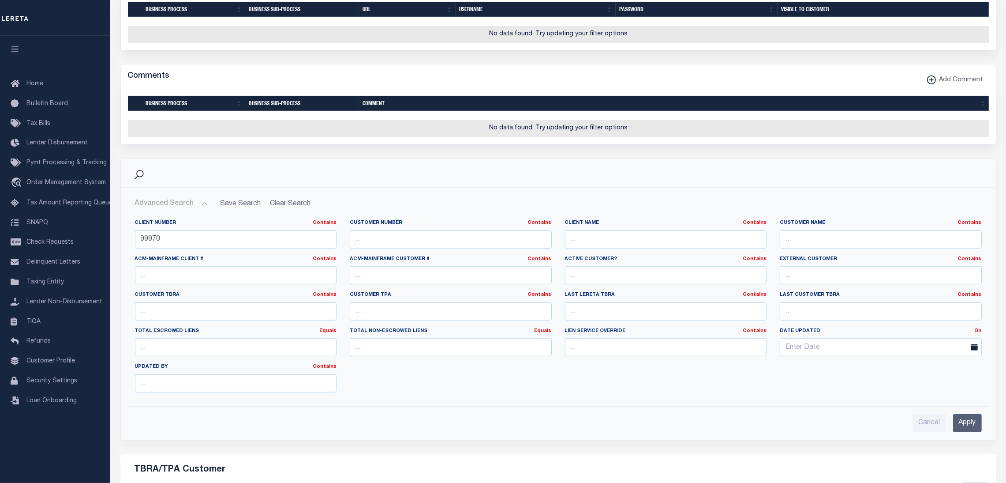
click at [188, 212] on button "Advanced Search" at bounding box center [171, 203] width 73 height 17
click at [150, 248] on input "99970" at bounding box center [236, 239] width 202 height 18
paste input "75442"
click at [960, 432] on input "Apply" at bounding box center [967, 423] width 29 height 18
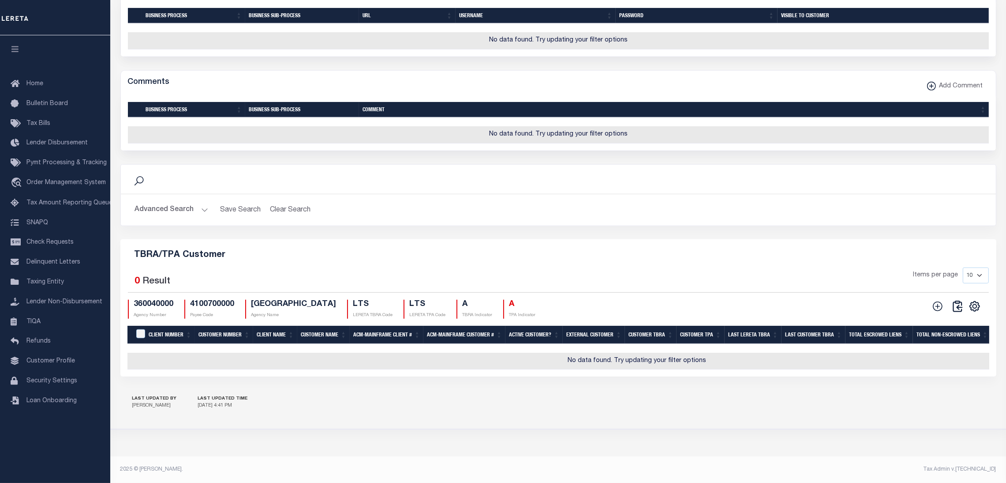
click at [168, 218] on button "Advanced Search" at bounding box center [171, 209] width 73 height 17
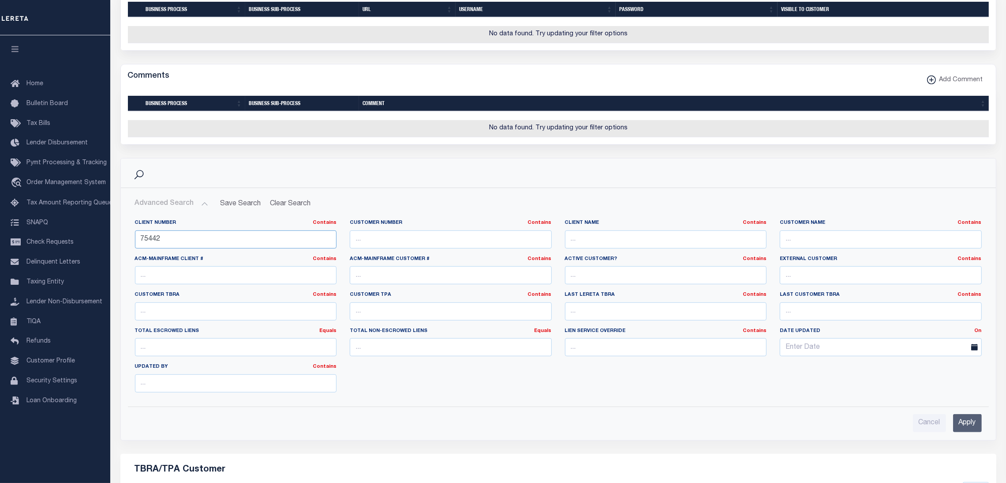
click at [184, 248] on input "75442" at bounding box center [236, 239] width 202 height 18
type input "75440"
click at [964, 432] on input "Apply" at bounding box center [967, 423] width 29 height 18
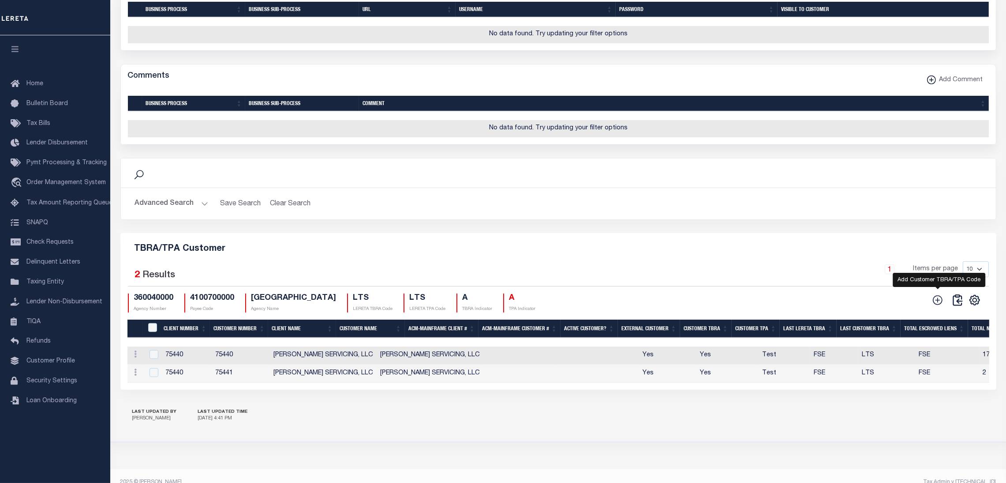
click at [939, 306] on icon at bounding box center [937, 299] width 11 height 11
checkbox input "true"
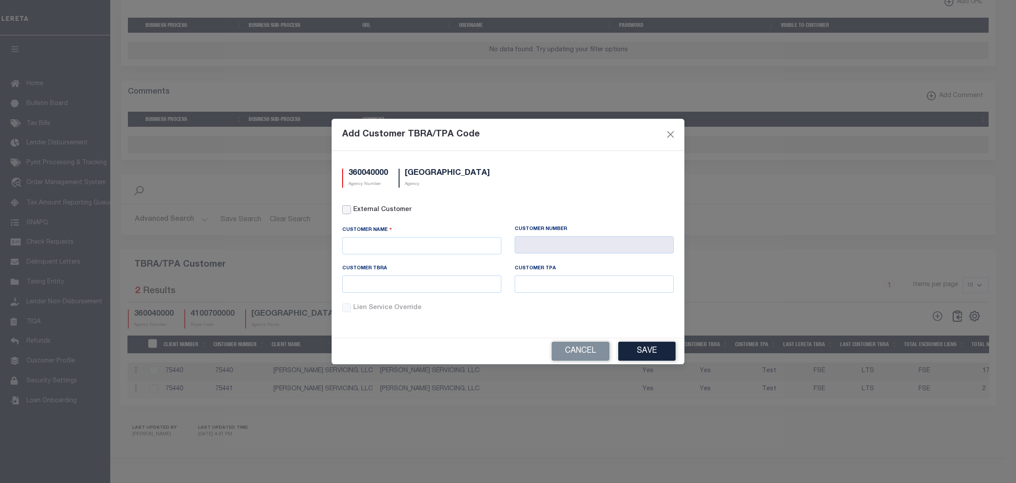
click at [343, 212] on input "External Customer" at bounding box center [346, 209] width 9 height 9
checkbox input "true"
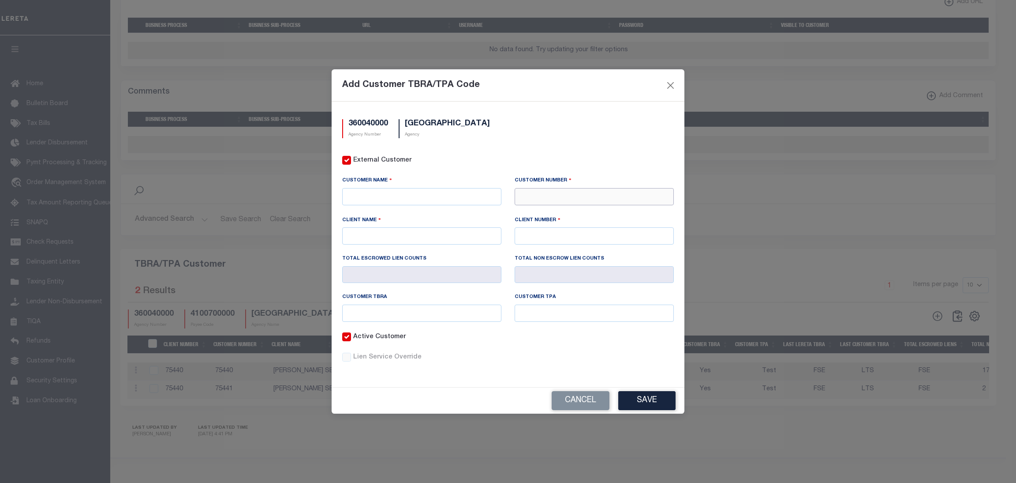
click at [578, 197] on input "text" at bounding box center [594, 196] width 159 height 17
type input "75442"
click at [548, 210] on div "75442 - FAY SERVICING, LLC" at bounding box center [594, 218] width 158 height 25
type input "FAY SERVICING, LLC"
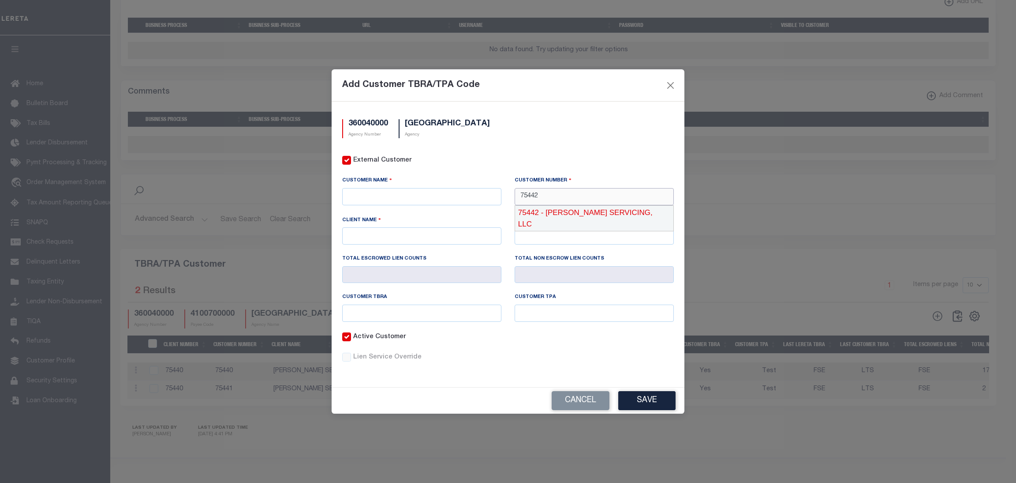
type input "75440"
type input "75442"
click at [390, 311] on input "text" at bounding box center [421, 312] width 159 height 17
type input "test"
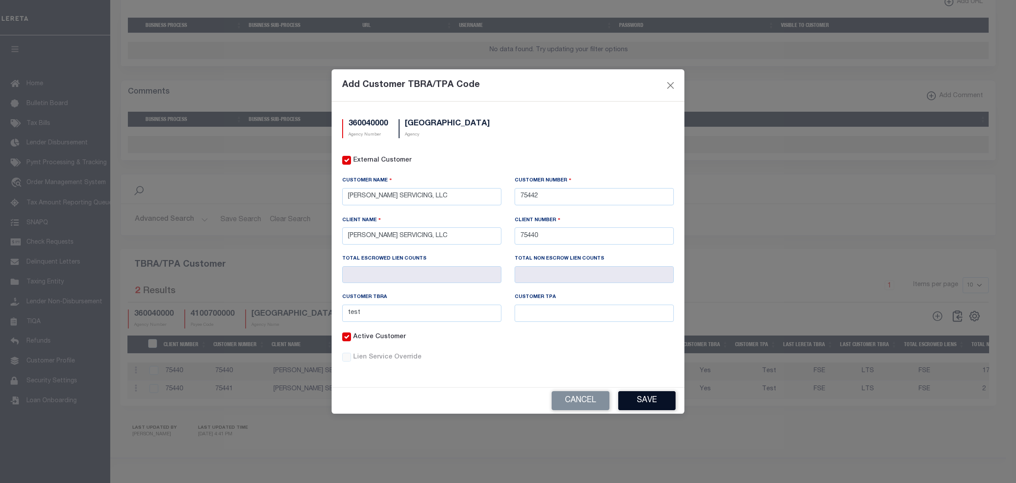
click at [644, 405] on button "Save" at bounding box center [647, 400] width 57 height 19
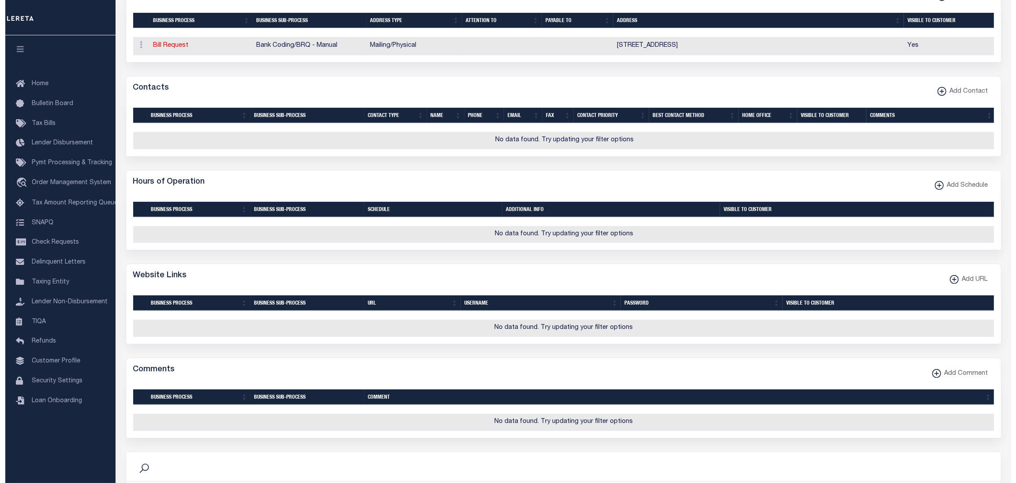
scroll to position [856, 0]
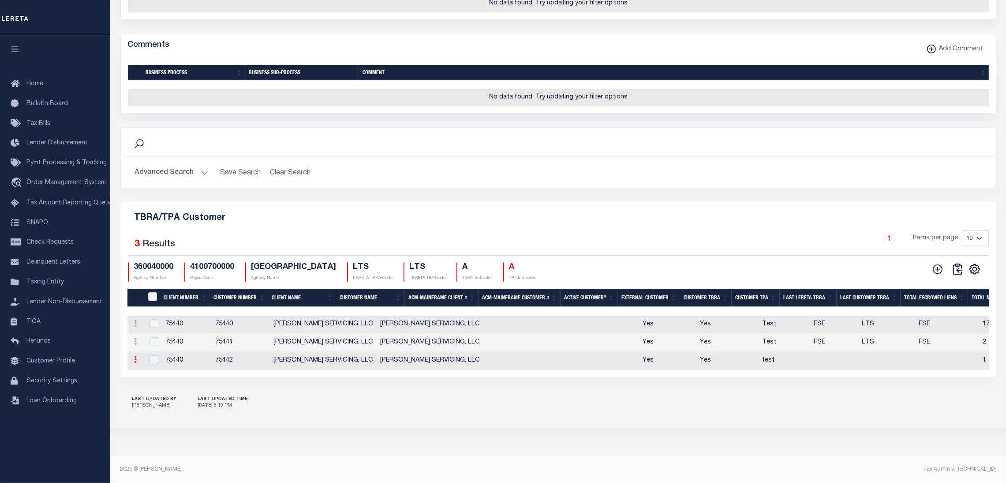
click at [138, 363] on link at bounding box center [136, 360] width 10 height 7
click at [150, 336] on link "Edit" at bounding box center [151, 331] width 40 height 15
checkbox input "true"
type input "FAY SERVICING, LLC"
type input "75442"
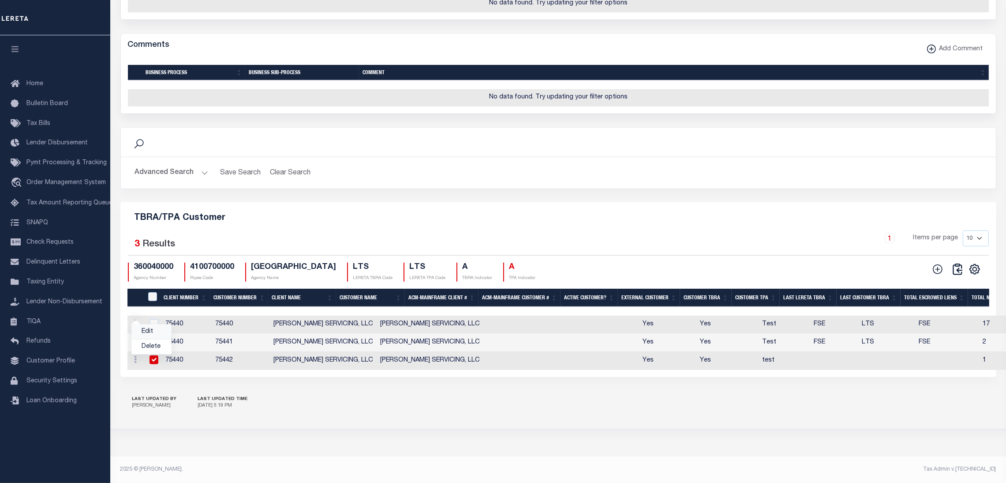
type input "FAY SERVICING, LLC"
type input "75440"
type input "1"
type input "0"
type input "test"
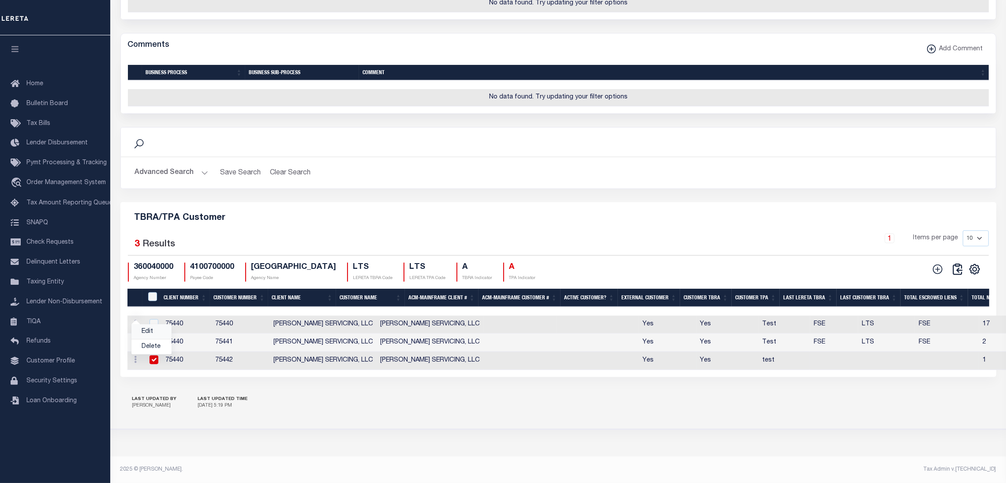
checkbox input "true"
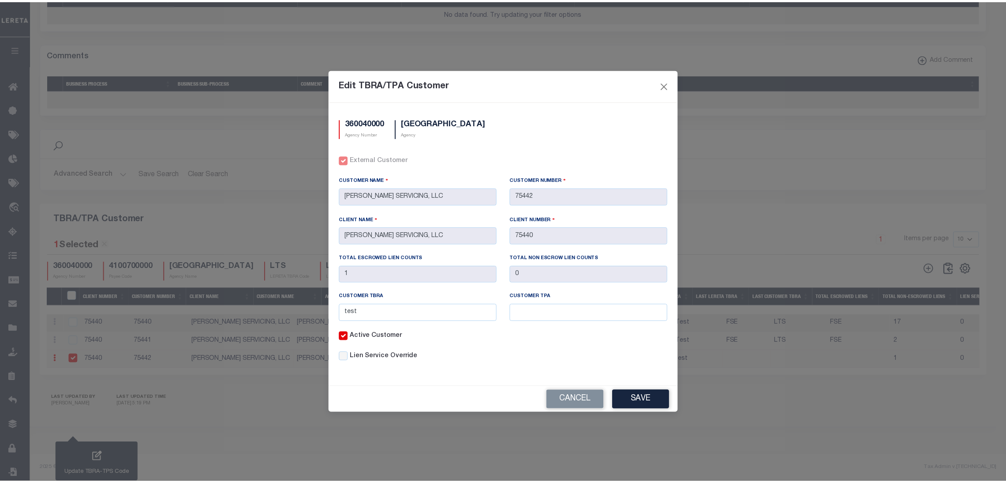
scroll to position [665, 0]
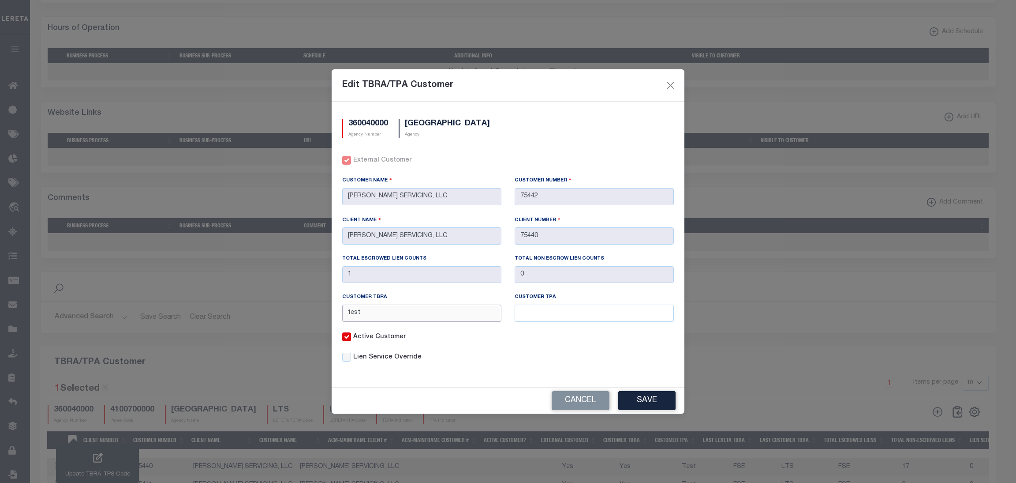
click at [354, 311] on input "test" at bounding box center [421, 312] width 159 height 17
click at [635, 405] on button "Save" at bounding box center [647, 400] width 57 height 19
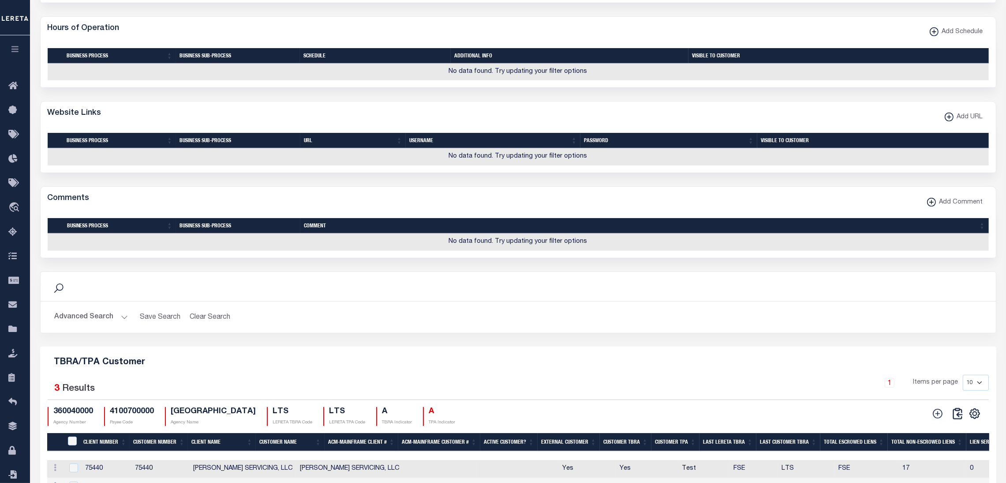
scroll to position [820, 0]
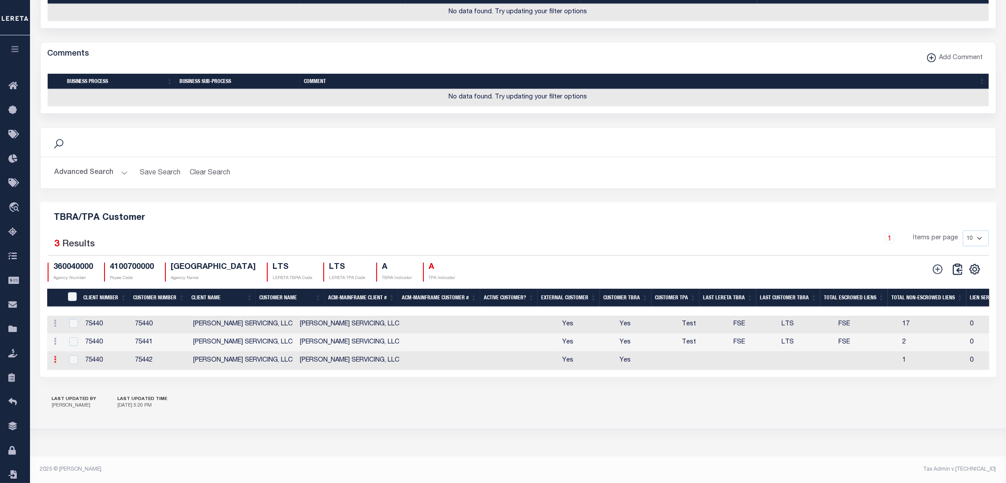
click at [54, 356] on icon at bounding box center [55, 359] width 3 height 7
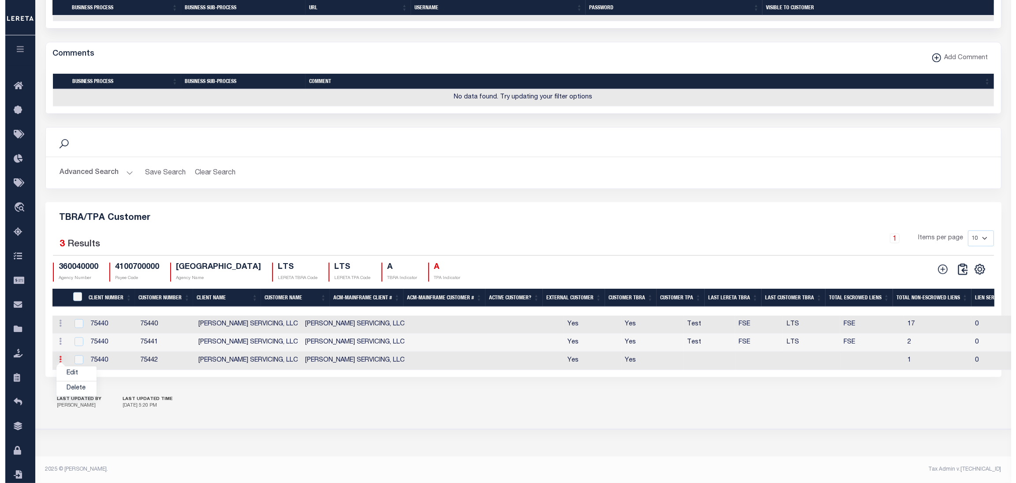
scroll to position [815, 0]
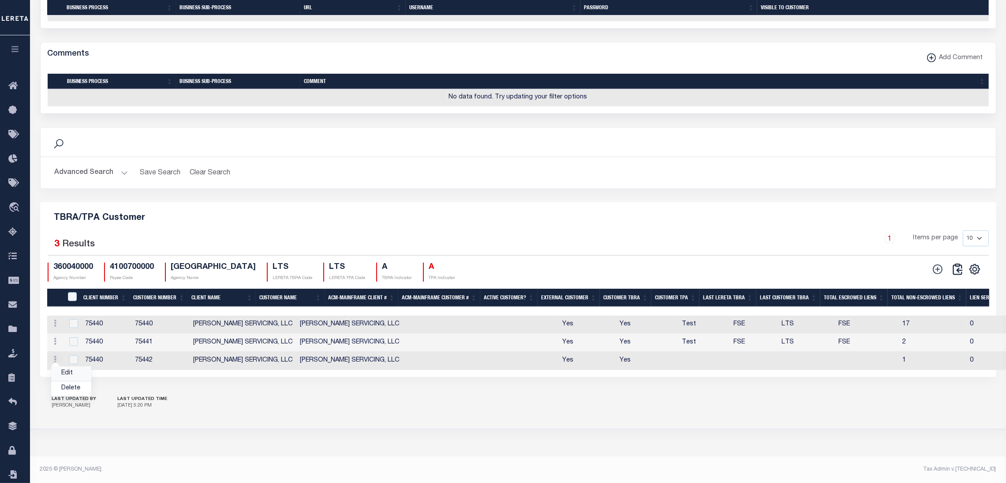
click at [68, 375] on link "Edit" at bounding box center [71, 373] width 40 height 15
checkbox input "true"
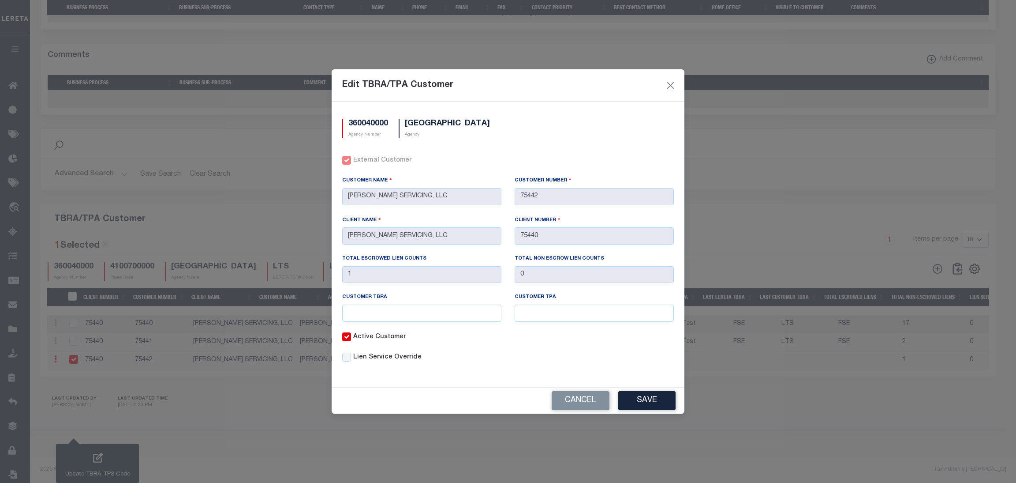
scroll to position [646, 0]
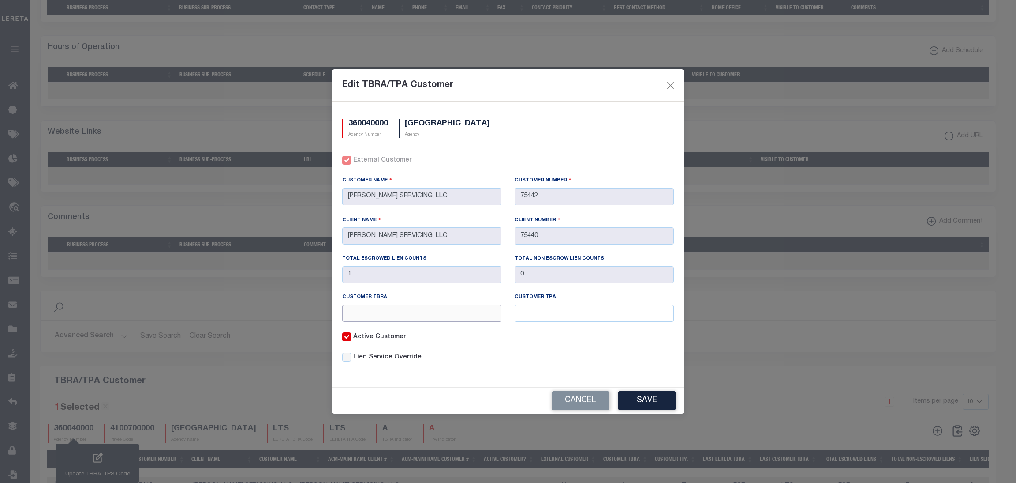
click at [356, 314] on input "text" at bounding box center [421, 312] width 159 height 17
type input "test"
click at [629, 405] on button "Save" at bounding box center [647, 400] width 57 height 19
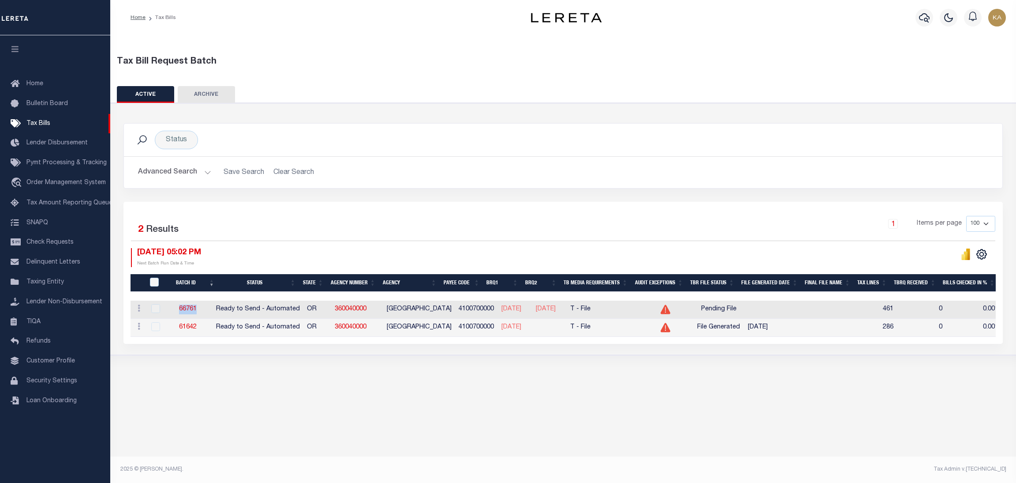
drag, startPoint x: 212, startPoint y: 311, endPoint x: 175, endPoint y: 310, distance: 37.1
click at [175, 310] on td "66761" at bounding box center [188, 309] width 49 height 18
click at [197, 308] on link "66761" at bounding box center [188, 309] width 18 height 6
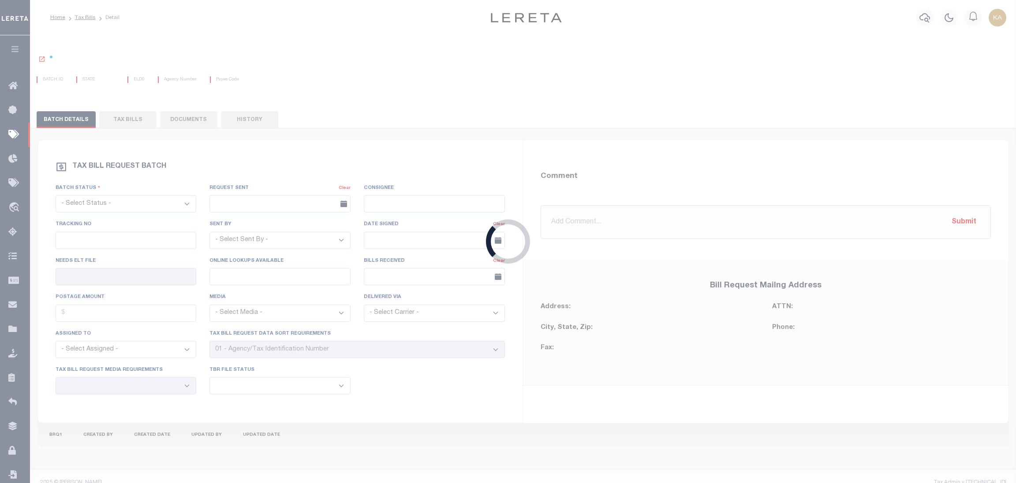
select select "RTA"
type input "Yes"
select select "22"
select select "1"
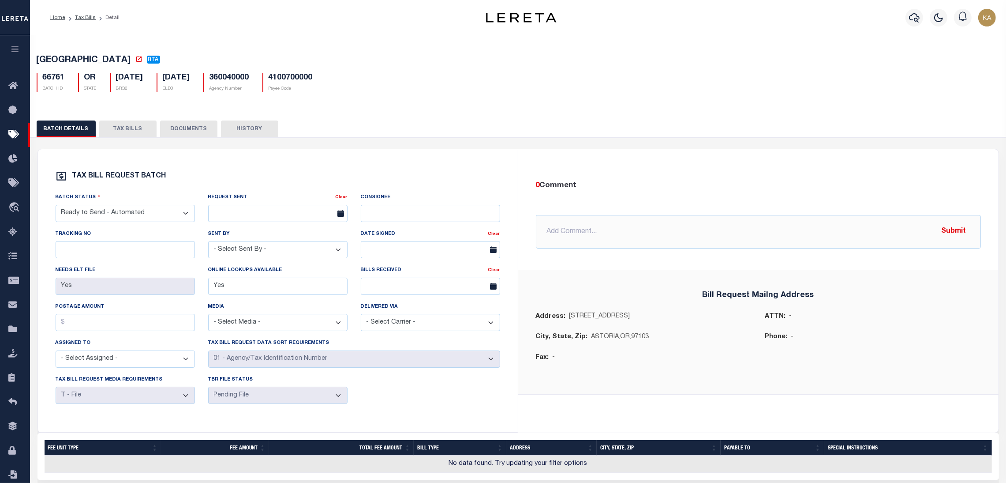
click at [131, 130] on button "TAX BILLS" at bounding box center [127, 128] width 57 height 17
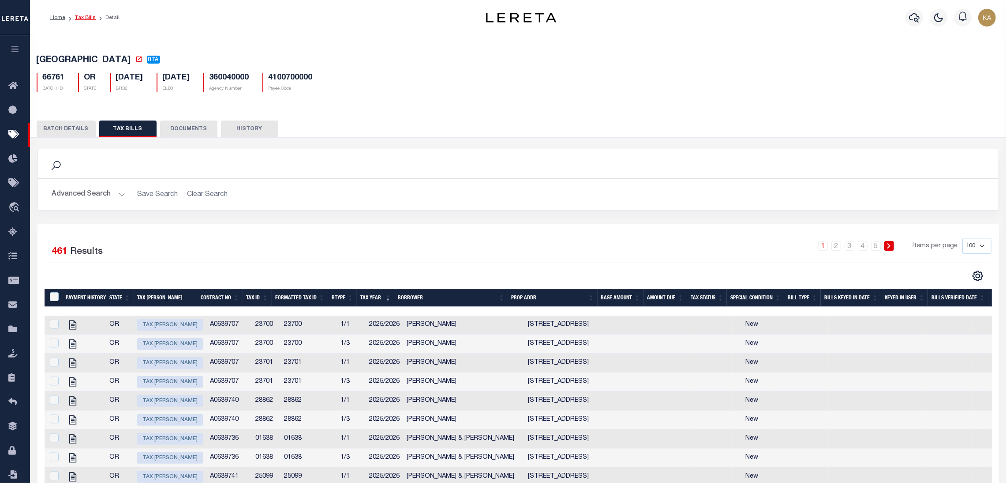
click at [88, 19] on link "Tax Bills" at bounding box center [85, 17] width 21 height 5
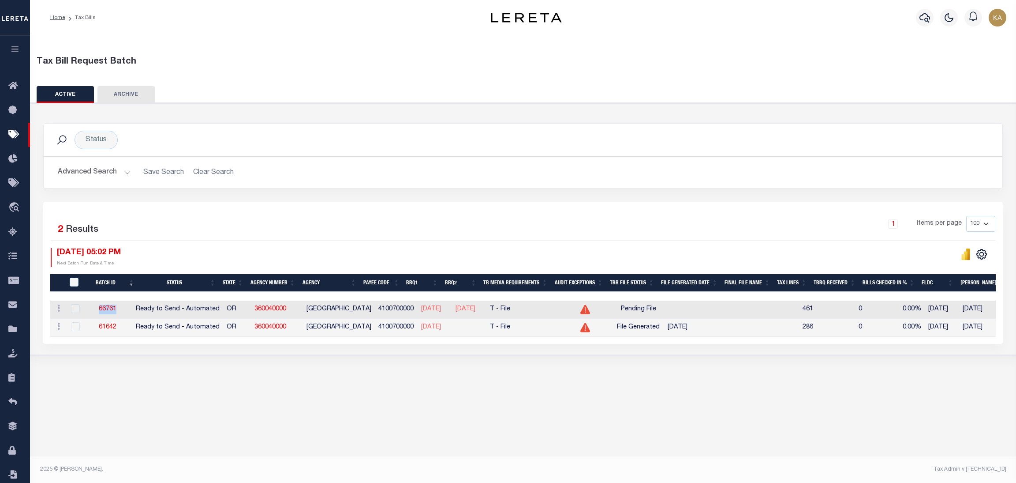
click at [90, 309] on td "66761" at bounding box center [107, 309] width 49 height 18
drag, startPoint x: 90, startPoint y: 309, endPoint x: 128, endPoint y: 309, distance: 37.9
click at [128, 309] on td "66761" at bounding box center [107, 309] width 49 height 18
drag, startPoint x: 126, startPoint y: 326, endPoint x: 95, endPoint y: 328, distance: 31.4
click at [95, 328] on td "61642" at bounding box center [107, 328] width 49 height 18
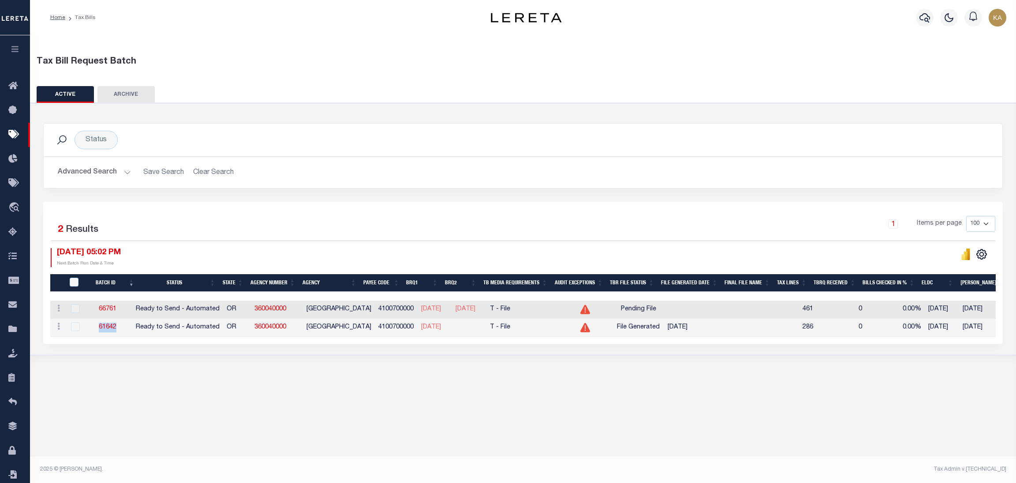
copy link "61642"
click at [127, 331] on td "61642" at bounding box center [107, 328] width 49 height 18
drag, startPoint x: 128, startPoint y: 328, endPoint x: 100, endPoint y: 328, distance: 27.8
click at [100, 328] on td "61642" at bounding box center [107, 328] width 49 height 18
copy link "61642"
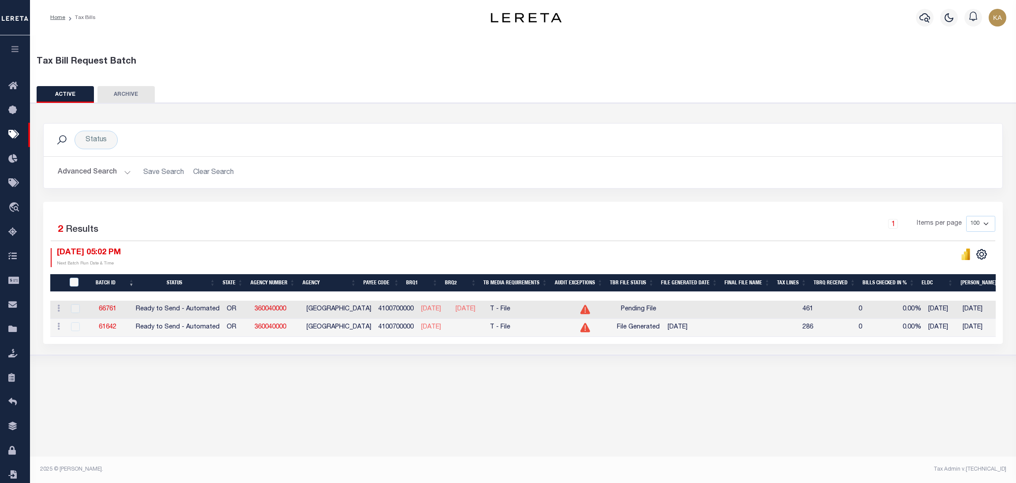
click at [130, 310] on td "66761" at bounding box center [107, 309] width 49 height 18
click at [132, 310] on td "66761" at bounding box center [107, 309] width 49 height 18
drag, startPoint x: 101, startPoint y: 315, endPoint x: 123, endPoint y: 313, distance: 21.7
click at [123, 313] on td "66761" at bounding box center [107, 309] width 49 height 18
copy link "66761"
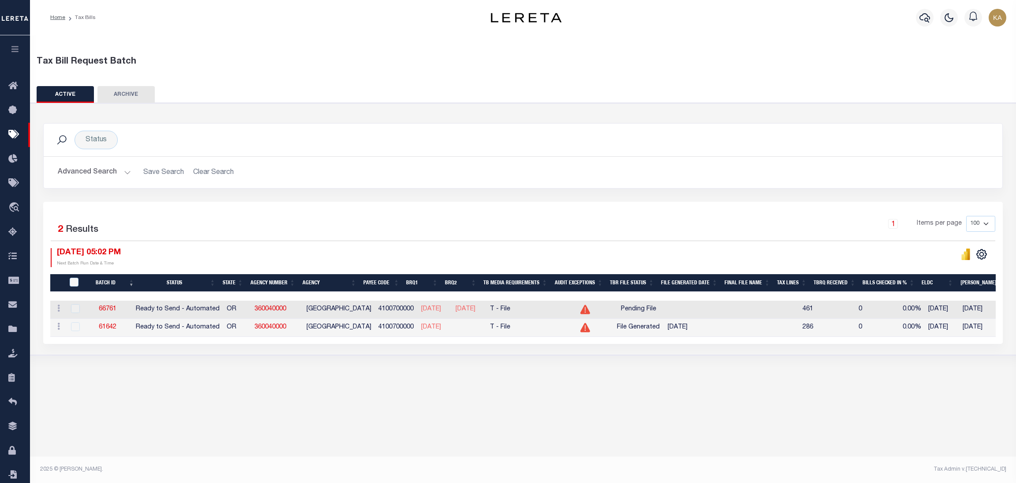
click at [609, 178] on h2 "Advanced Search Save Search Clear Search TaxBillBatches_dynamictable_____Defaul…" at bounding box center [523, 172] width 945 height 17
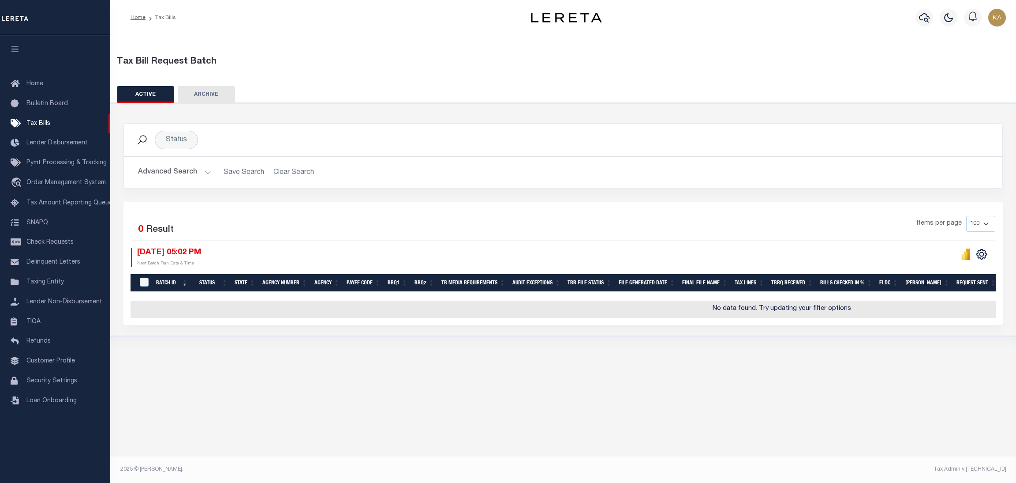
click at [200, 180] on button "Advanced Search" at bounding box center [174, 172] width 73 height 17
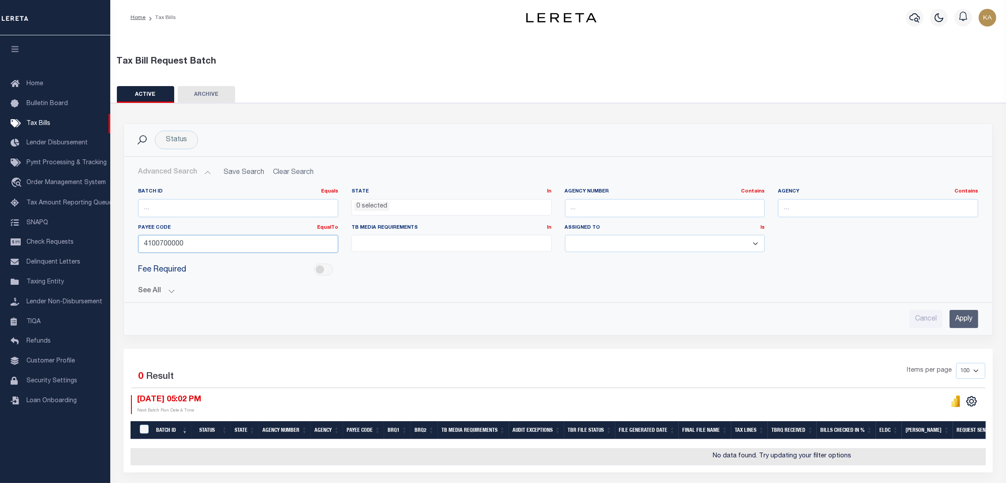
click at [172, 243] on input "4100700000" at bounding box center [238, 244] width 200 height 18
click at [172, 244] on input "4100700000" at bounding box center [238, 244] width 200 height 18
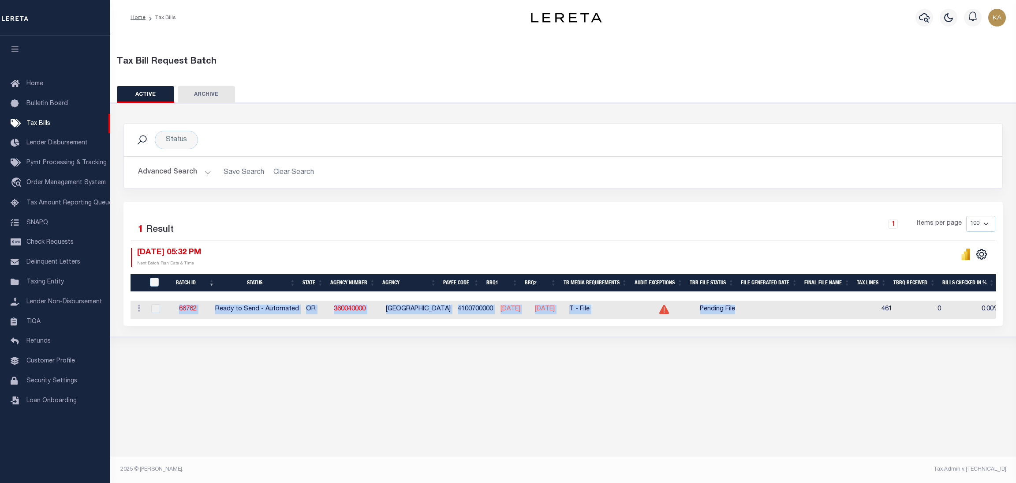
drag, startPoint x: 180, startPoint y: 312, endPoint x: 785, endPoint y: 313, distance: 604.4
click at [785, 313] on tr "ACTIONS Delete 66762 Ready to Send - Automated OR 360040000 CLATSOP COUNTY 4100…" at bounding box center [852, 309] width 1442 height 18
click at [255, 337] on div "Status Search Advanced Search Save Search Clear Search Equals" at bounding box center [563, 220] width 915 height 234
drag, startPoint x: 375, startPoint y: 313, endPoint x: 330, endPoint y: 313, distance: 45.9
click at [330, 313] on tr "ACTIONS Delete 66762 Ready to Send - Automated OR 360040000 CLATSOP COUNTY 4100…" at bounding box center [852, 309] width 1442 height 18
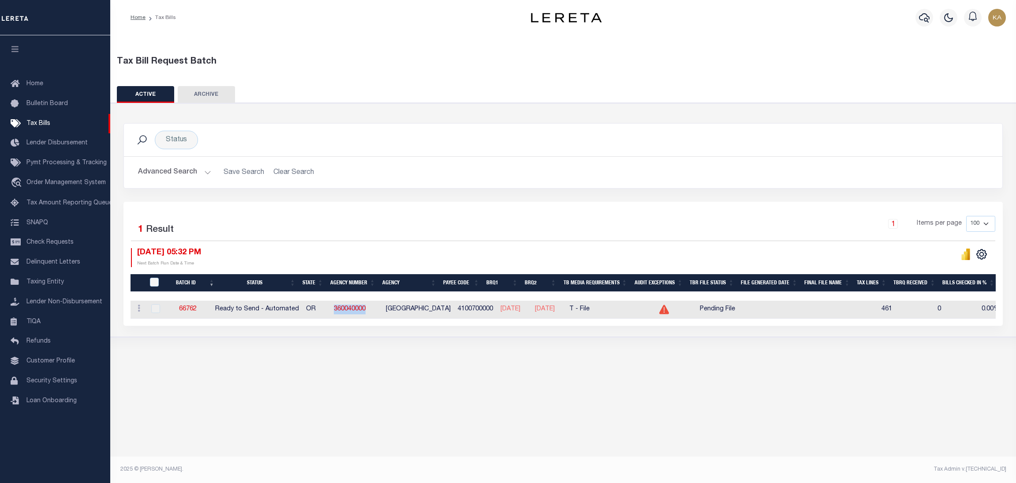
copy tr "360040000"
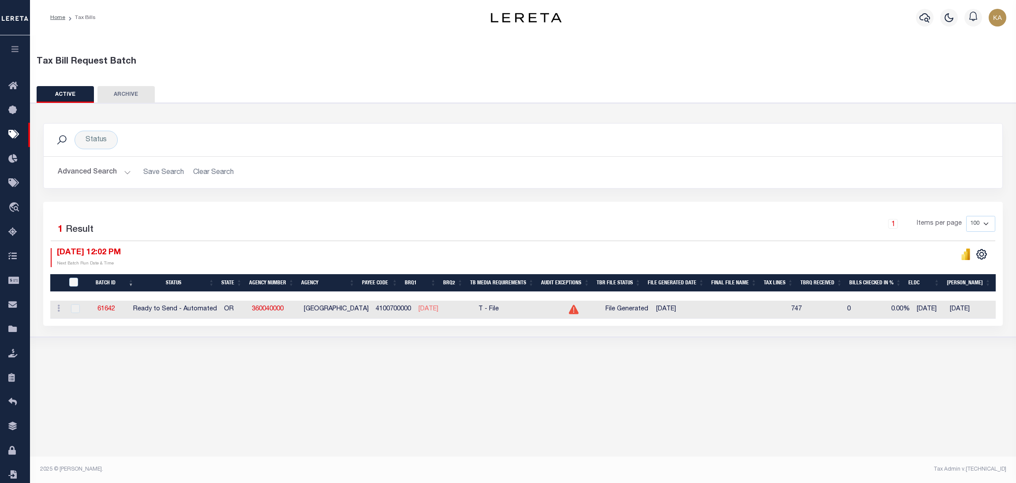
click at [189, 379] on div "Tax Bill Request Batch ACTIVE ARCHIVE HISTORY In 1" at bounding box center [523, 252] width 986 height 435
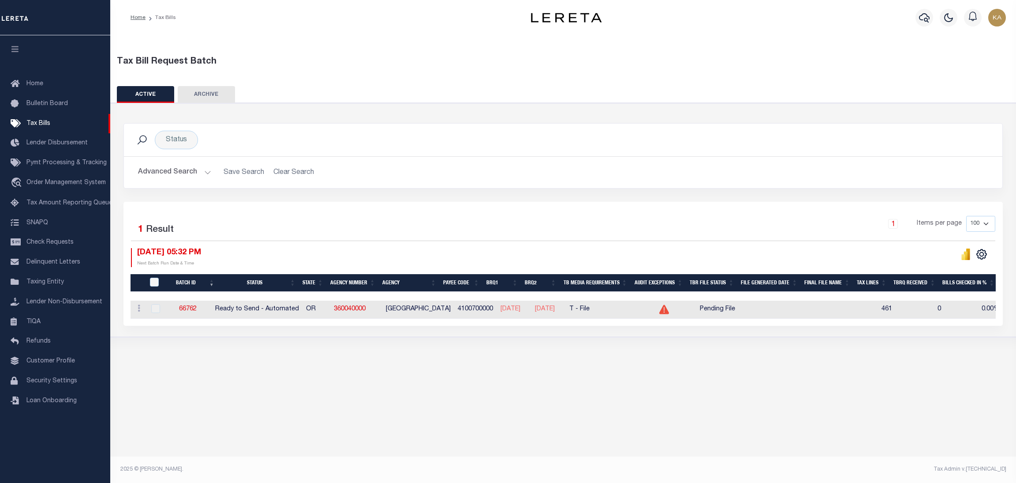
drag, startPoint x: 184, startPoint y: 255, endPoint x: 209, endPoint y: 255, distance: 24.3
click at [201, 255] on span "[DATE] 05:32 PM" at bounding box center [169, 252] width 64 height 8
click at [467, 306] on td "4100700000" at bounding box center [475, 309] width 43 height 18
copy td "4100700000"
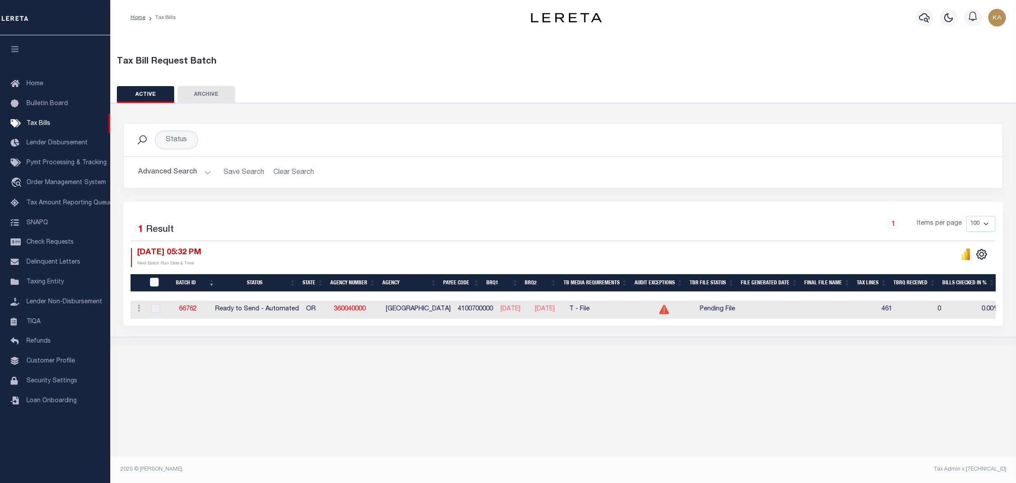
drag, startPoint x: 176, startPoint y: 255, endPoint x: 211, endPoint y: 255, distance: 34.4
click at [201, 255] on span "[DATE] 05:32 PM" at bounding box center [169, 252] width 64 height 8
click at [195, 310] on link "66762" at bounding box center [188, 309] width 18 height 6
select select "RTA"
type input "Yes"
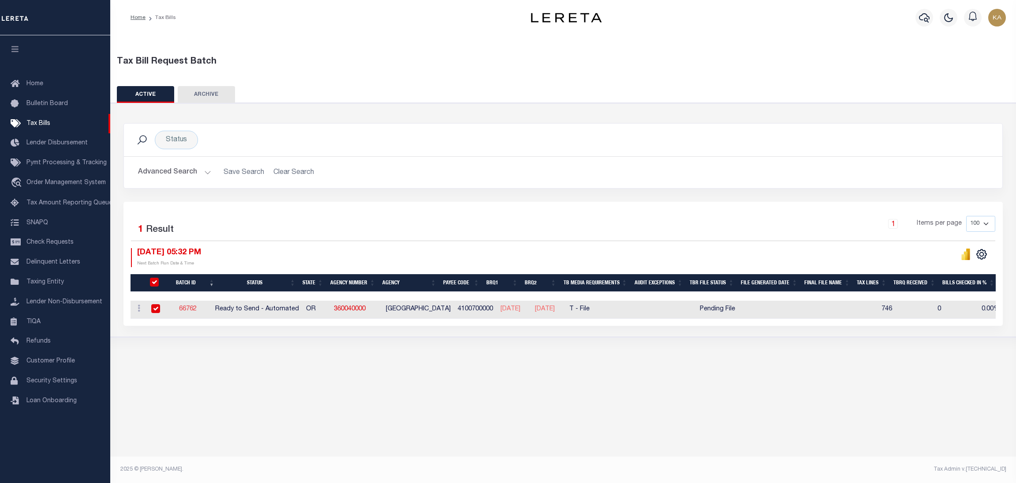
type input "Yes"
select select "22"
select select "1"
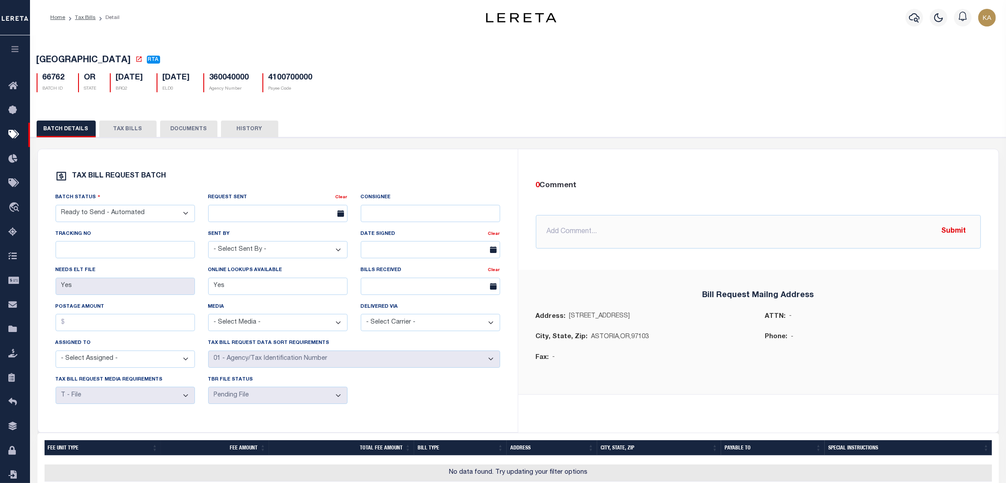
click at [121, 130] on button "TAX BILLS" at bounding box center [127, 128] width 57 height 17
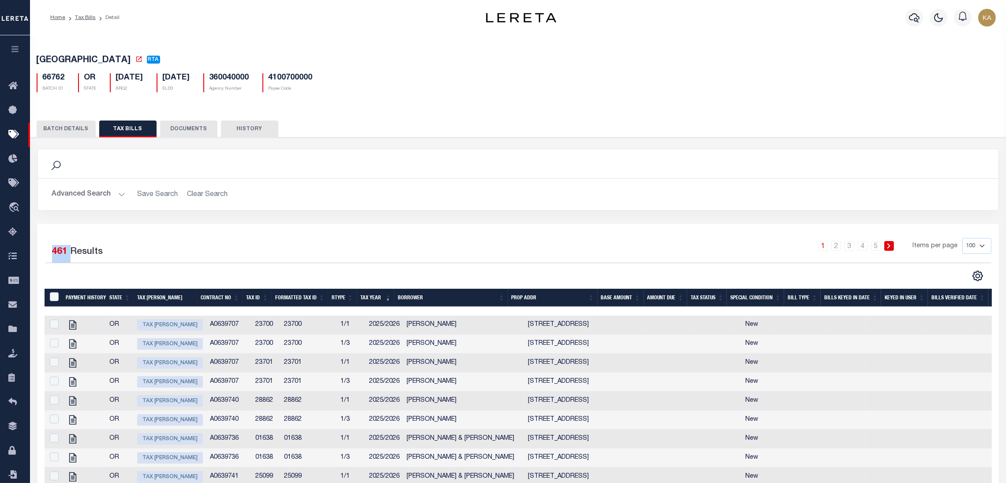
drag, startPoint x: 44, startPoint y: 249, endPoint x: 86, endPoint y: 214, distance: 54.8
click at [72, 249] on div "Selected 461 Results" at bounding box center [158, 250] width 227 height 25
click at [89, 17] on link "Tax Bills" at bounding box center [85, 17] width 21 height 5
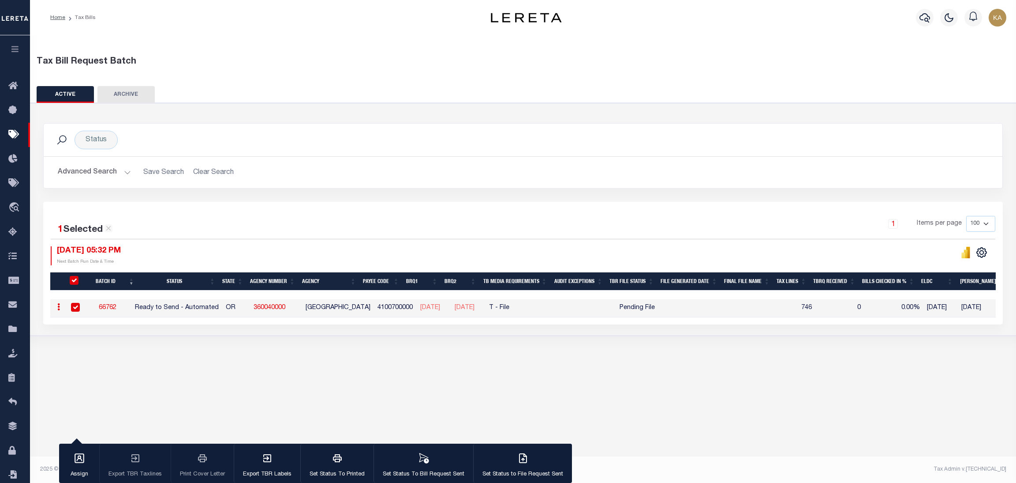
click at [813, 309] on td "746" at bounding box center [797, 308] width 37 height 18
checkbox input "false"
click at [813, 309] on td "746" at bounding box center [797, 308] width 37 height 18
checkbox input "true"
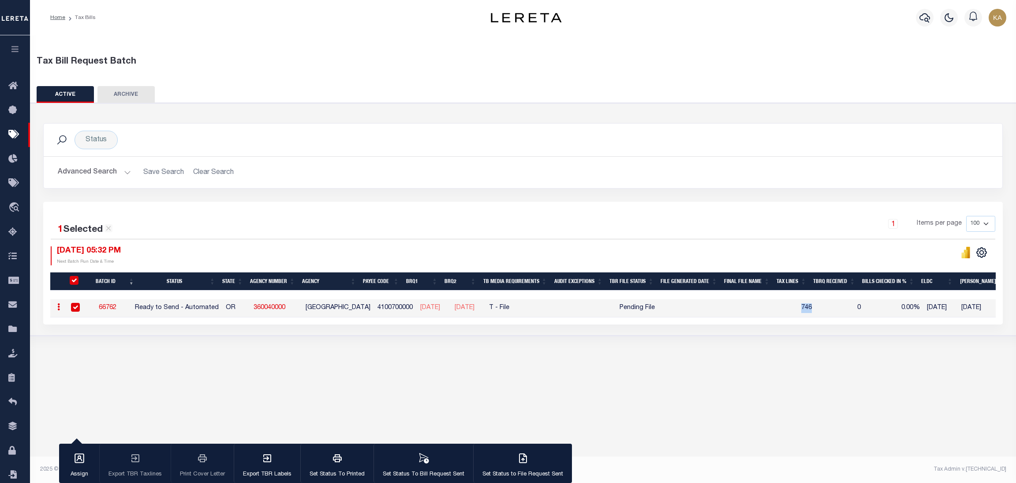
checkbox input "true"
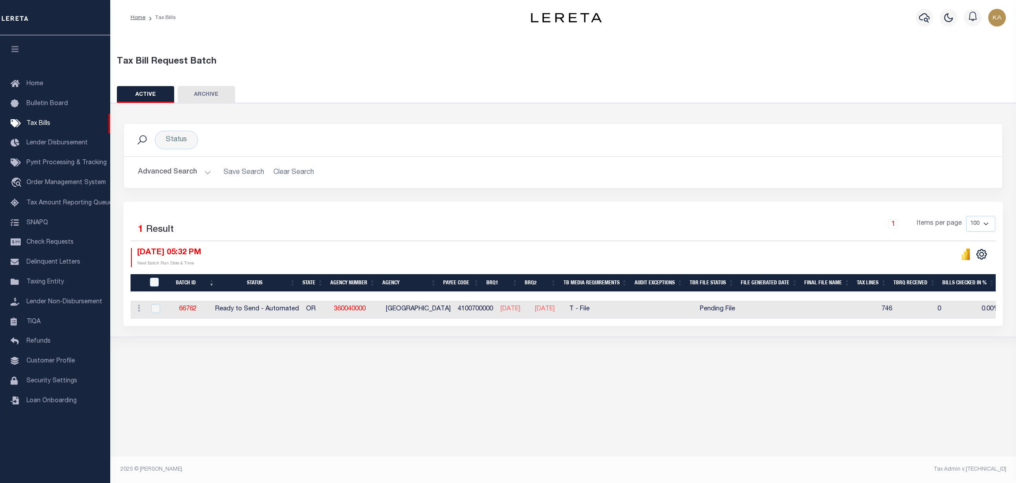
scroll to position [0, 575]
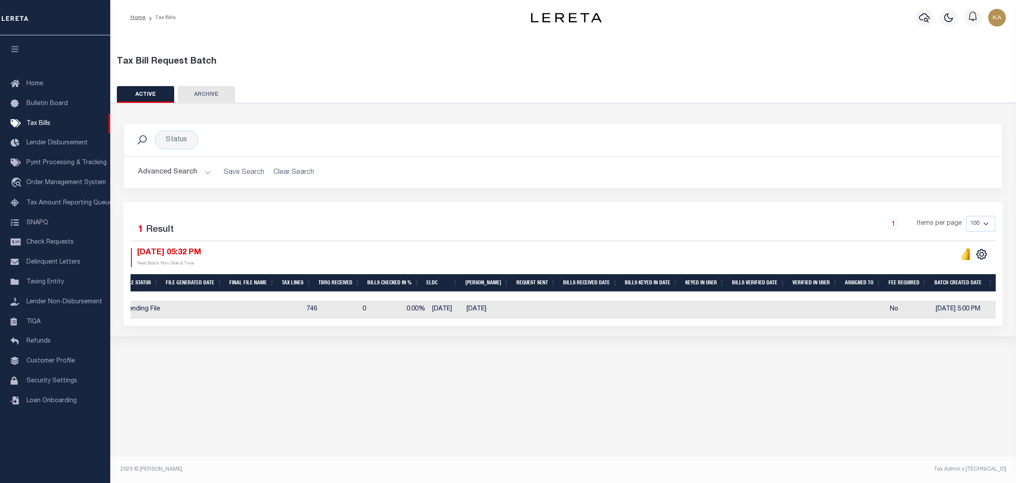
drag, startPoint x: 739, startPoint y: 295, endPoint x: 174, endPoint y: 311, distance: 565.4
click at [174, 311] on div "Batch ID Status State Agency Number Agency Payee Code BRQ1 BRQ2 TB Media Requir…" at bounding box center [564, 296] width 866 height 45
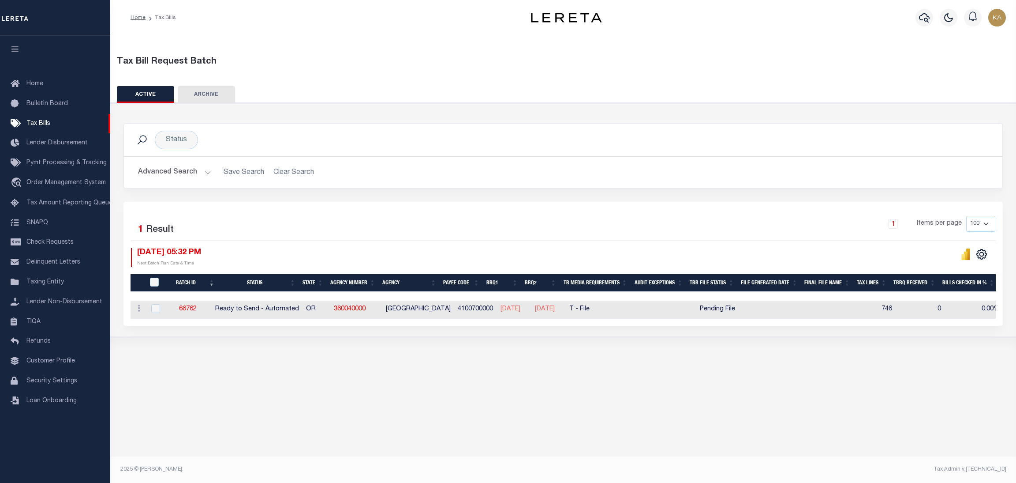
click at [585, 385] on div "Tax Bill Request Batch ACTIVE ARCHIVE HISTORY In 1" at bounding box center [563, 252] width 906 height 435
drag, startPoint x: 185, startPoint y: 251, endPoint x: 215, endPoint y: 252, distance: 30.0
click at [203, 252] on div "[DATE] 05:32 PM Next Batch Run Date & Time" at bounding box center [167, 257] width 72 height 19
drag, startPoint x: 909, startPoint y: 310, endPoint x: 890, endPoint y: 310, distance: 19.0
click at [890, 310] on tr "ACTIONS [GEOGRAPHIC_DATA] 66762 Ready to Send - Automated OR 360040000 CLATSOP …" at bounding box center [852, 309] width 1442 height 18
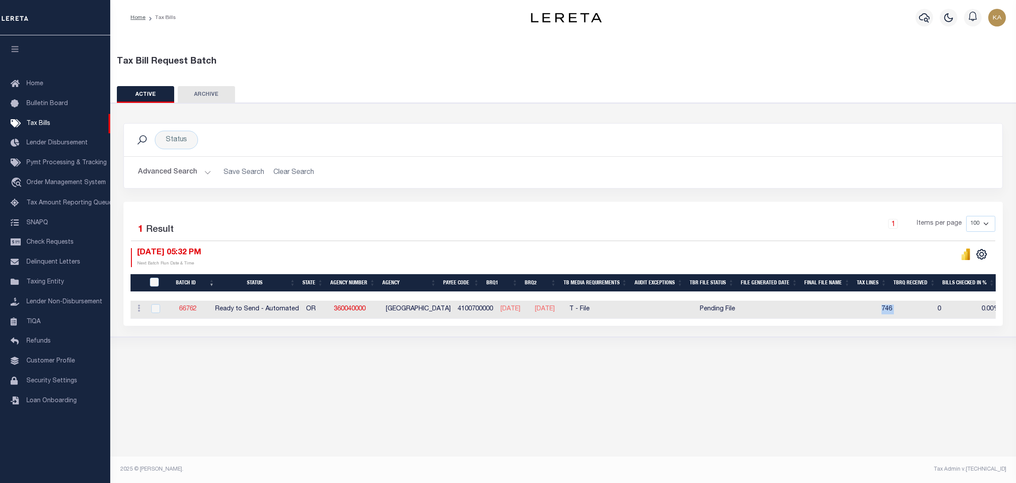
click at [192, 307] on link "66762" at bounding box center [188, 309] width 18 height 6
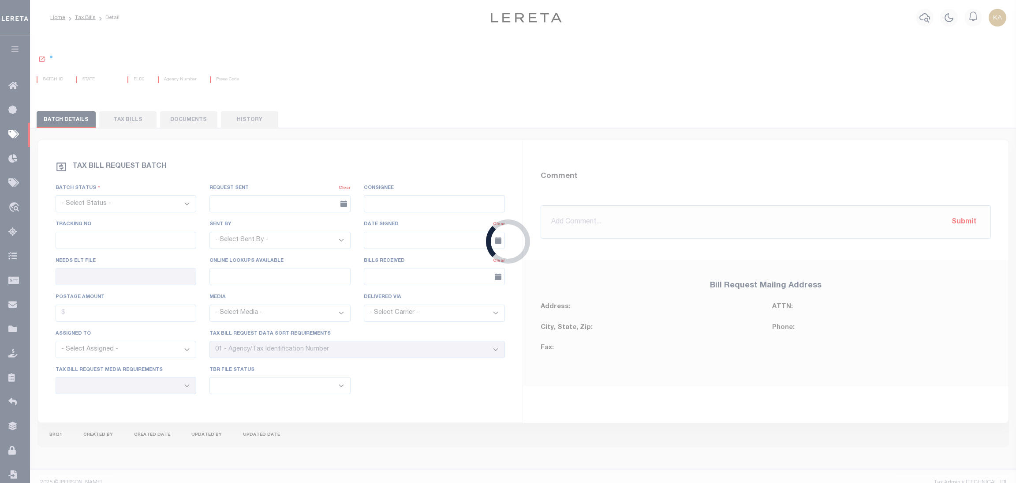
select select "RTA"
type input "Yes"
select select "22"
select select "1"
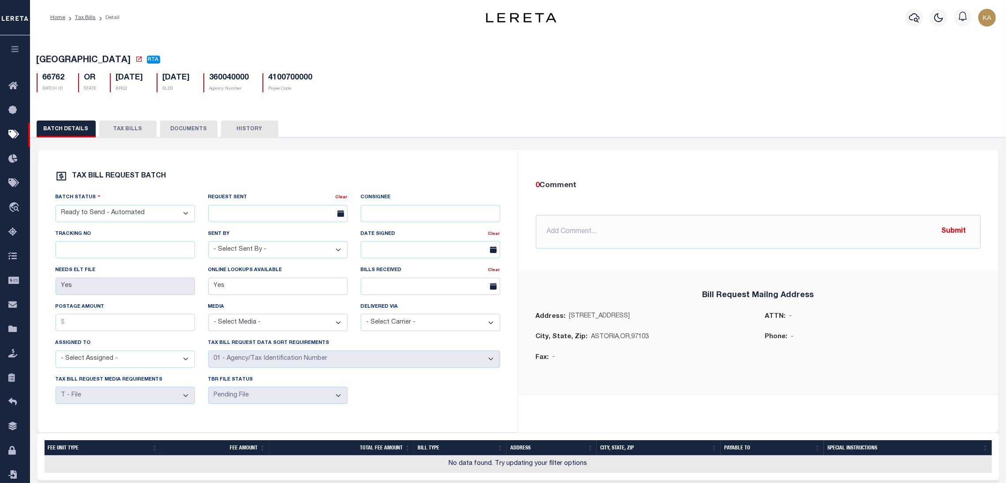
click at [120, 131] on button "TAX BILLS" at bounding box center [127, 128] width 57 height 17
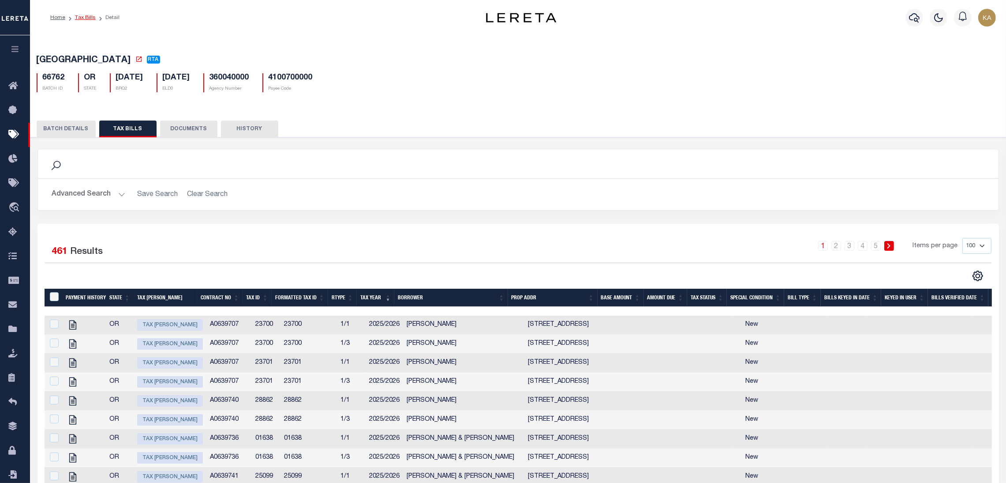
click at [80, 17] on link "Tax Bills" at bounding box center [85, 17] width 21 height 5
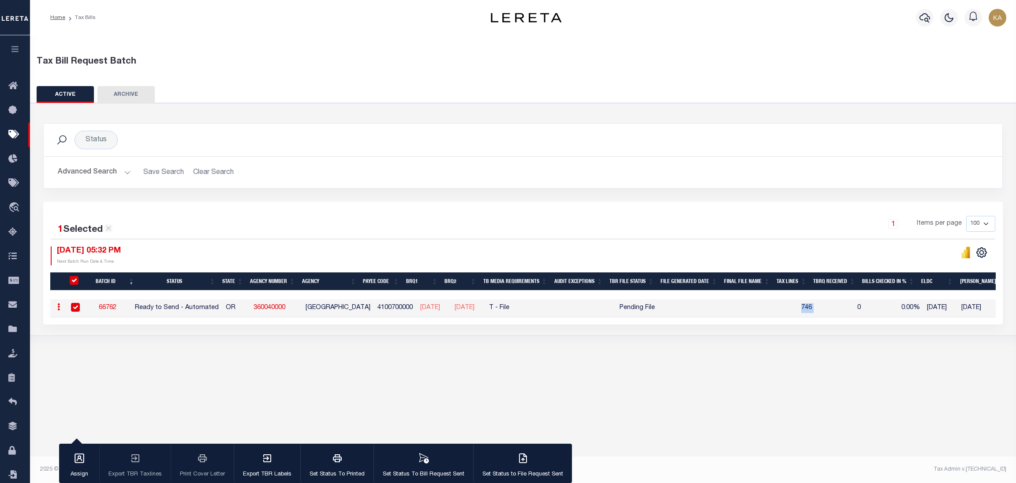
drag, startPoint x: 455, startPoint y: 307, endPoint x: 498, endPoint y: 307, distance: 43.2
click at [498, 307] on tr "ACTIONS [GEOGRAPHIC_DATA] 66762 Ready to Send - Automated OR 360040000 CLATSOP …" at bounding box center [771, 308] width 1442 height 18
